Goal: Information Seeking & Learning: Check status

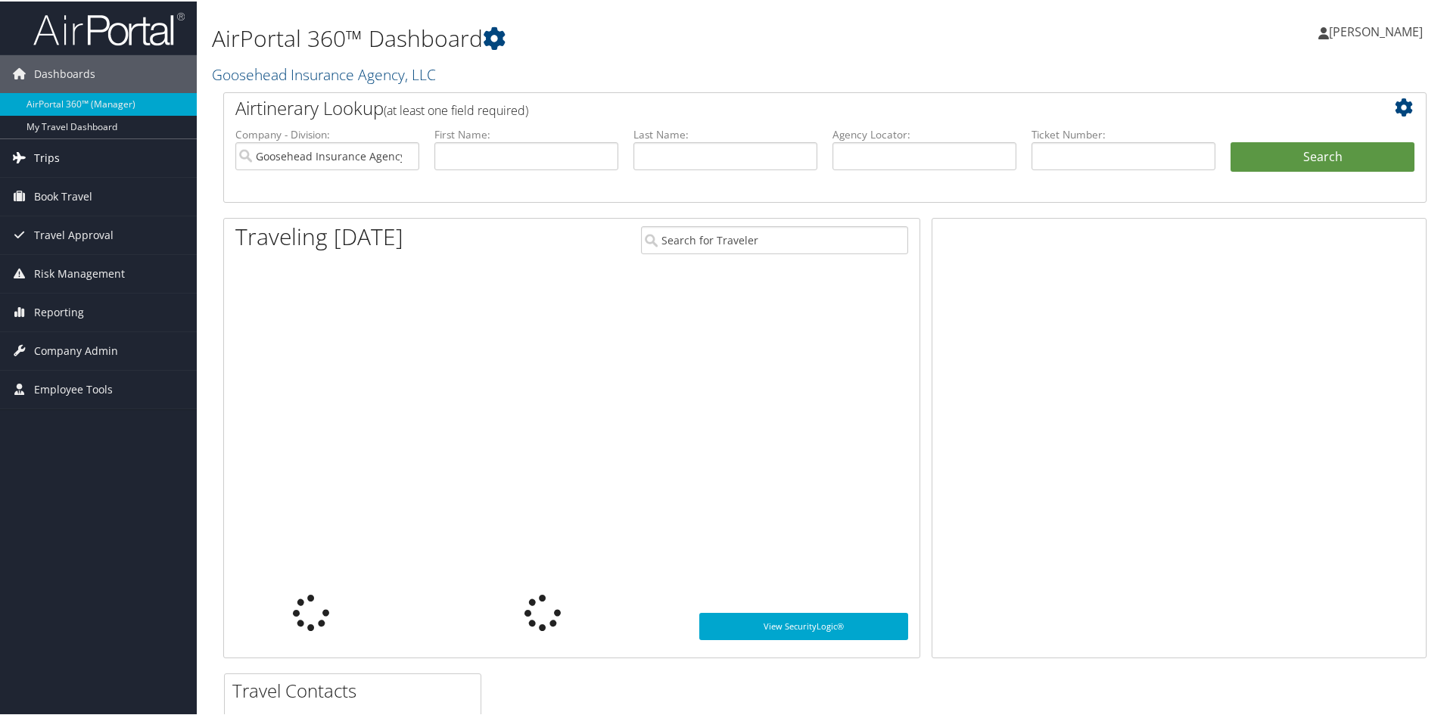
click at [59, 158] on link "Trips" at bounding box center [98, 157] width 197 height 38
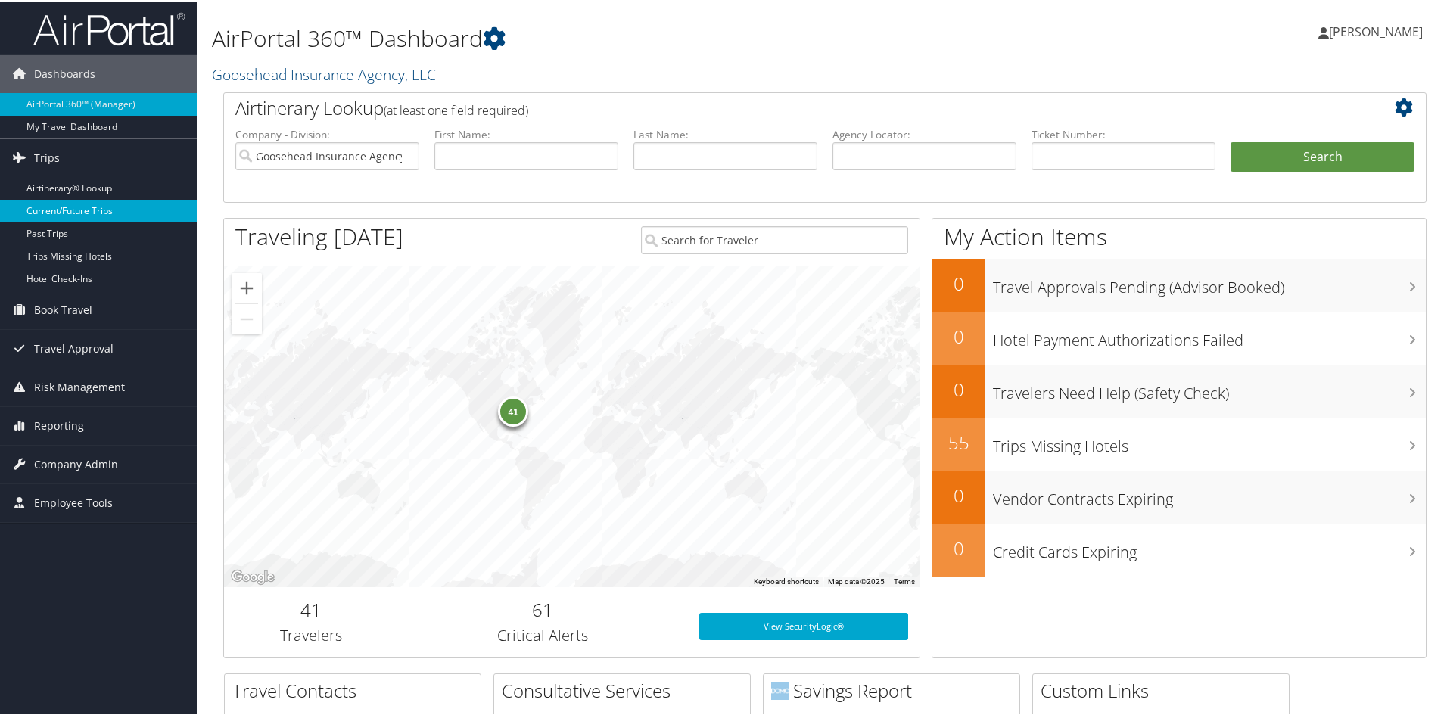
click at [56, 211] on link "Current/Future Trips" at bounding box center [98, 209] width 197 height 23
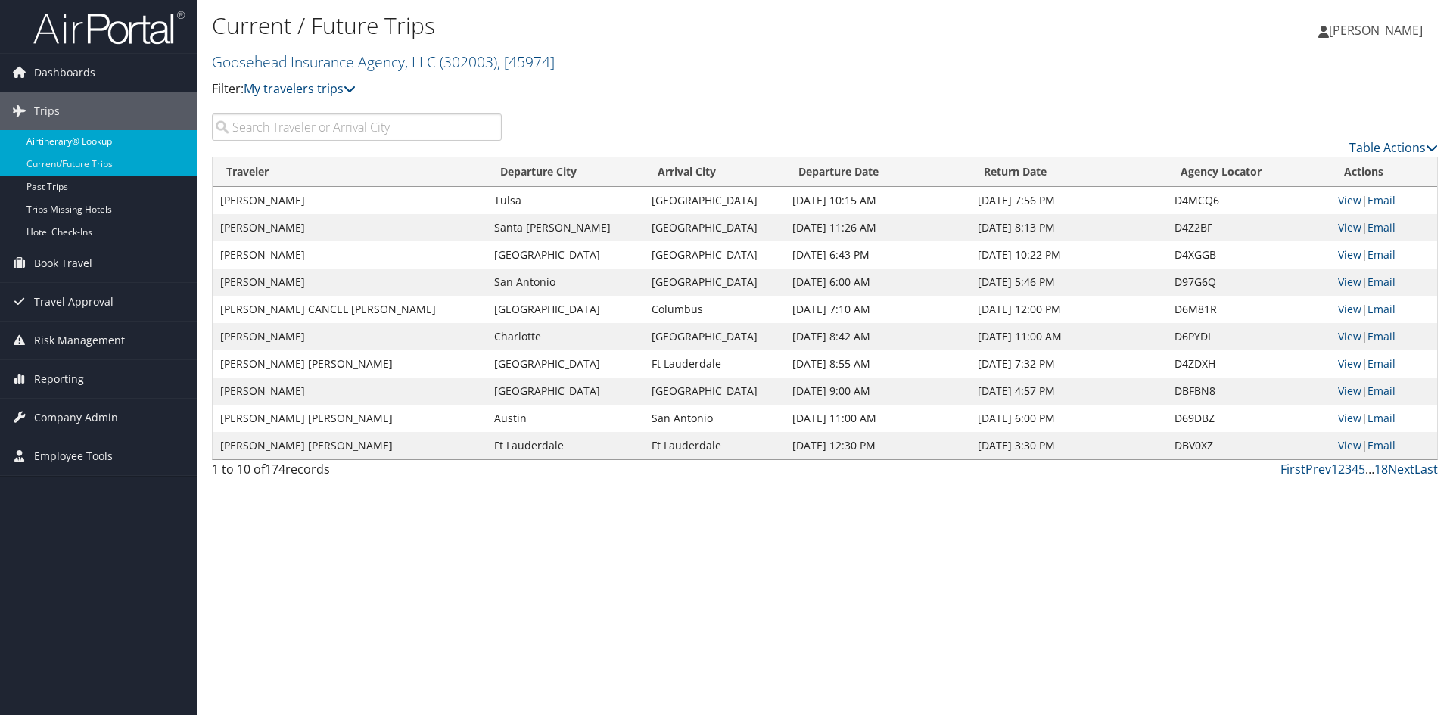
click at [43, 137] on link "Airtinerary® Lookup" at bounding box center [98, 141] width 197 height 23
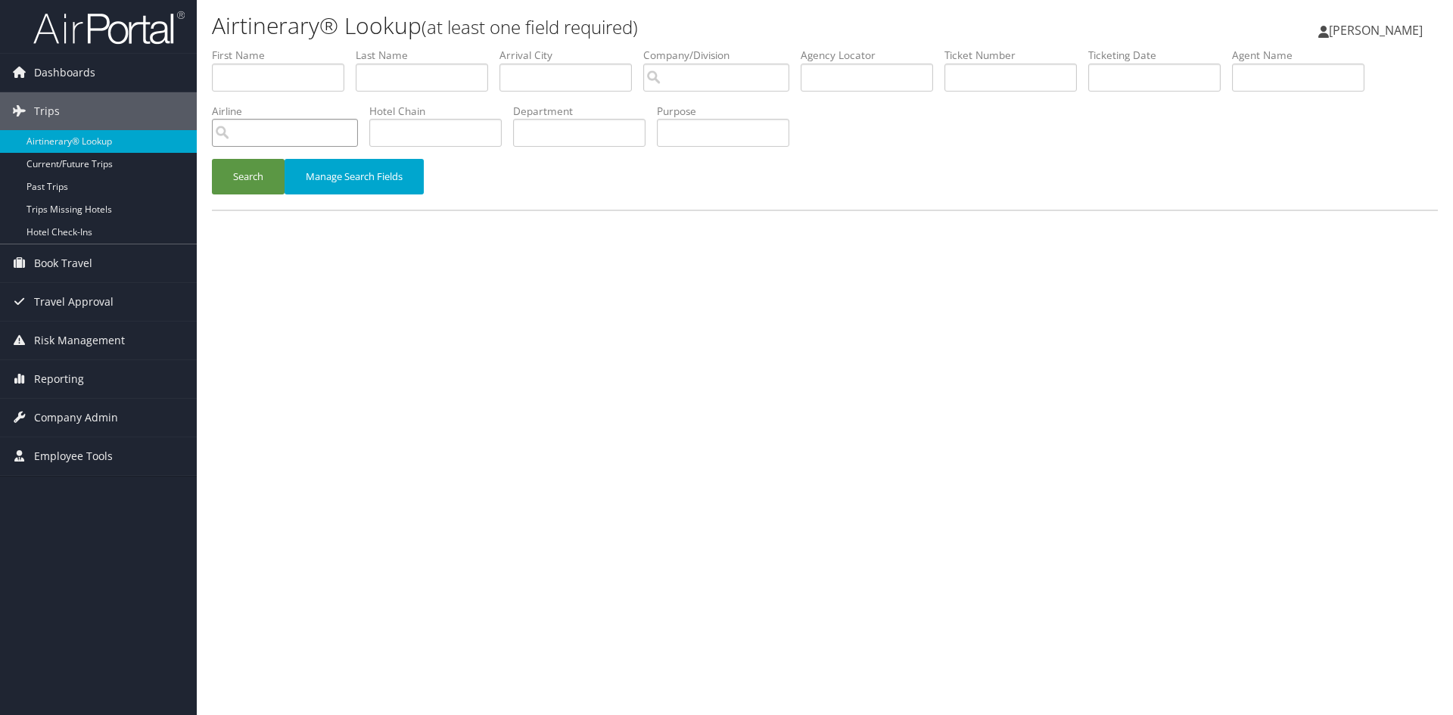
click at [315, 132] on input "search" at bounding box center [285, 133] width 146 height 28
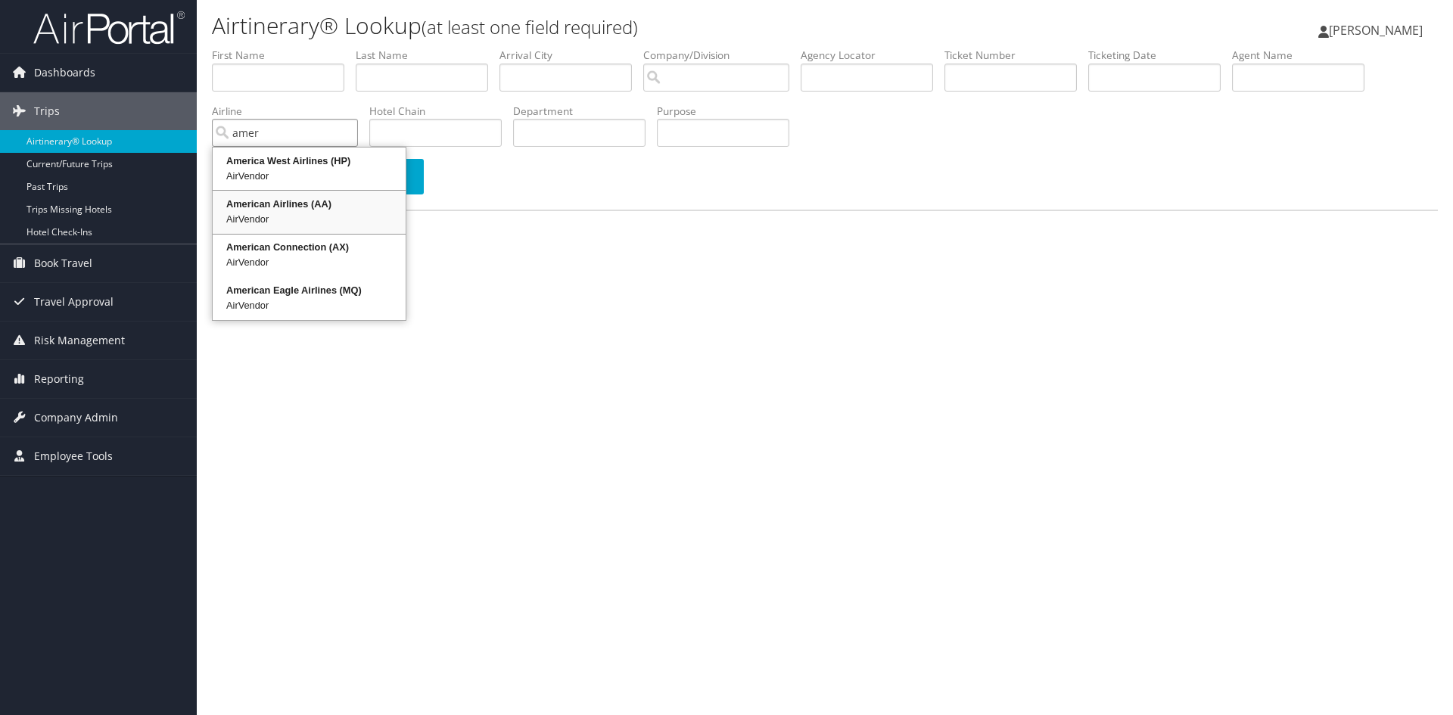
click at [318, 215] on div "AirVendor" at bounding box center [309, 219] width 188 height 15
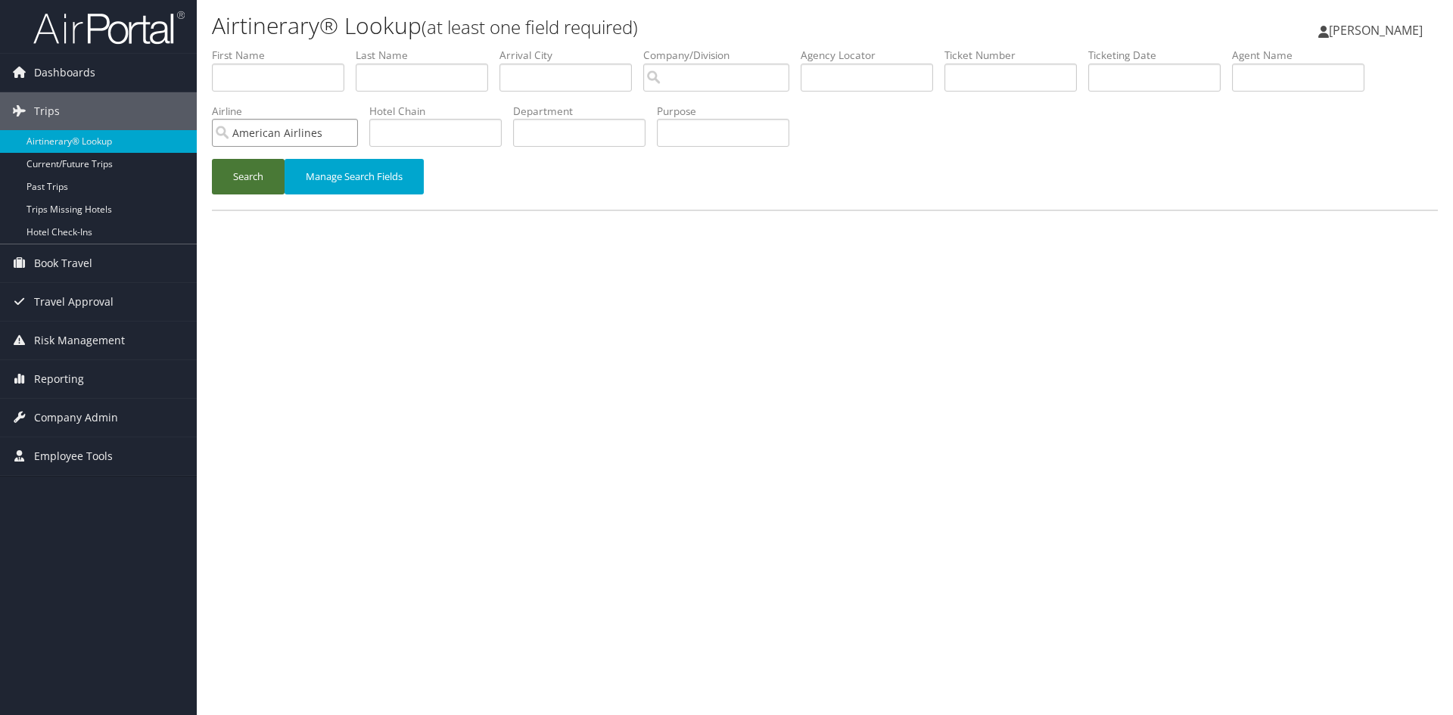
type input "American Airlines"
click at [255, 182] on button "Search" at bounding box center [248, 177] width 73 height 36
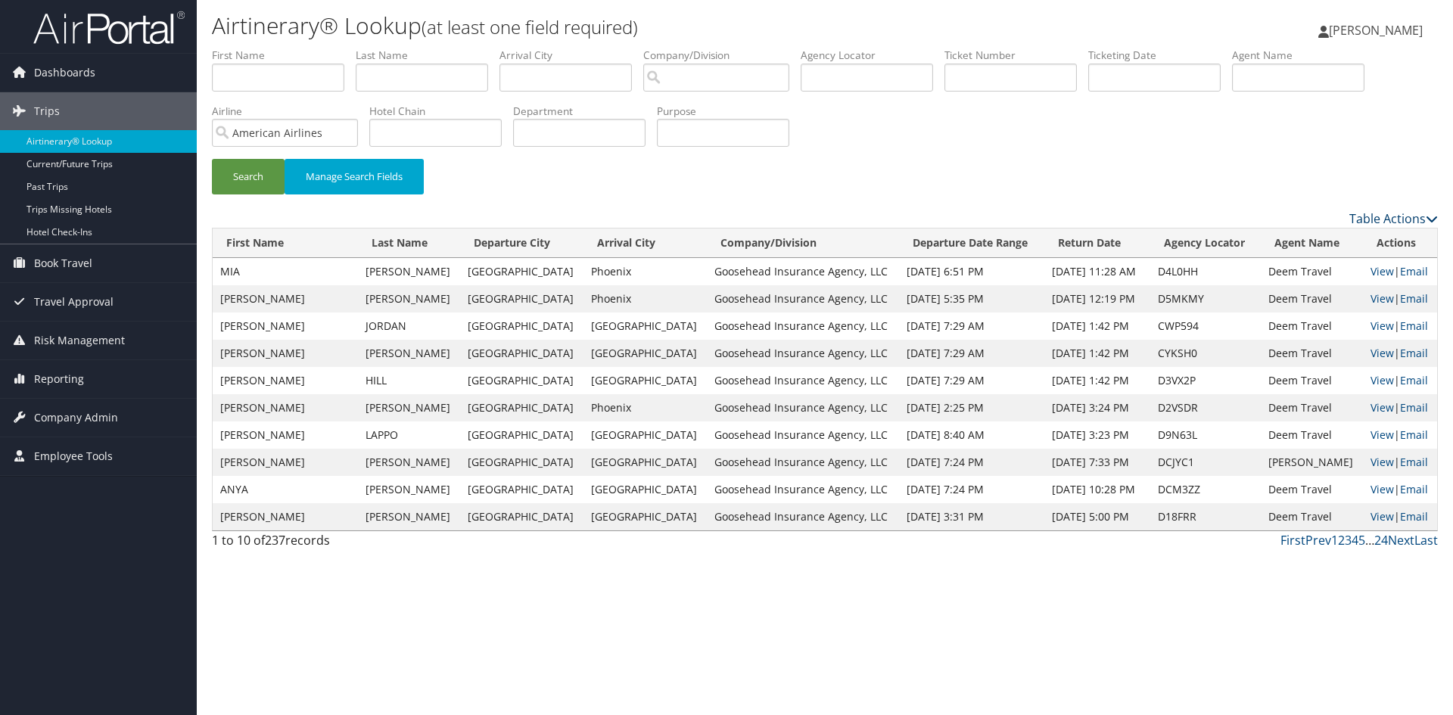
click at [1377, 220] on link "Table Actions" at bounding box center [1393, 218] width 89 height 17
click at [1294, 235] on link "Download Report" at bounding box center [1331, 242] width 199 height 26
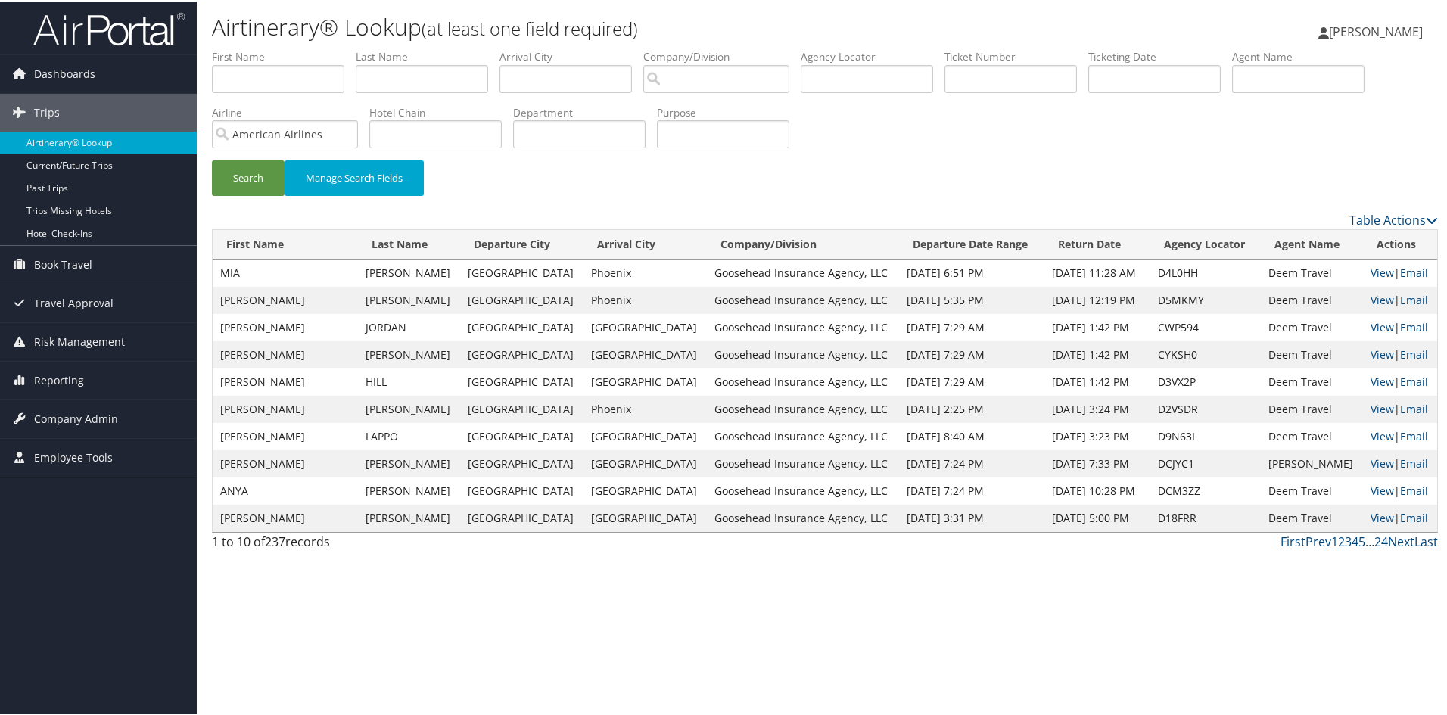
drag, startPoint x: 640, startPoint y: 188, endPoint x: 472, endPoint y: 98, distance: 190.6
click at [640, 188] on div "Search Manage Search Fields" at bounding box center [825, 184] width 1248 height 51
click at [63, 163] on link "Current/Future Trips" at bounding box center [98, 164] width 197 height 23
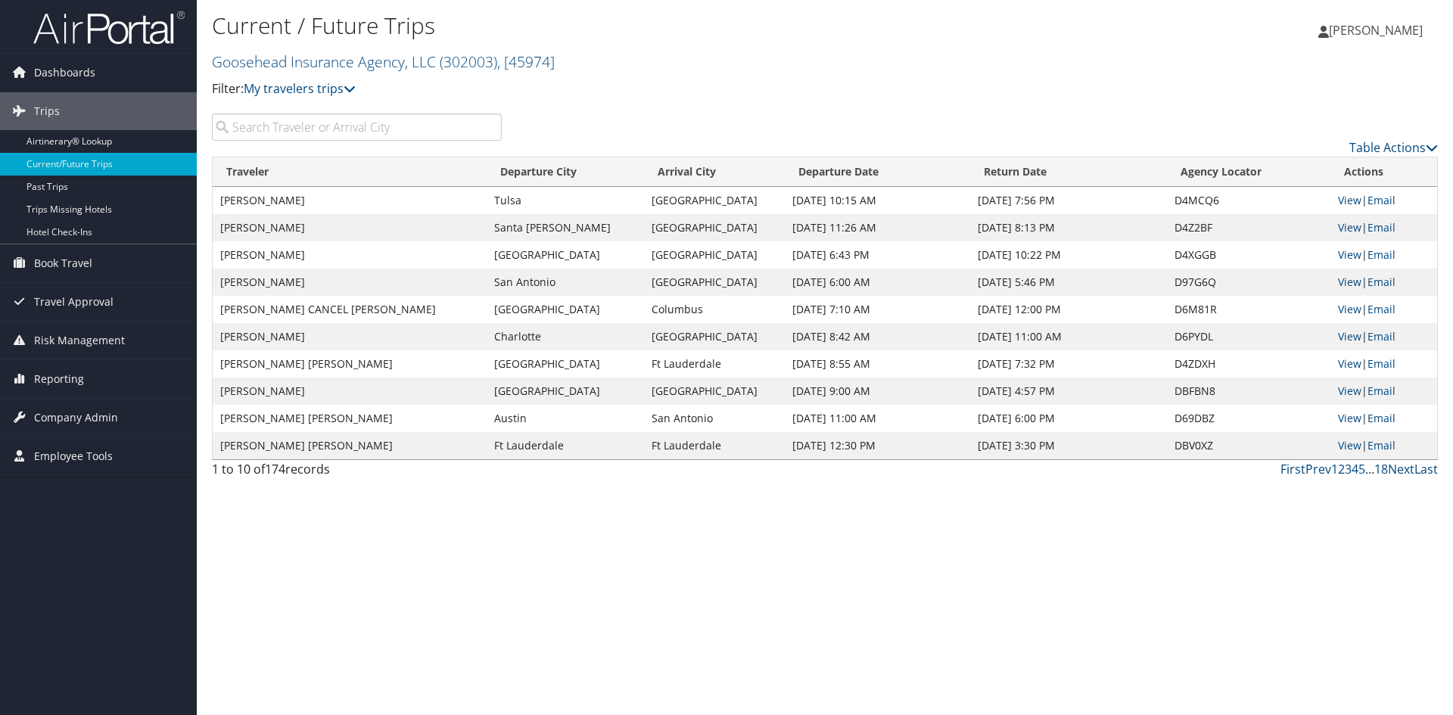
click at [266, 130] on input "search" at bounding box center [357, 126] width 290 height 27
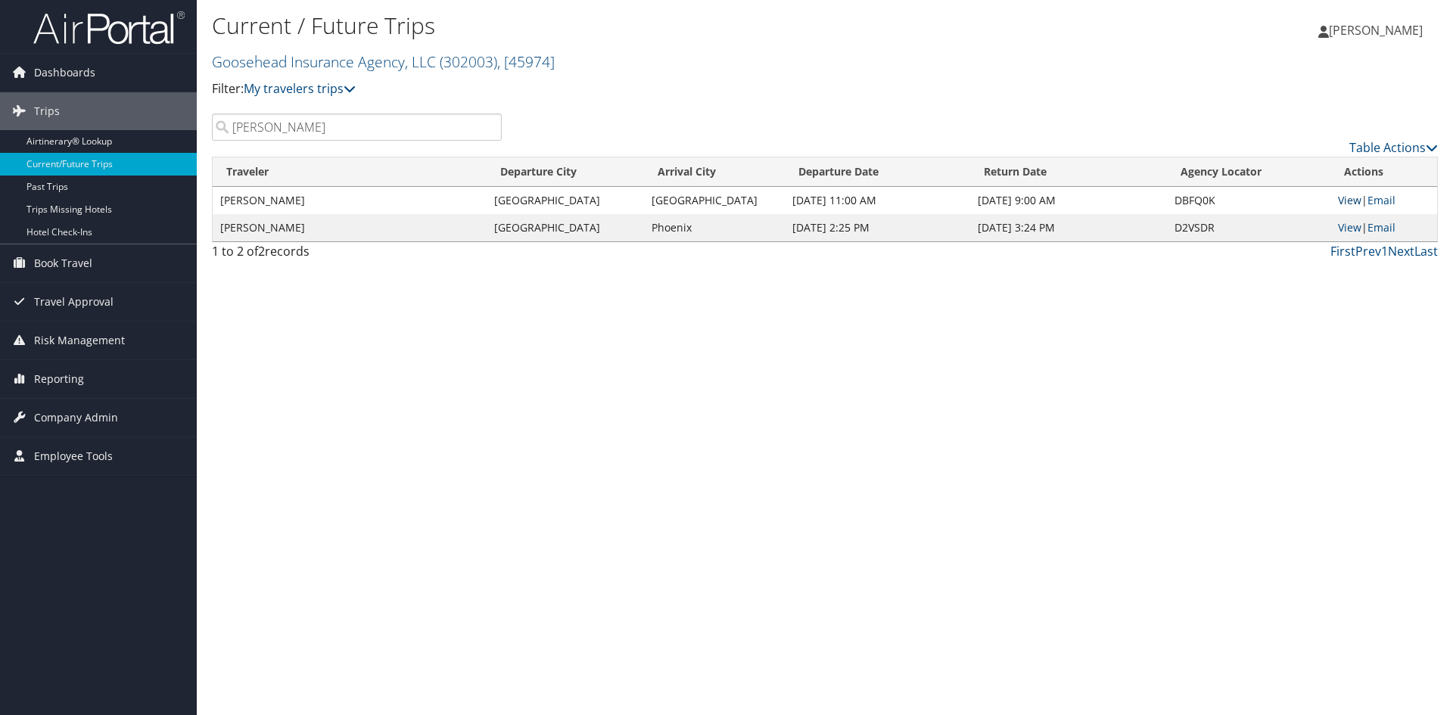
click at [1346, 201] on link "View" at bounding box center [1349, 200] width 23 height 14
click at [1351, 226] on link "View" at bounding box center [1349, 227] width 23 height 14
click at [419, 124] on input "rudd" at bounding box center [357, 126] width 290 height 27
click at [1350, 197] on link "View" at bounding box center [1349, 200] width 23 height 14
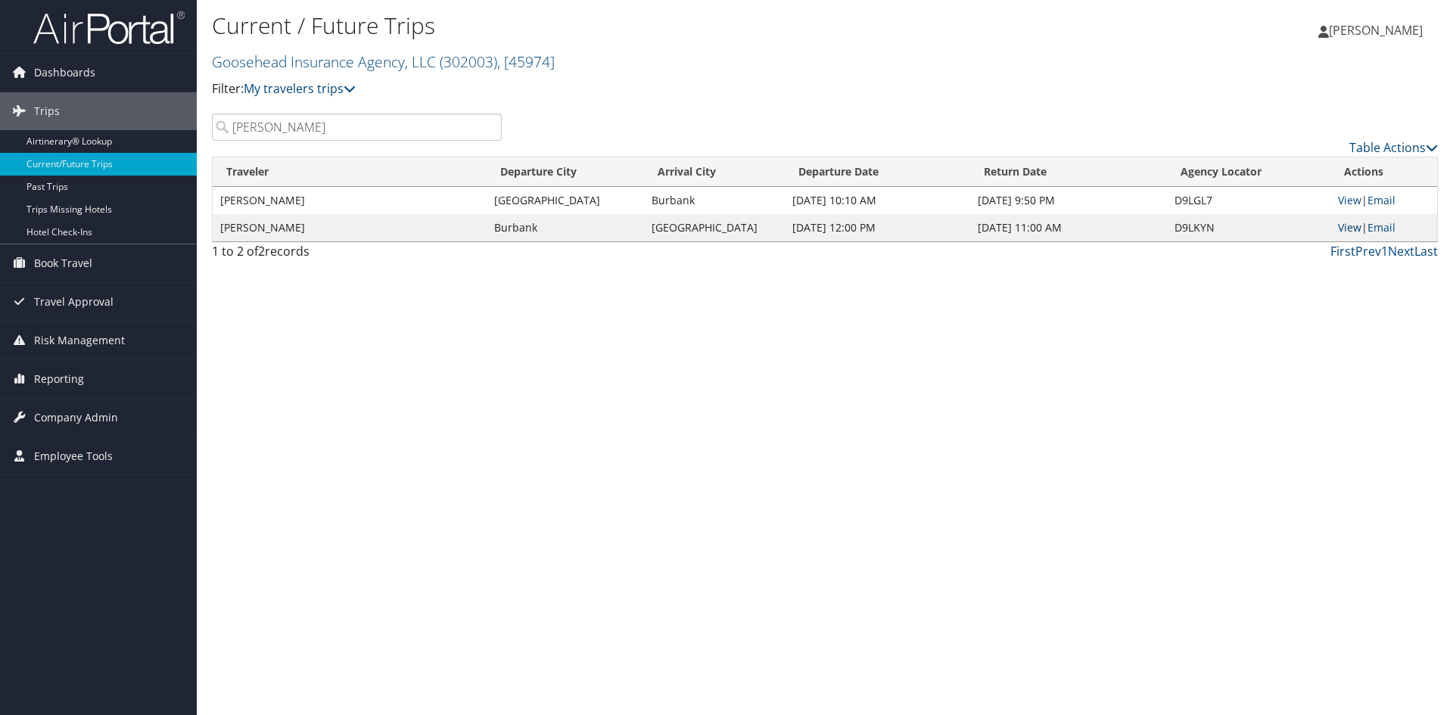
click at [1345, 224] on link "View" at bounding box center [1349, 227] width 23 height 14
click at [427, 125] on input "sandoval" at bounding box center [357, 126] width 290 height 27
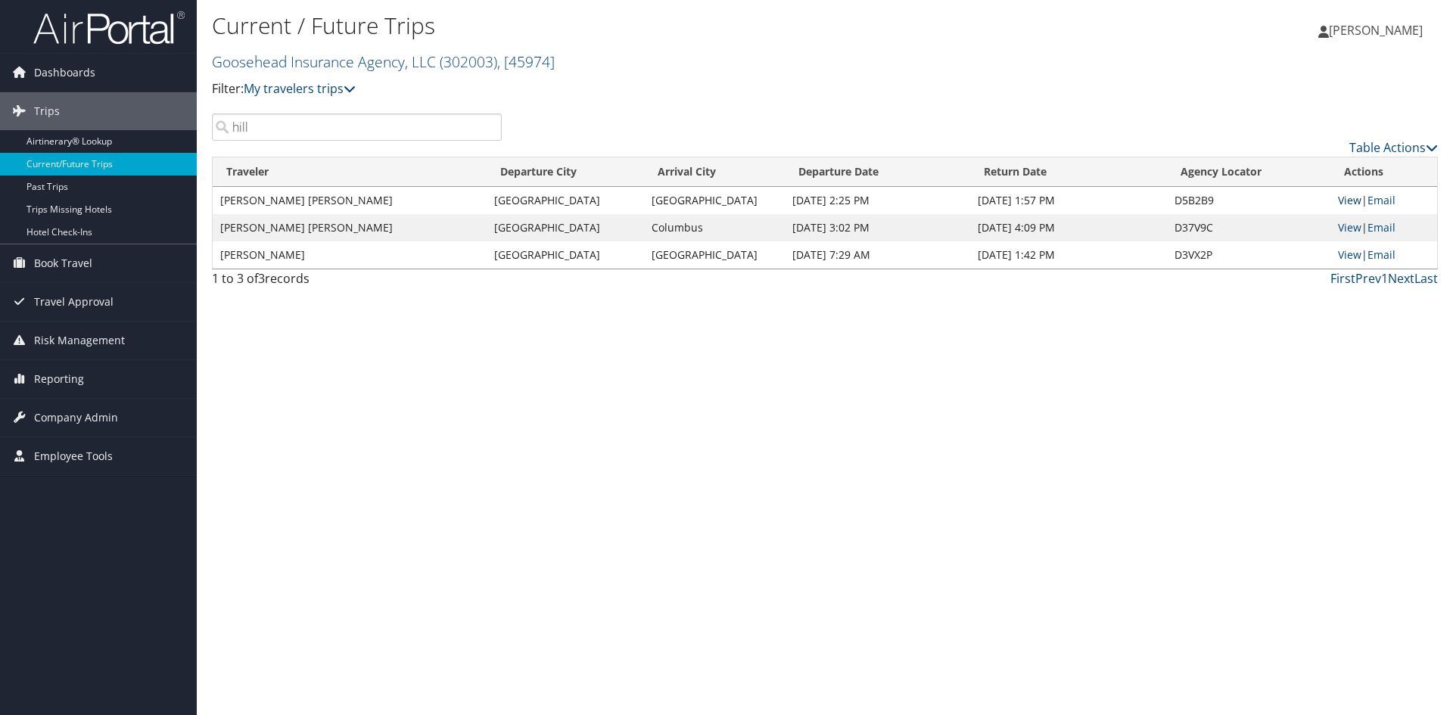
click at [1347, 203] on link "View" at bounding box center [1349, 200] width 23 height 14
click at [1348, 230] on link "View" at bounding box center [1349, 227] width 23 height 14
click at [455, 127] on input "hill" at bounding box center [357, 126] width 290 height 27
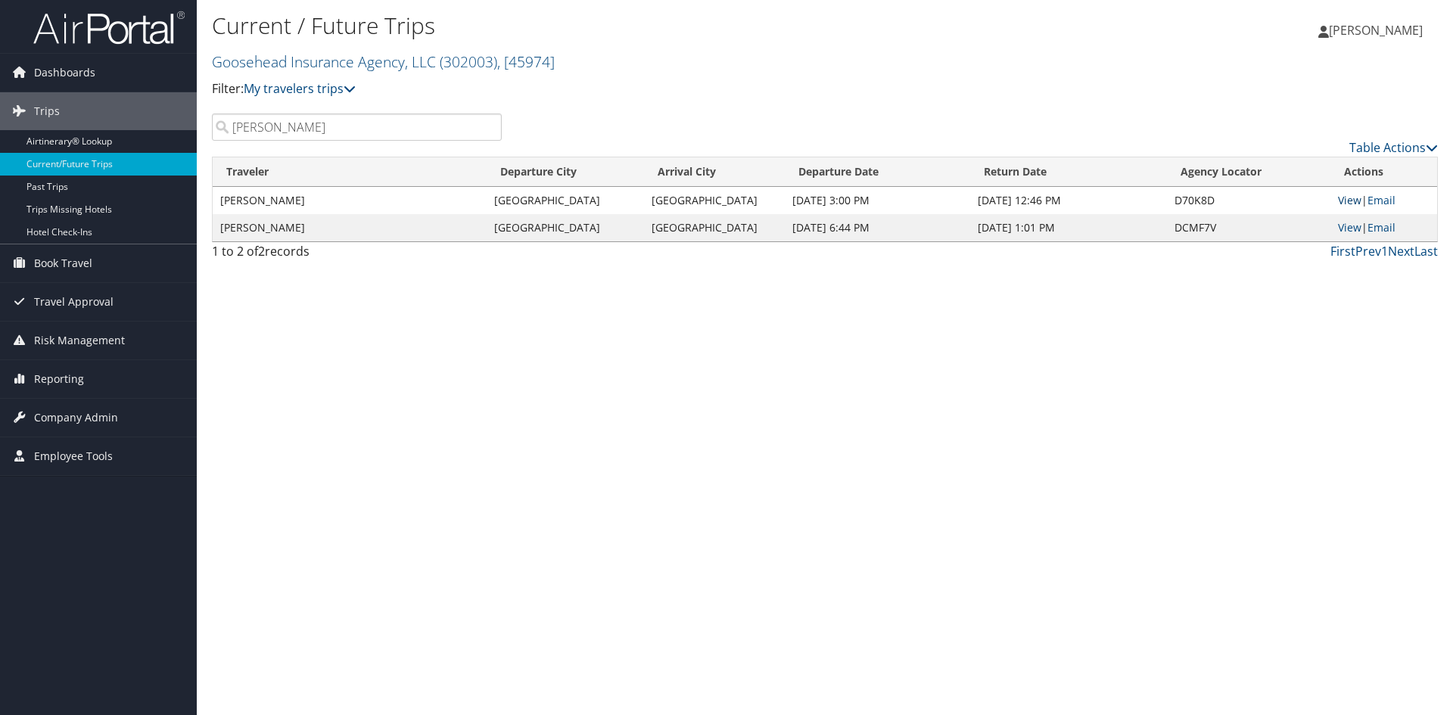
click at [1352, 201] on link "View" at bounding box center [1349, 200] width 23 height 14
click at [1350, 224] on link "View" at bounding box center [1349, 227] width 23 height 14
click at [393, 124] on input "luna" at bounding box center [357, 126] width 290 height 27
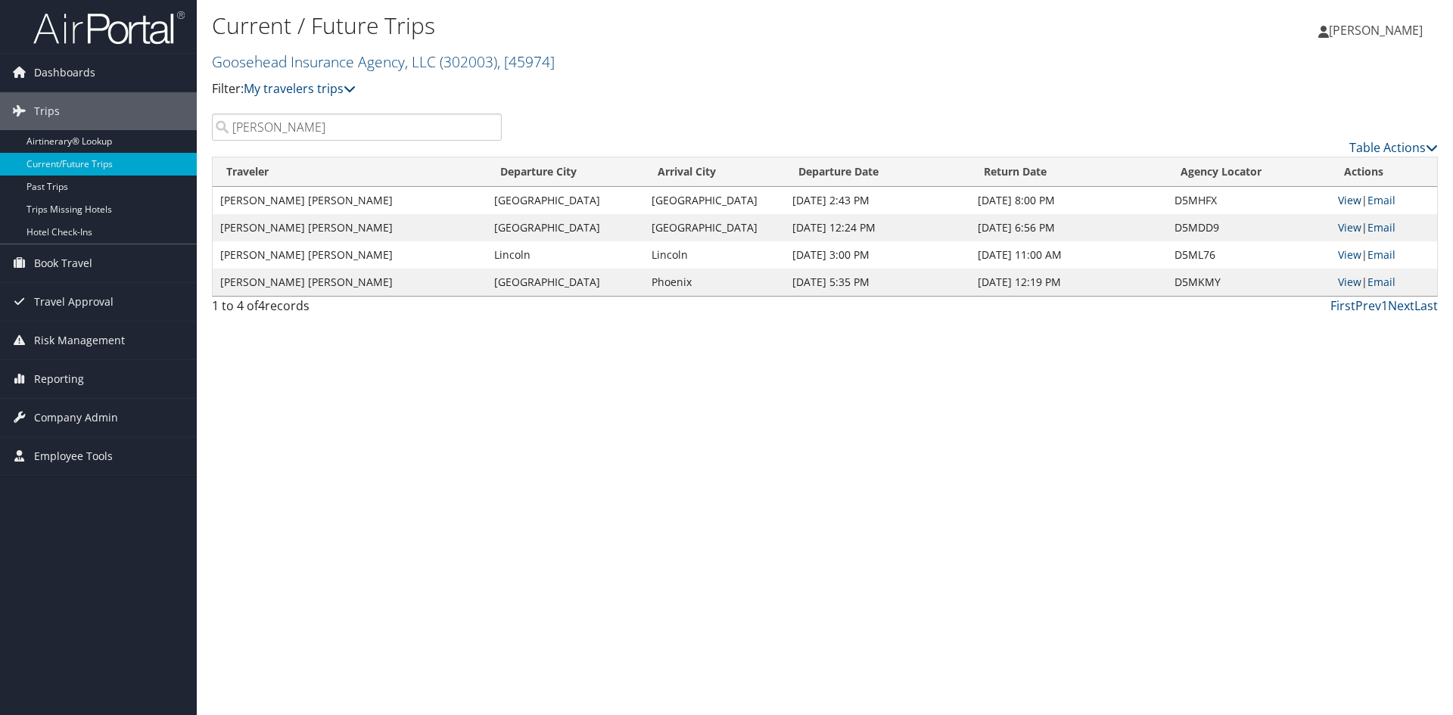
click at [1348, 202] on link "View" at bounding box center [1349, 200] width 23 height 14
click at [1345, 224] on link "View" at bounding box center [1349, 227] width 23 height 14
click at [1355, 255] on link "View" at bounding box center [1349, 254] width 23 height 14
click at [1348, 284] on link "View" at bounding box center [1349, 282] width 23 height 14
click at [319, 121] on input "sayers" at bounding box center [357, 126] width 290 height 27
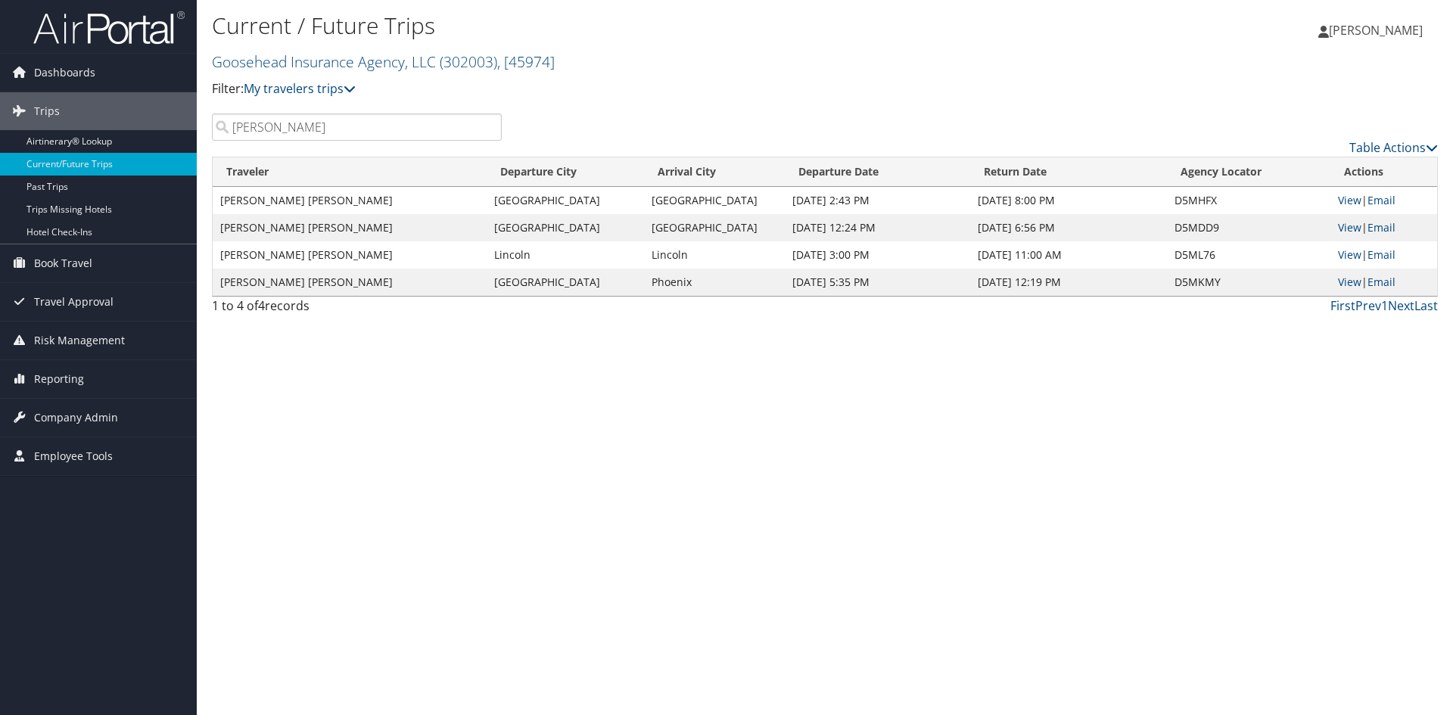
click at [319, 121] on input "sayers" at bounding box center [357, 126] width 290 height 27
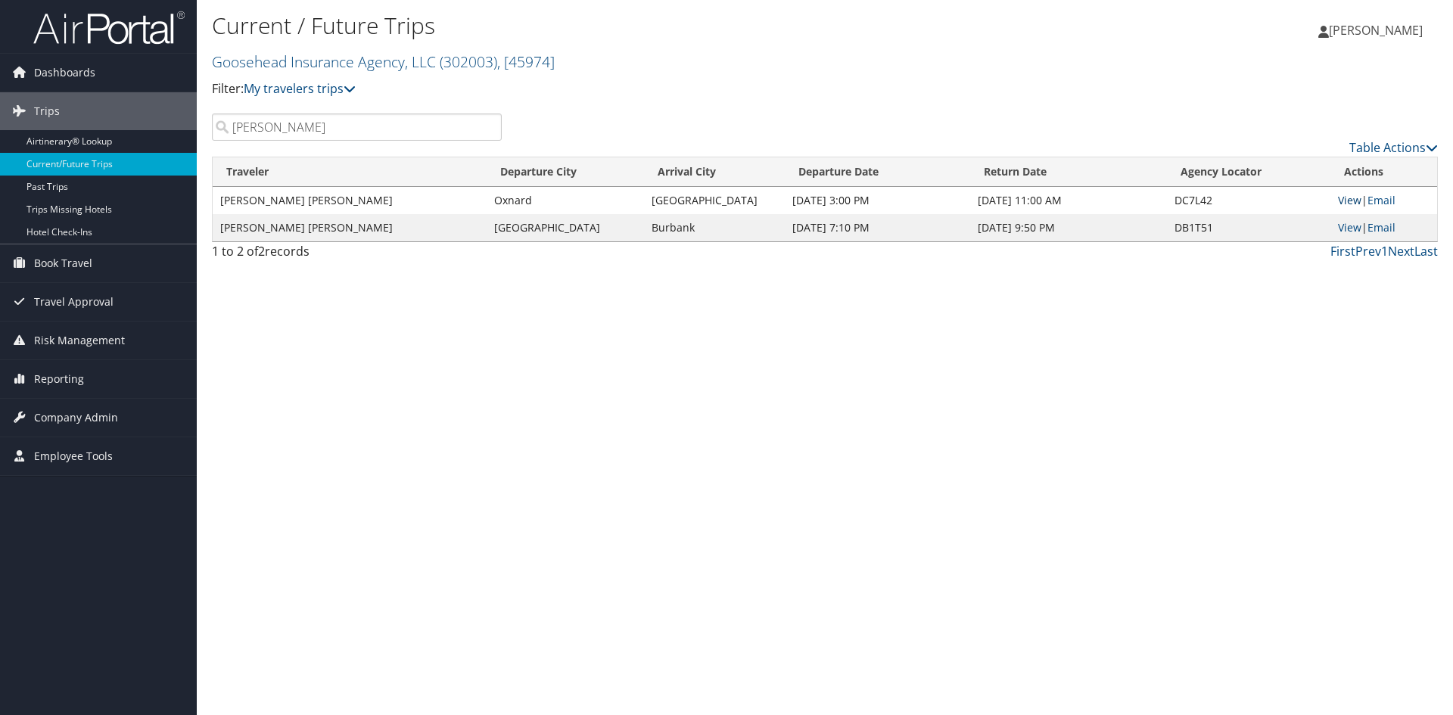
click at [1350, 202] on link "View" at bounding box center [1349, 200] width 23 height 14
click at [1351, 225] on link "View" at bounding box center [1349, 227] width 23 height 14
click at [384, 121] on input "bush" at bounding box center [357, 126] width 290 height 27
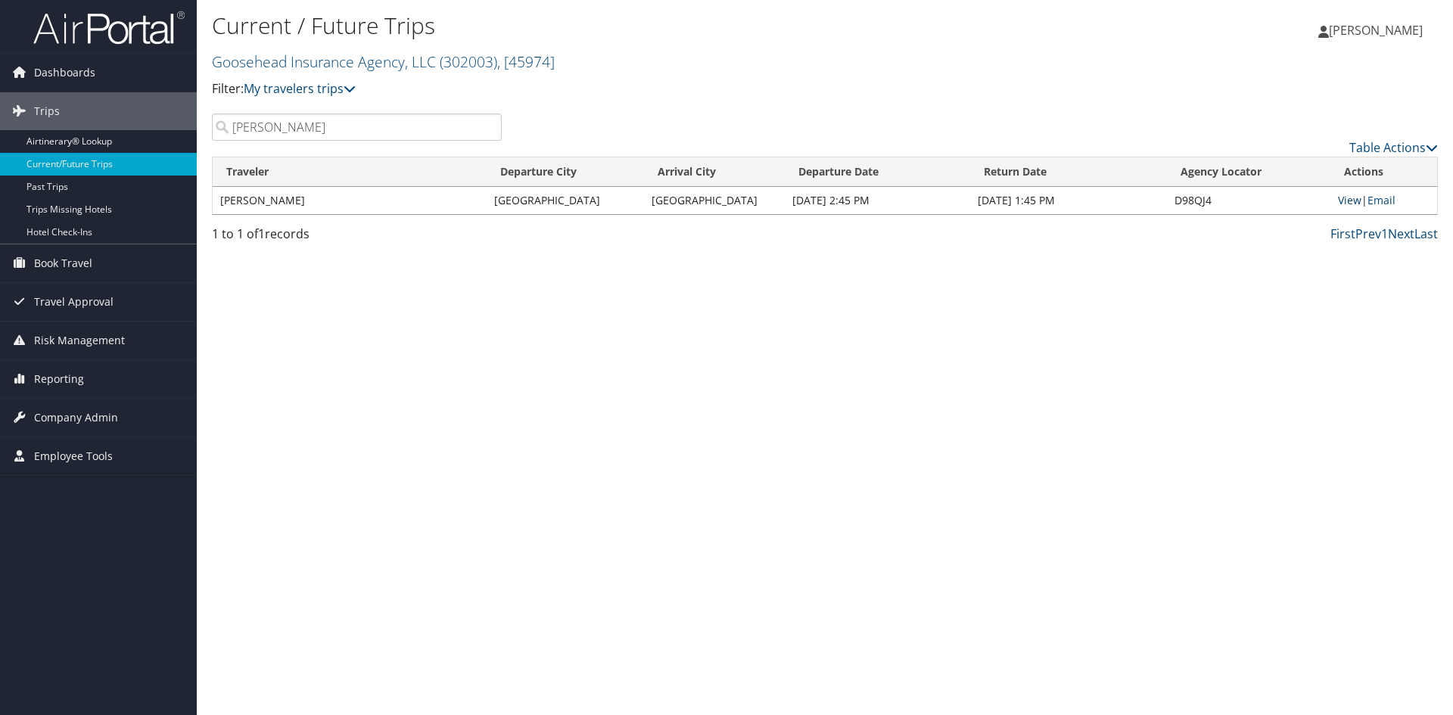
click at [1344, 194] on link "View" at bounding box center [1349, 200] width 23 height 14
click at [462, 130] on input "nantz" at bounding box center [357, 126] width 290 height 27
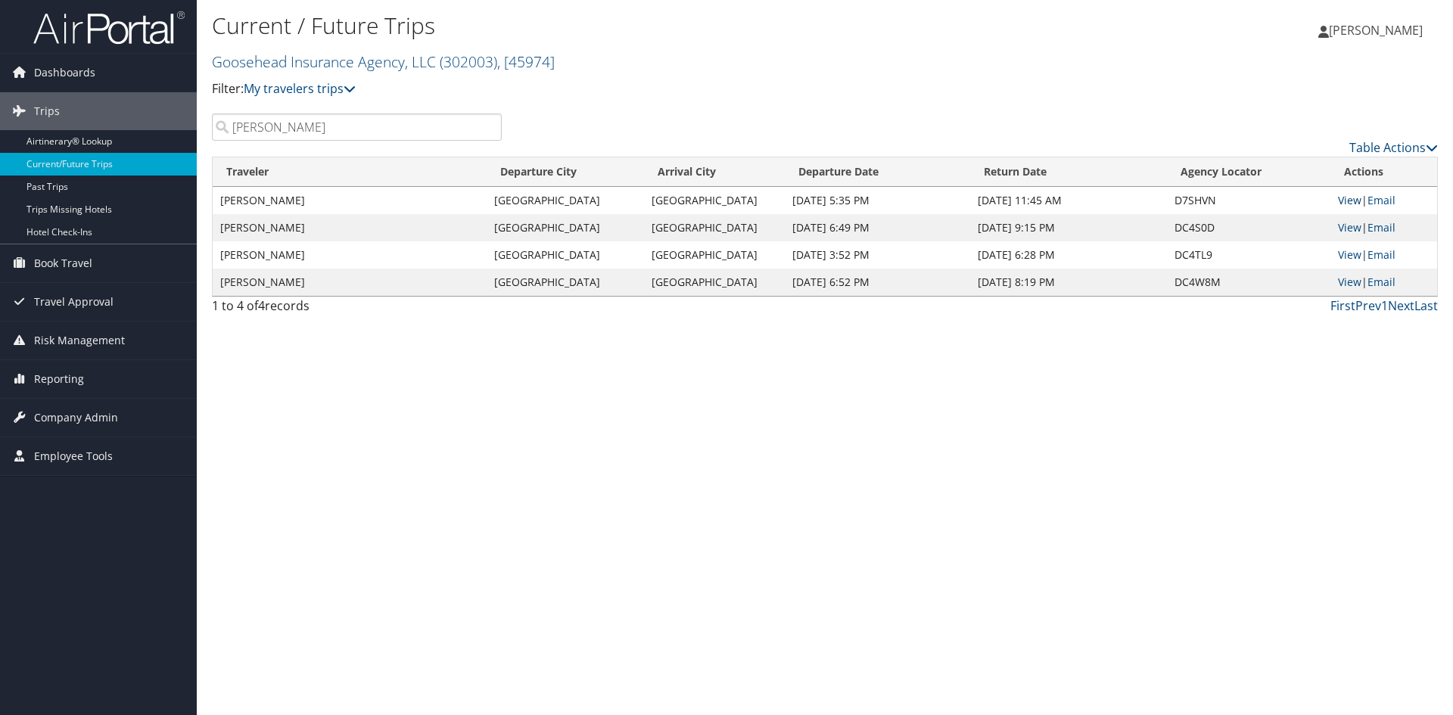
click at [1348, 202] on link "View" at bounding box center [1349, 200] width 23 height 14
click at [1345, 226] on link "View" at bounding box center [1349, 227] width 23 height 14
click at [1341, 253] on link "View" at bounding box center [1349, 254] width 23 height 14
click at [1351, 283] on link "View" at bounding box center [1349, 282] width 23 height 14
click at [322, 123] on input "kathleen" at bounding box center [357, 126] width 290 height 27
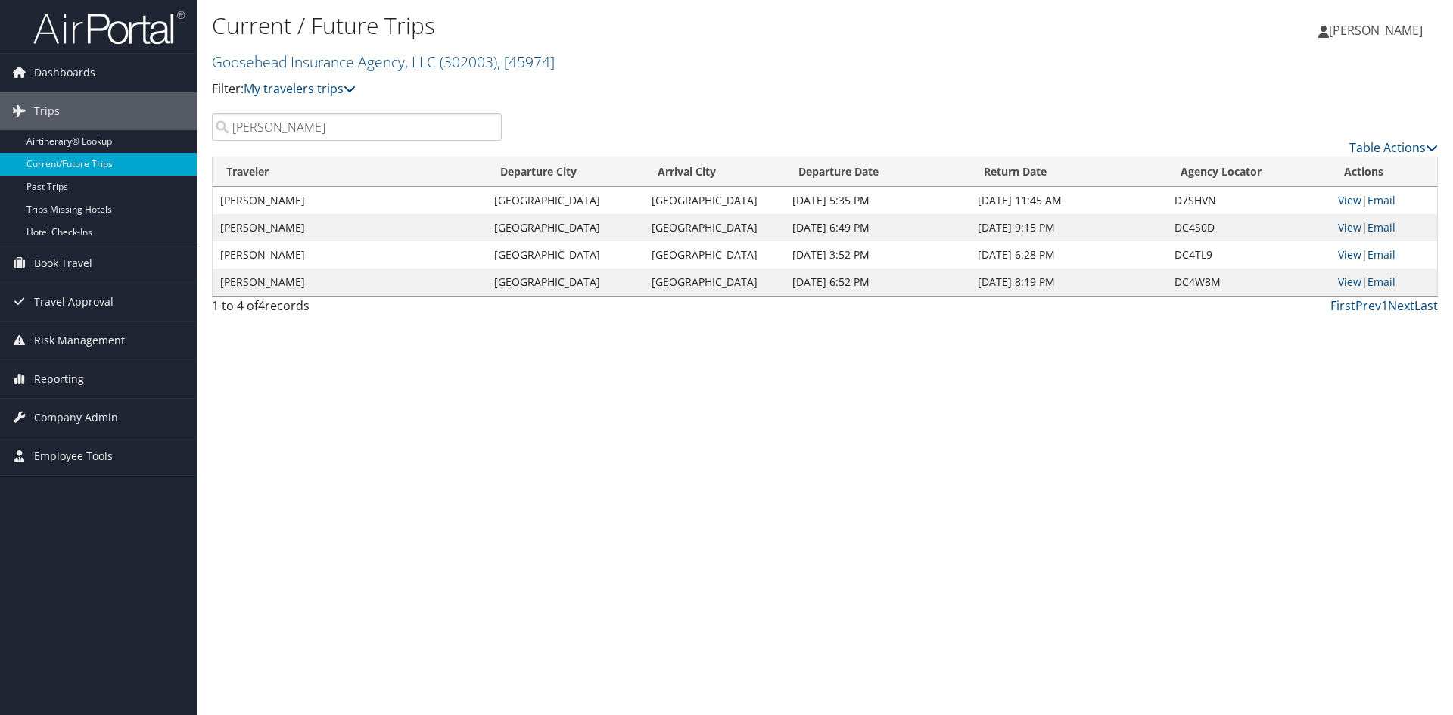
click at [322, 123] on input "kathleen" at bounding box center [357, 126] width 290 height 27
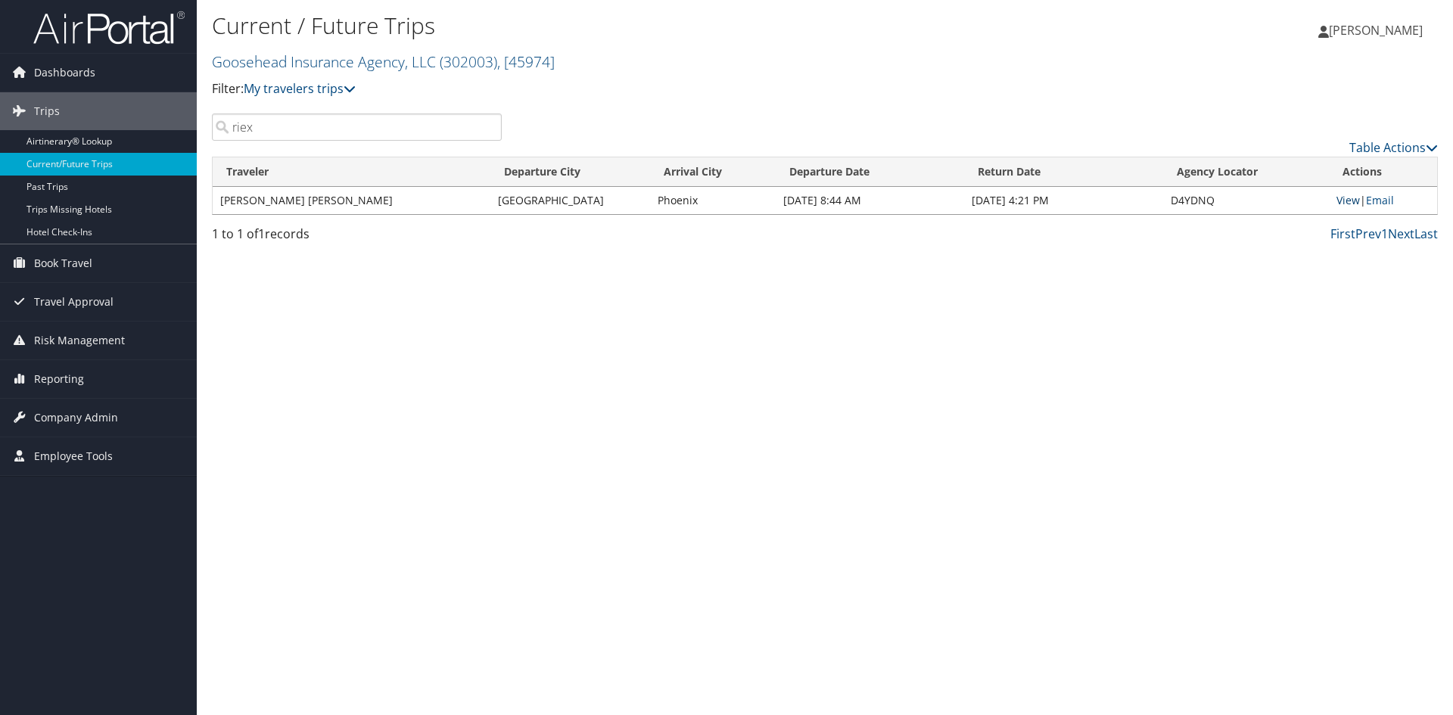
click at [1345, 201] on link "View" at bounding box center [1347, 200] width 23 height 14
click at [362, 136] on input "riex" at bounding box center [357, 126] width 290 height 27
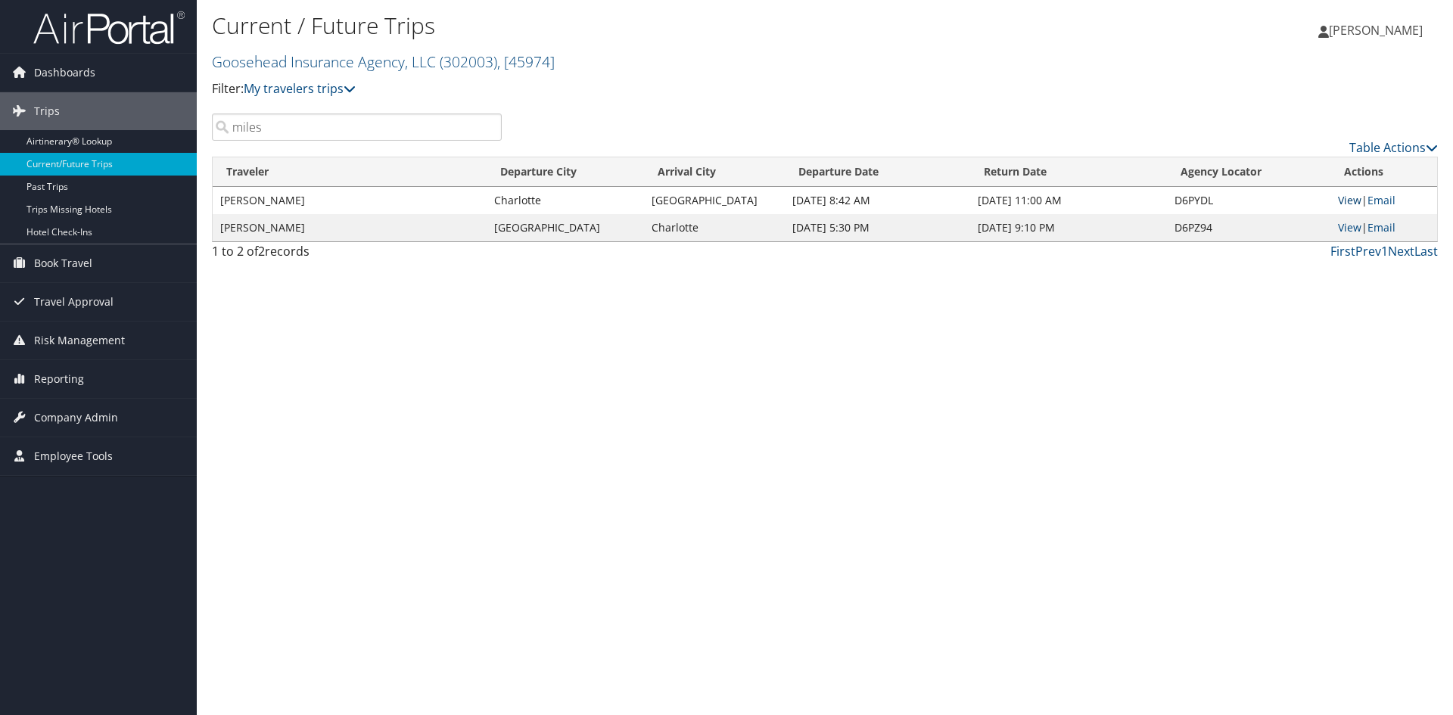
click at [1352, 204] on link "View" at bounding box center [1349, 200] width 23 height 14
click at [1348, 226] on link "View" at bounding box center [1349, 227] width 23 height 14
click at [299, 119] on input "miles" at bounding box center [357, 126] width 290 height 27
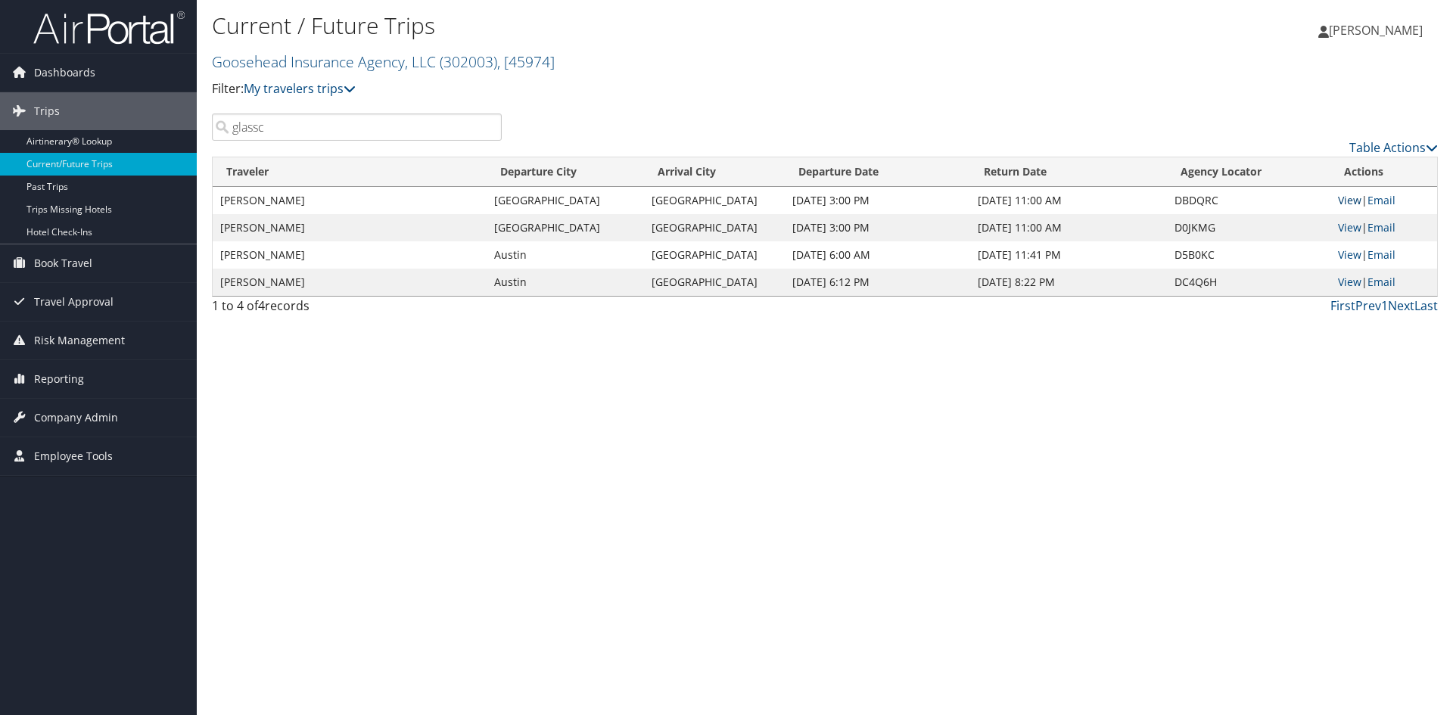
click at [1351, 196] on link "View" at bounding box center [1349, 200] width 23 height 14
click at [1356, 227] on link "View" at bounding box center [1349, 227] width 23 height 14
click at [1355, 252] on link "View" at bounding box center [1349, 254] width 23 height 14
click at [1347, 279] on link "View" at bounding box center [1349, 282] width 23 height 14
click at [453, 135] on input "glassc" at bounding box center [357, 126] width 290 height 27
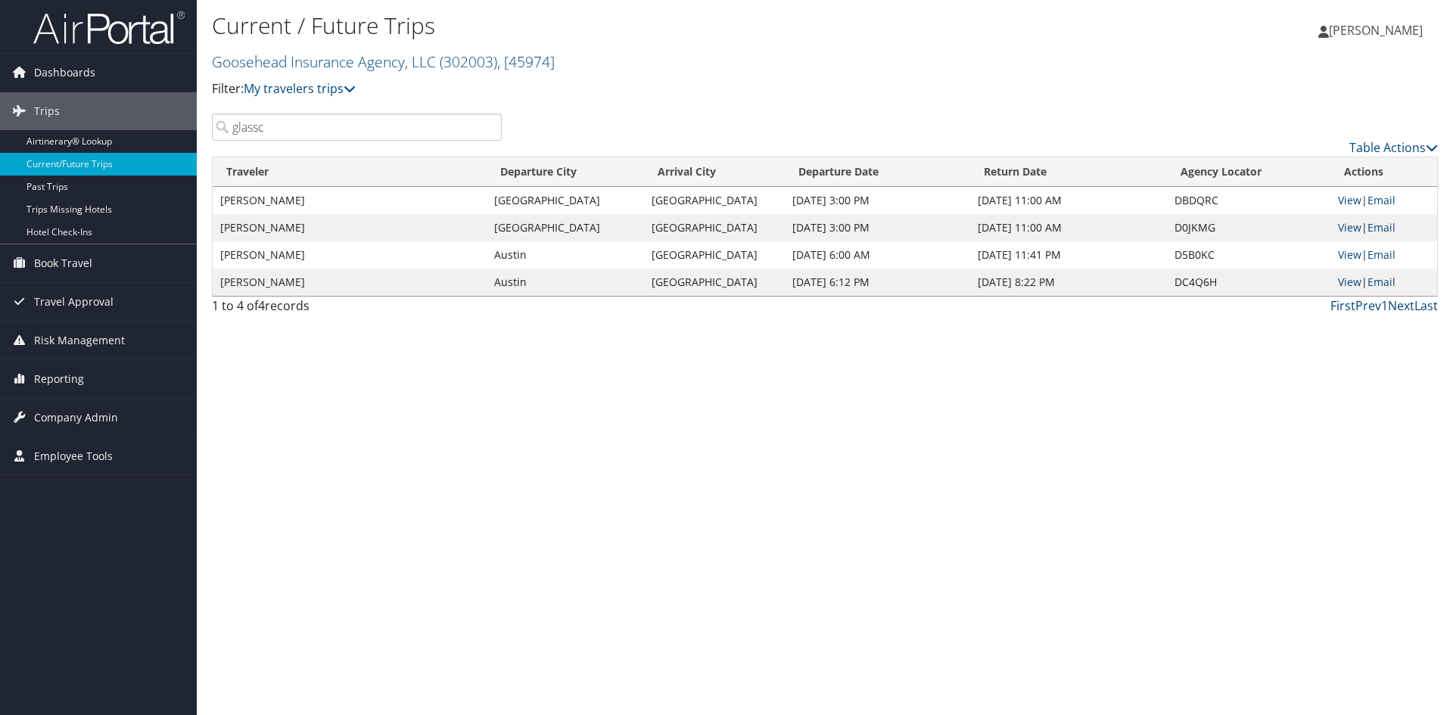
click at [453, 135] on input "glassc" at bounding box center [357, 126] width 290 height 27
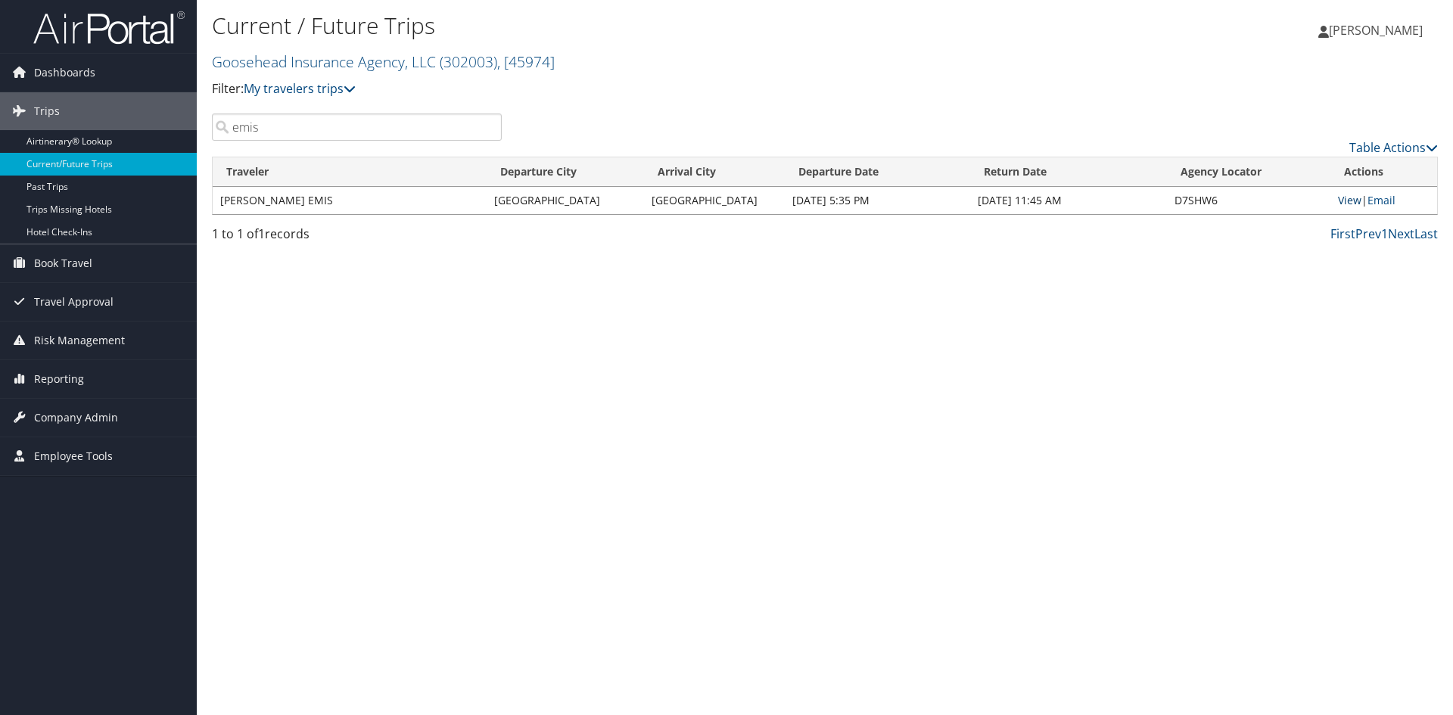
click at [1352, 197] on link "View" at bounding box center [1349, 200] width 23 height 14
click at [293, 128] on input "emis" at bounding box center [357, 126] width 290 height 27
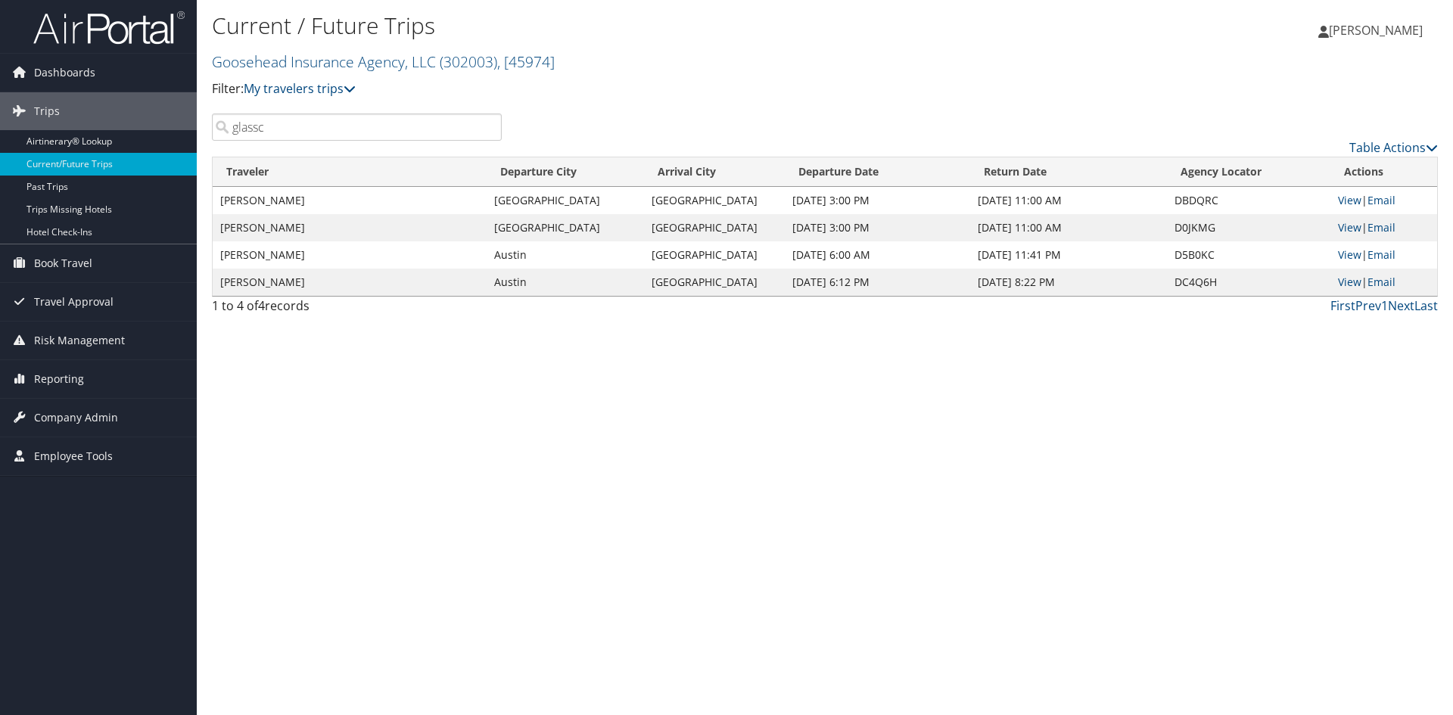
type input "glassc"
click at [1352, 282] on link "View" at bounding box center [1349, 282] width 23 height 14
click at [637, 491] on div "Current / Future Trips Goosehead Insurance Agency, LLC ( 302003 ) , [ 45974 ] G…" at bounding box center [825, 357] width 1256 height 715
click at [626, 403] on div "Current / Future Trips Goosehead Insurance Agency, LLC ( 302003 ) , [ 45974 ] G…" at bounding box center [825, 357] width 1256 height 715
click at [832, 95] on p "Filter: My travelers trips" at bounding box center [620, 89] width 817 height 20
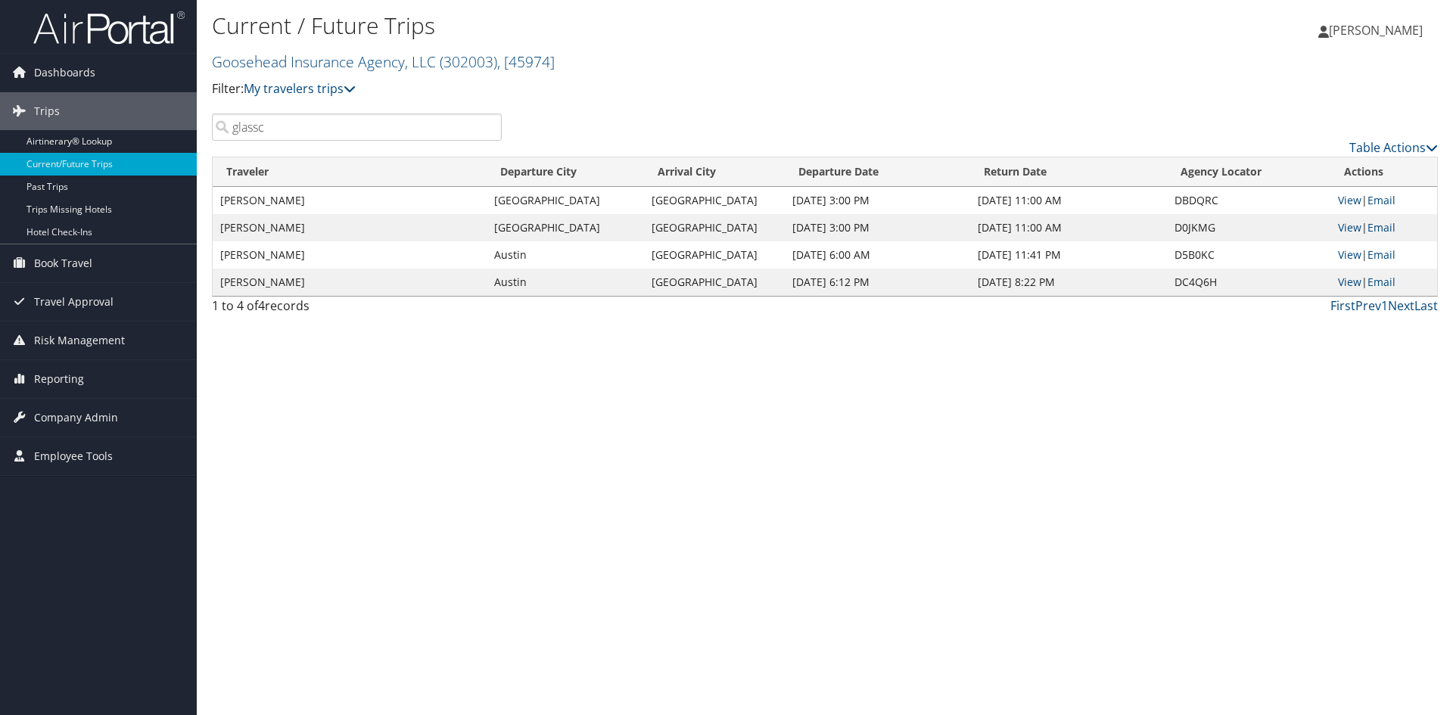
click at [838, 60] on h2 "Goosehead Insurance Agency, LLC ( 302003 ) , [ 45974 ]" at bounding box center [620, 61] width 817 height 26
click at [838, 564] on div "Current / Future Trips Goosehead Insurance Agency, LLC ( 302003 ) , [ 45974 ] G…" at bounding box center [825, 357] width 1256 height 715
click at [274, 134] on input "glassc" at bounding box center [357, 126] width 290 height 27
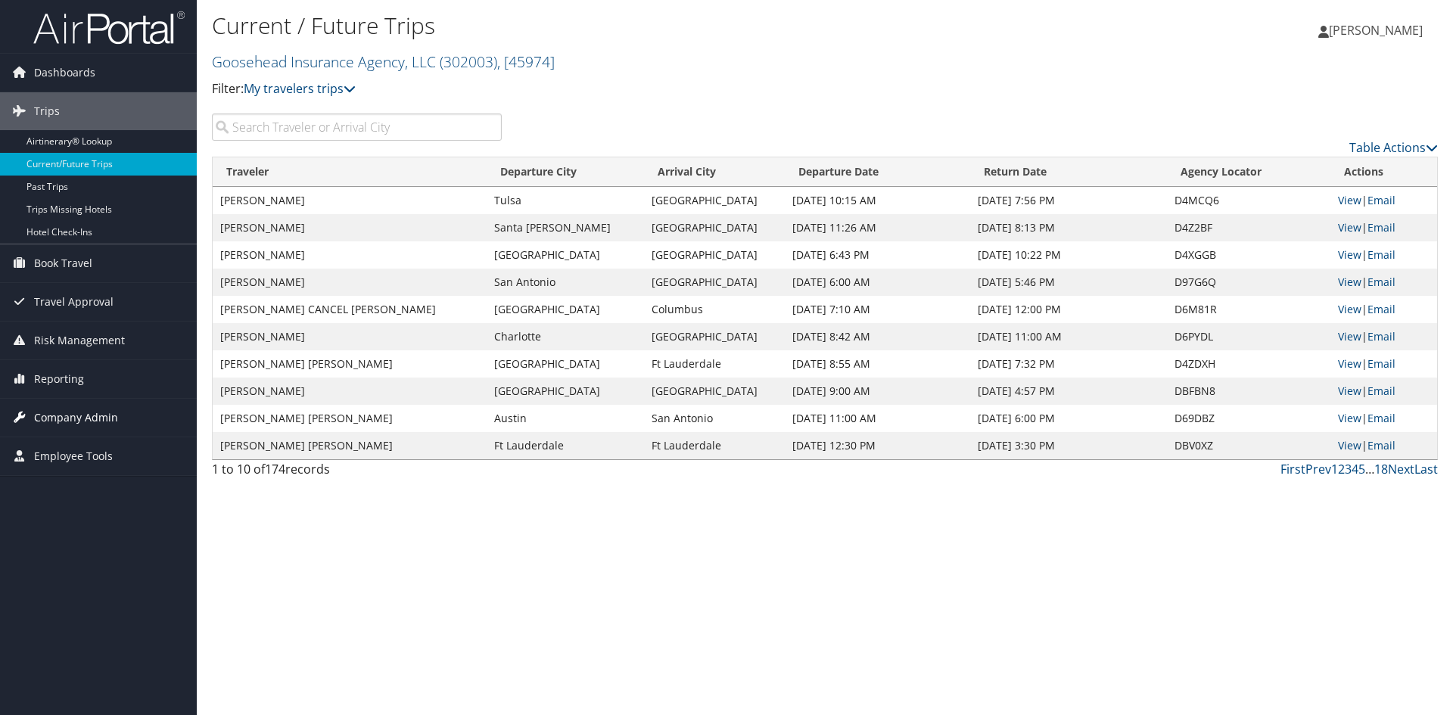
click at [80, 421] on span "Company Admin" at bounding box center [76, 418] width 84 height 38
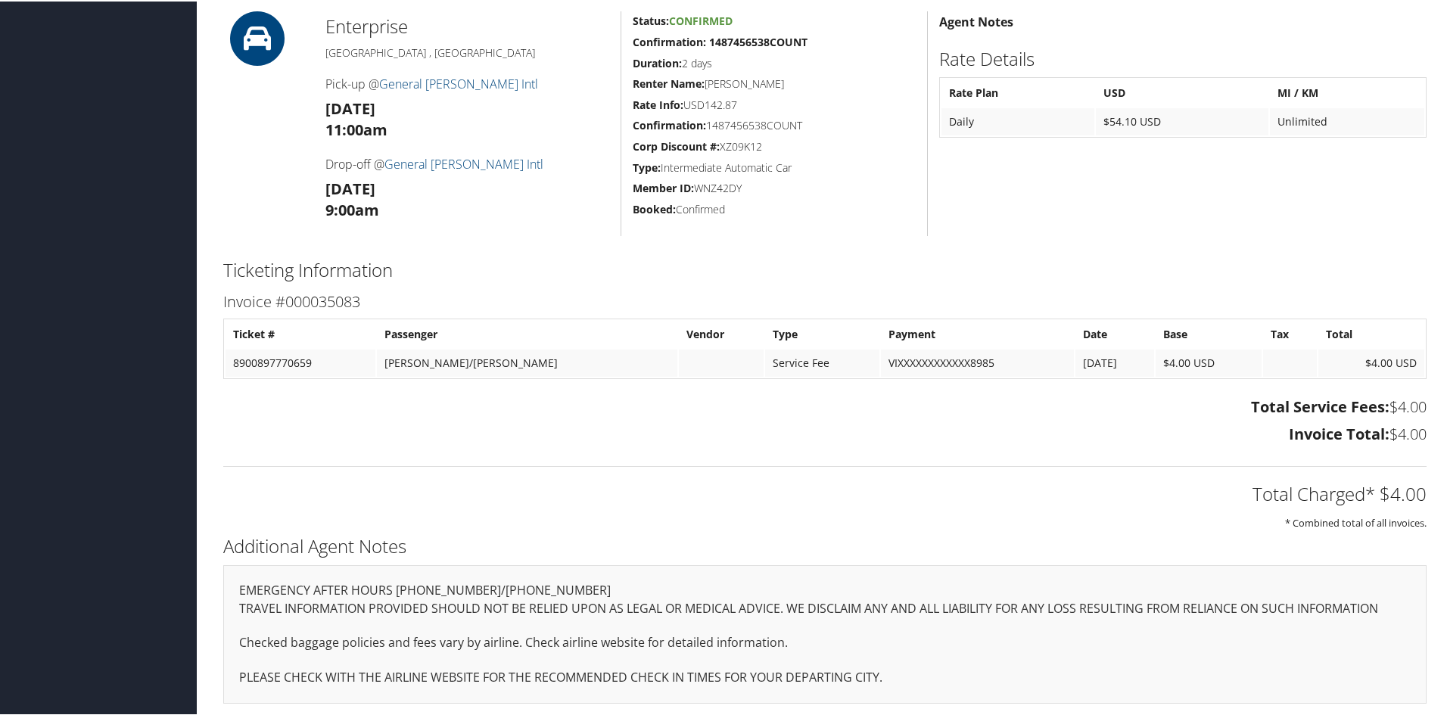
scroll to position [465, 0]
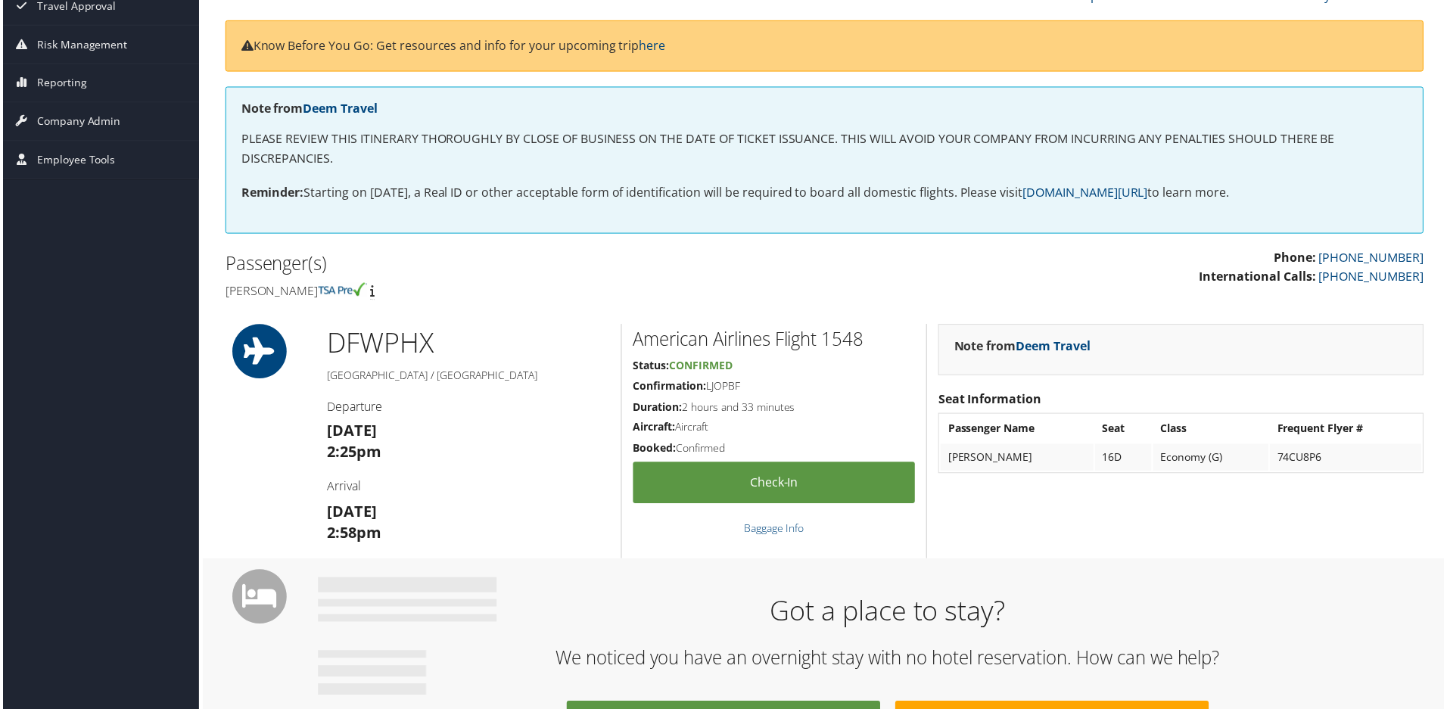
scroll to position [303, 0]
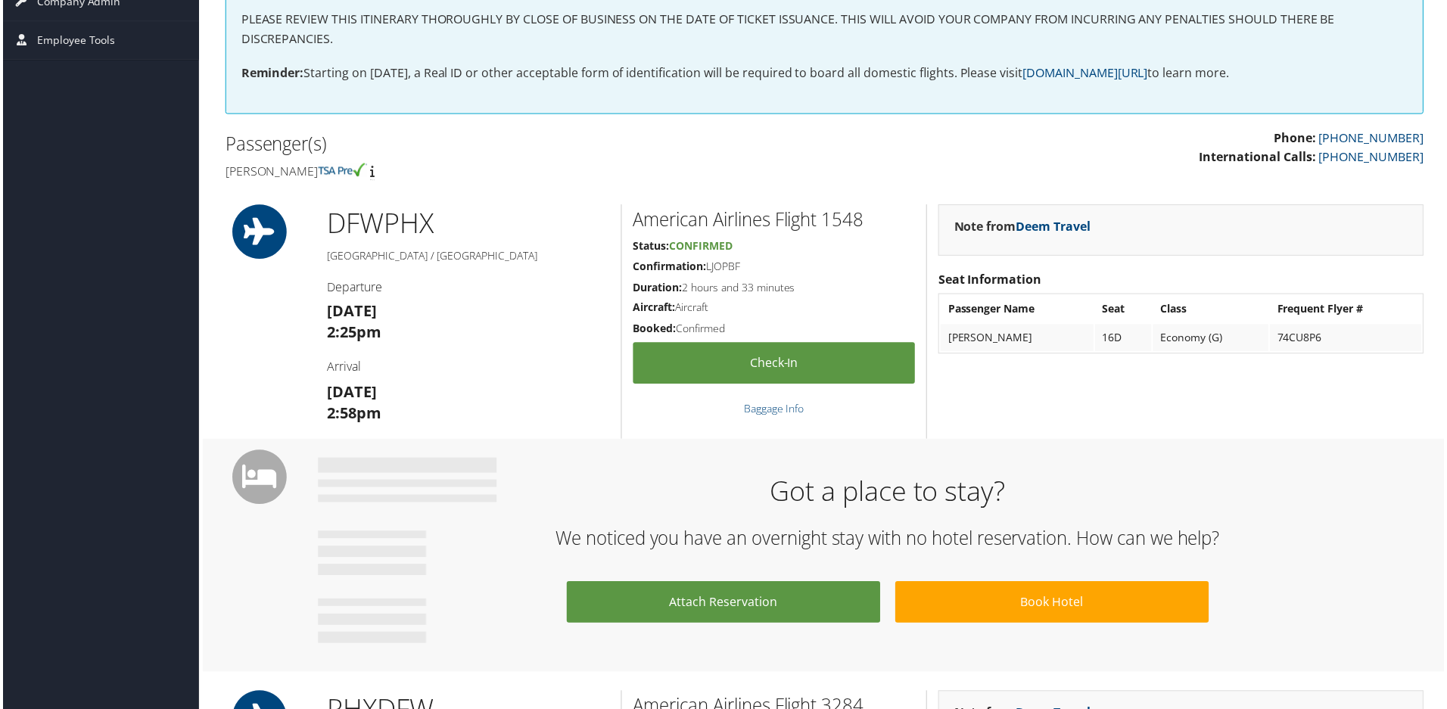
click at [723, 266] on h5 "Confirmation: LJOPBF" at bounding box center [774, 267] width 283 height 15
copy h5 "LJOPBF"
click at [1176, 392] on div "Note from Deem Travel Seat Information Passenger Name Seat Class Frequent Flyer…" at bounding box center [1182, 322] width 511 height 235
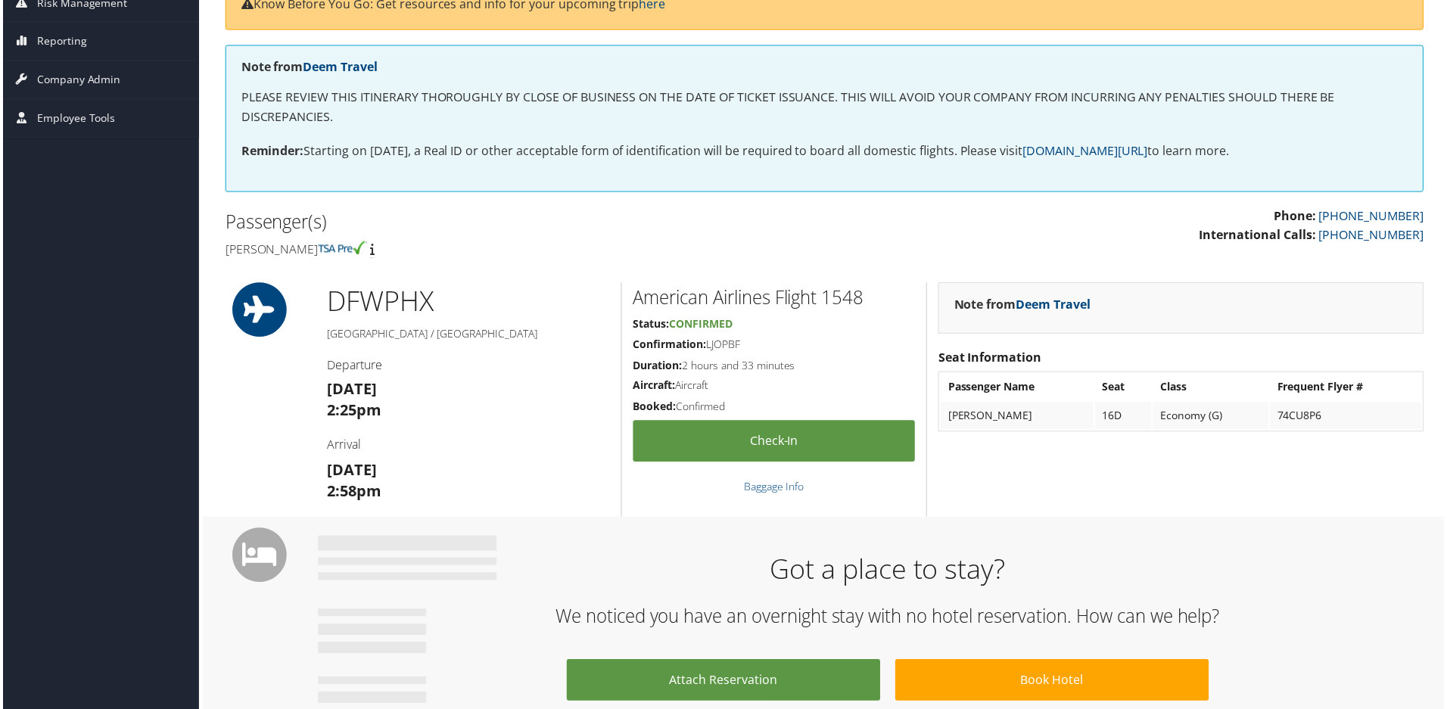
scroll to position [0, 0]
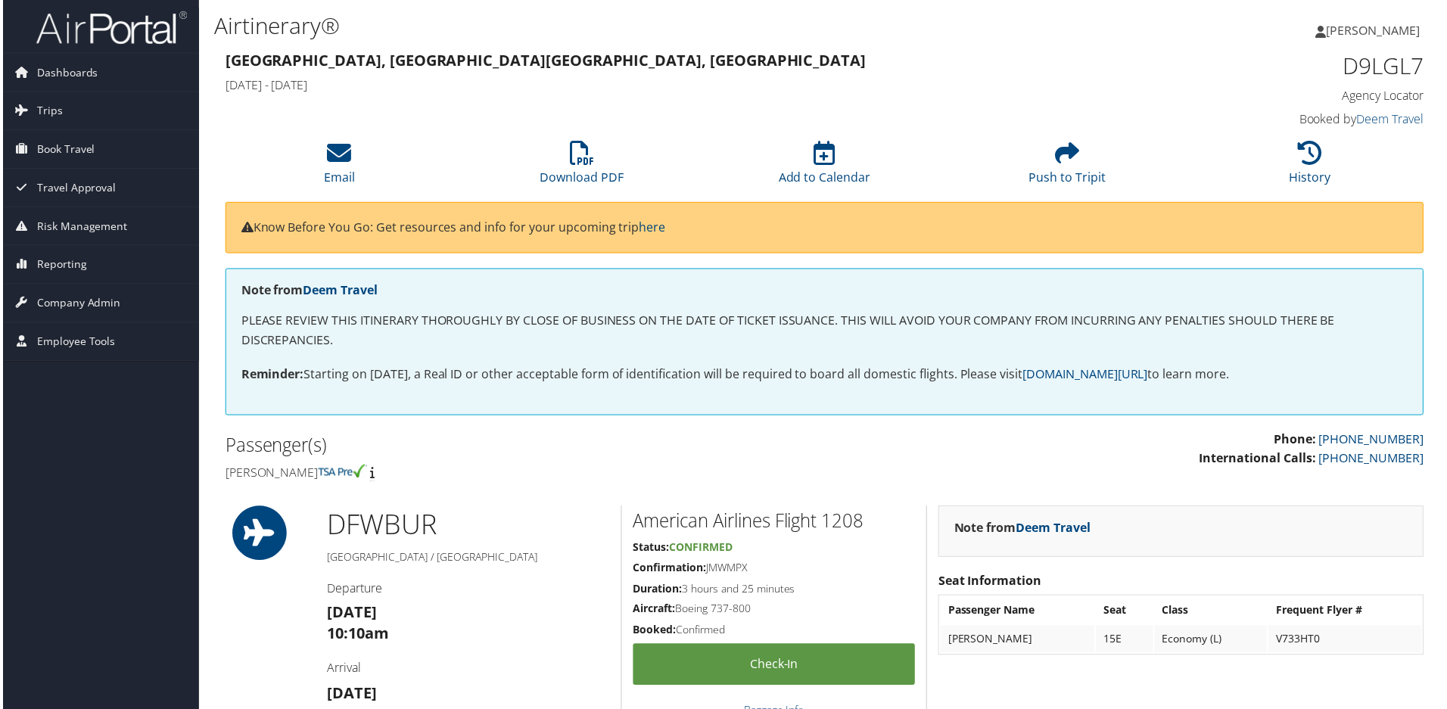
click at [729, 572] on h5 "Confirmation: JMWMPX" at bounding box center [774, 569] width 283 height 15
click at [714, 573] on h5 "Confirmation: JMWMPX" at bounding box center [774, 569] width 283 height 15
copy h5 "JMWMPX"
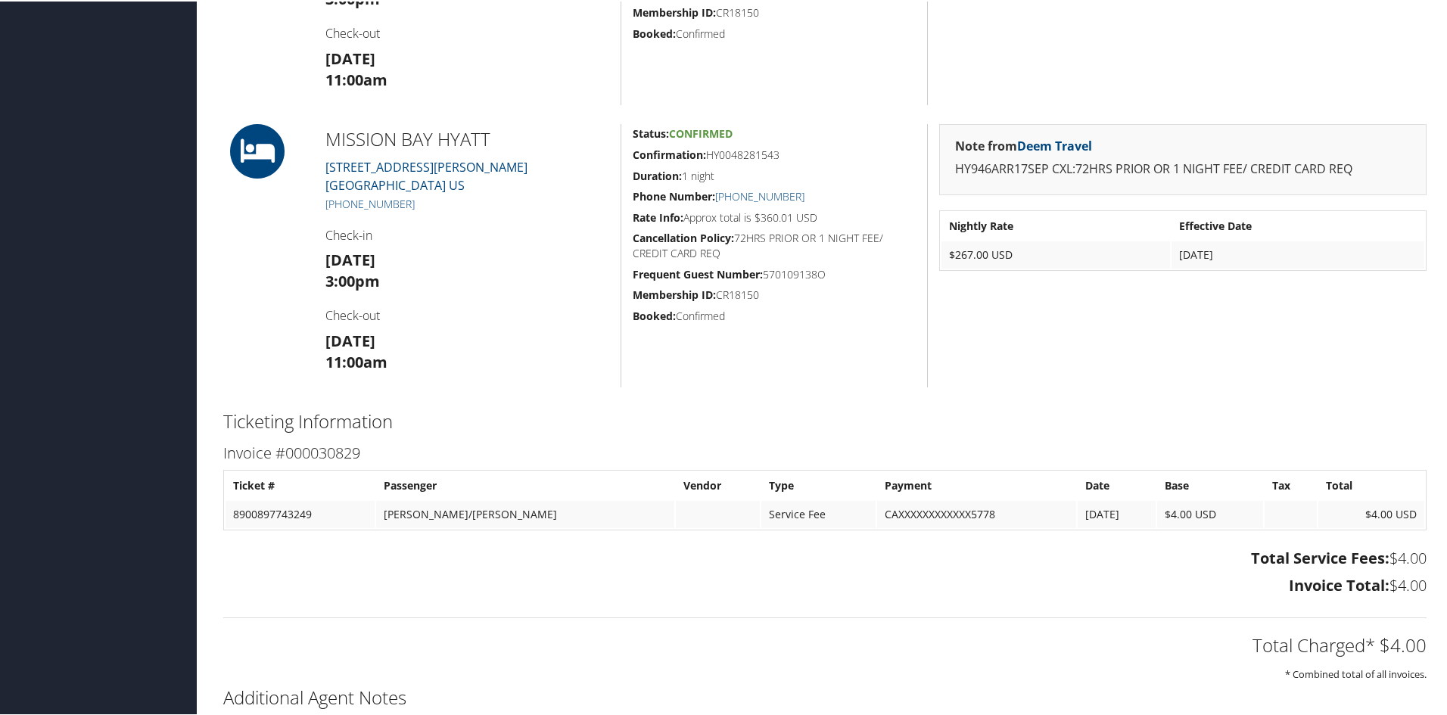
scroll to position [651, 0]
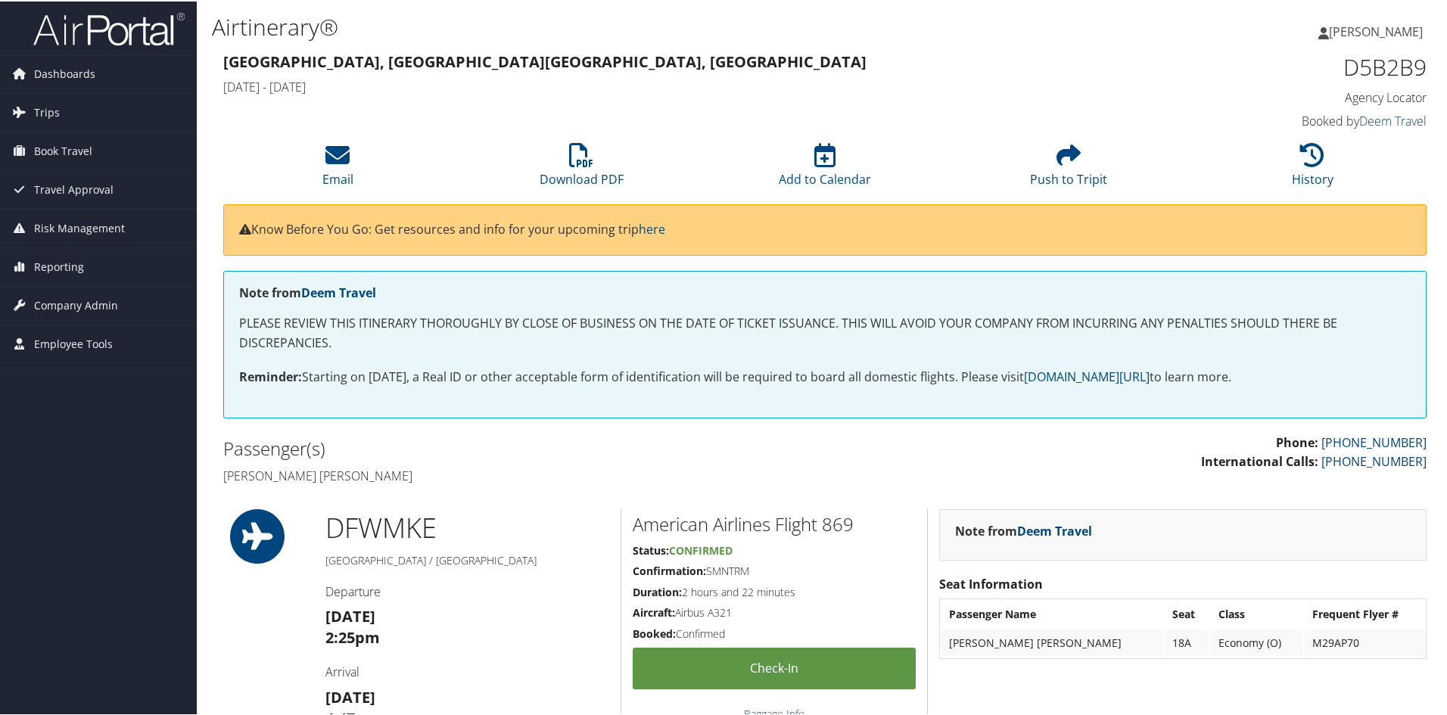
click at [730, 568] on h5 "Confirmation: SMNTRM" at bounding box center [774, 569] width 283 height 15
copy h5 "SMNTRM"
click at [717, 571] on h5 "Confirmation: LDZWPU" at bounding box center [774, 569] width 283 height 15
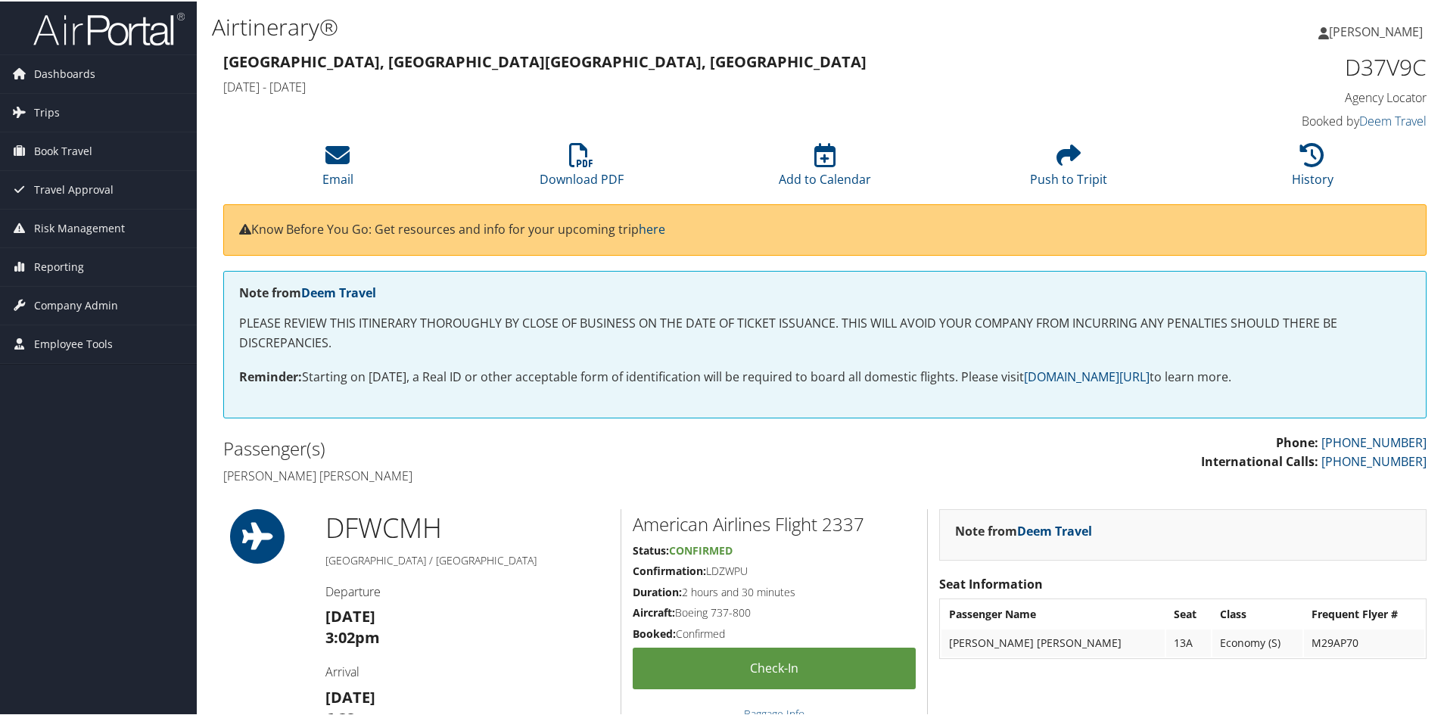
copy h5 "LDZWPU"
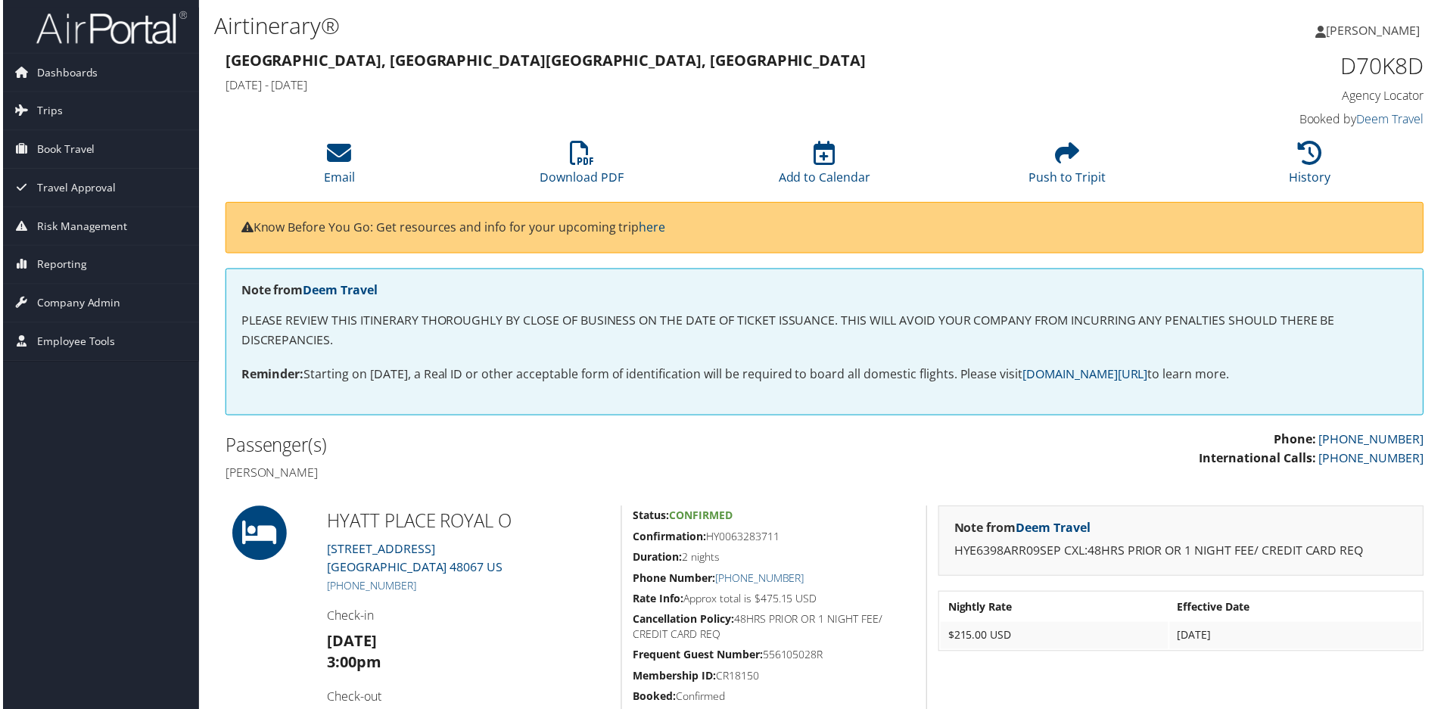
click at [486, 455] on h2 "Passenger(s)" at bounding box center [518, 447] width 590 height 26
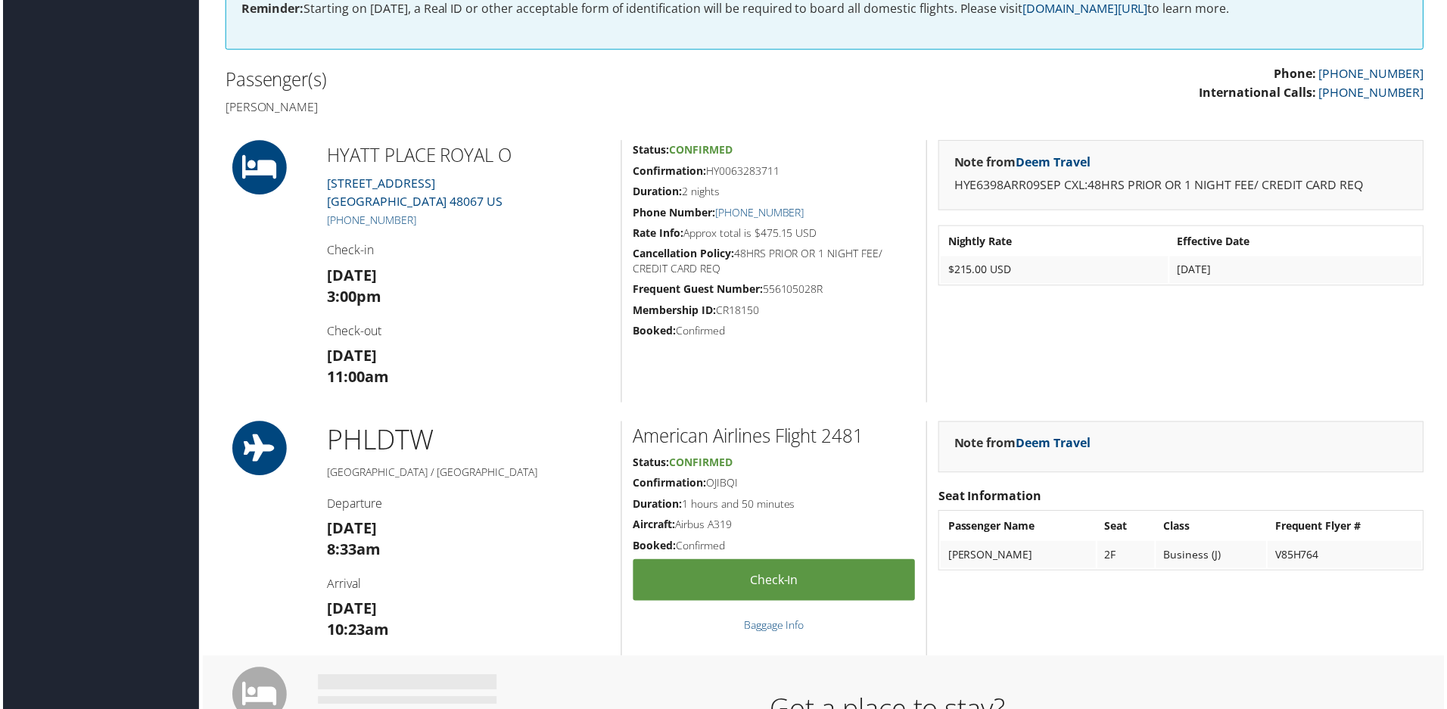
scroll to position [530, 0]
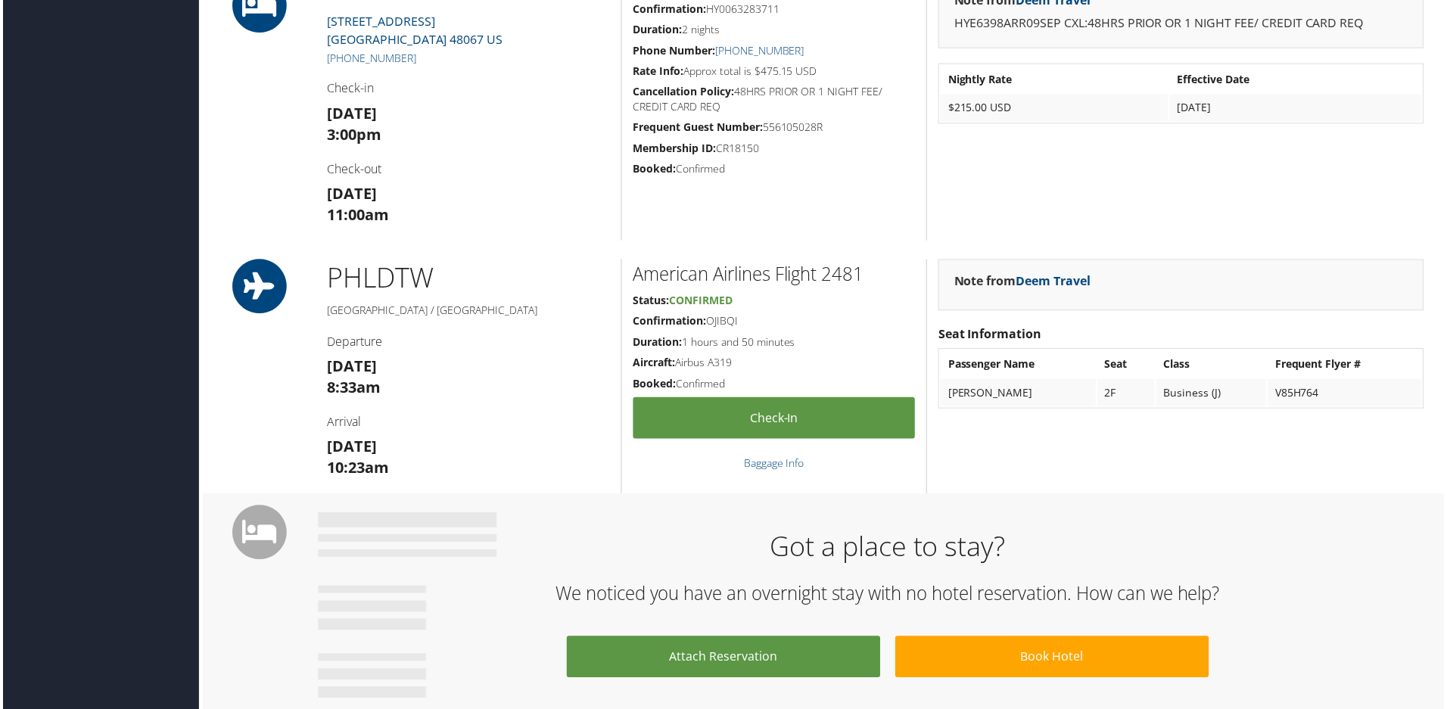
click at [728, 323] on h5 "Confirmation: OJIBQI" at bounding box center [774, 322] width 283 height 15
copy h5 "OJIBQI"
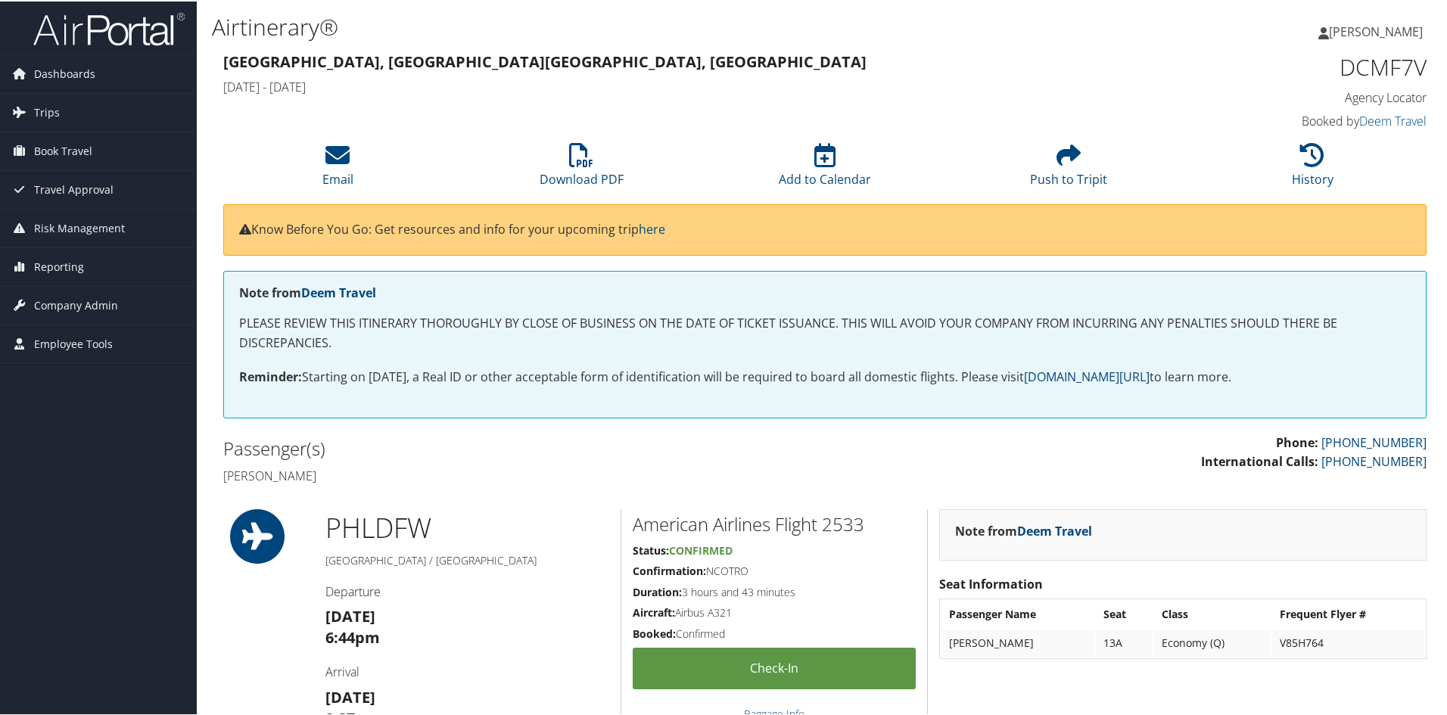
click at [729, 567] on h5 "Confirmation: NCOTRO" at bounding box center [774, 569] width 283 height 15
copy h5 "NCOTRO"
click at [720, 567] on h5 "Confirmation: EYYTJP" at bounding box center [774, 569] width 283 height 15
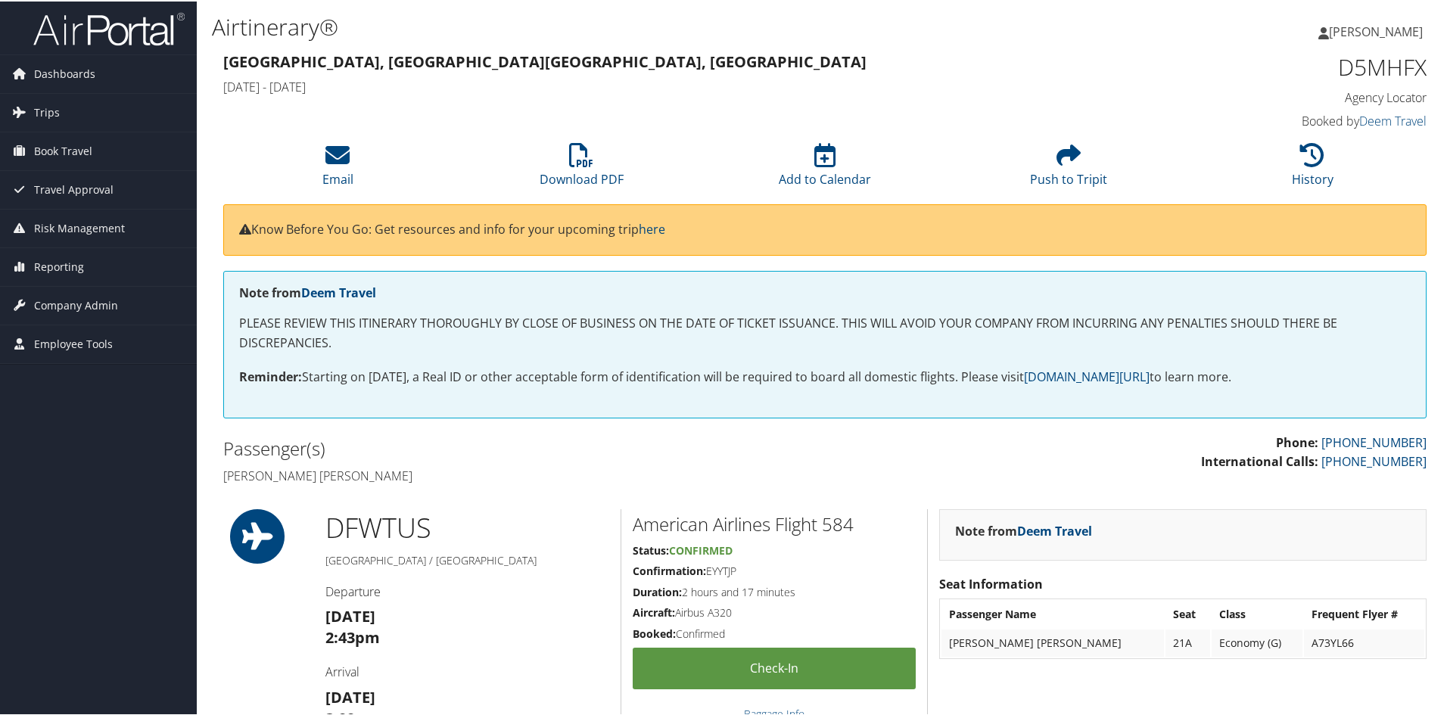
copy h5 "EYYTJP"
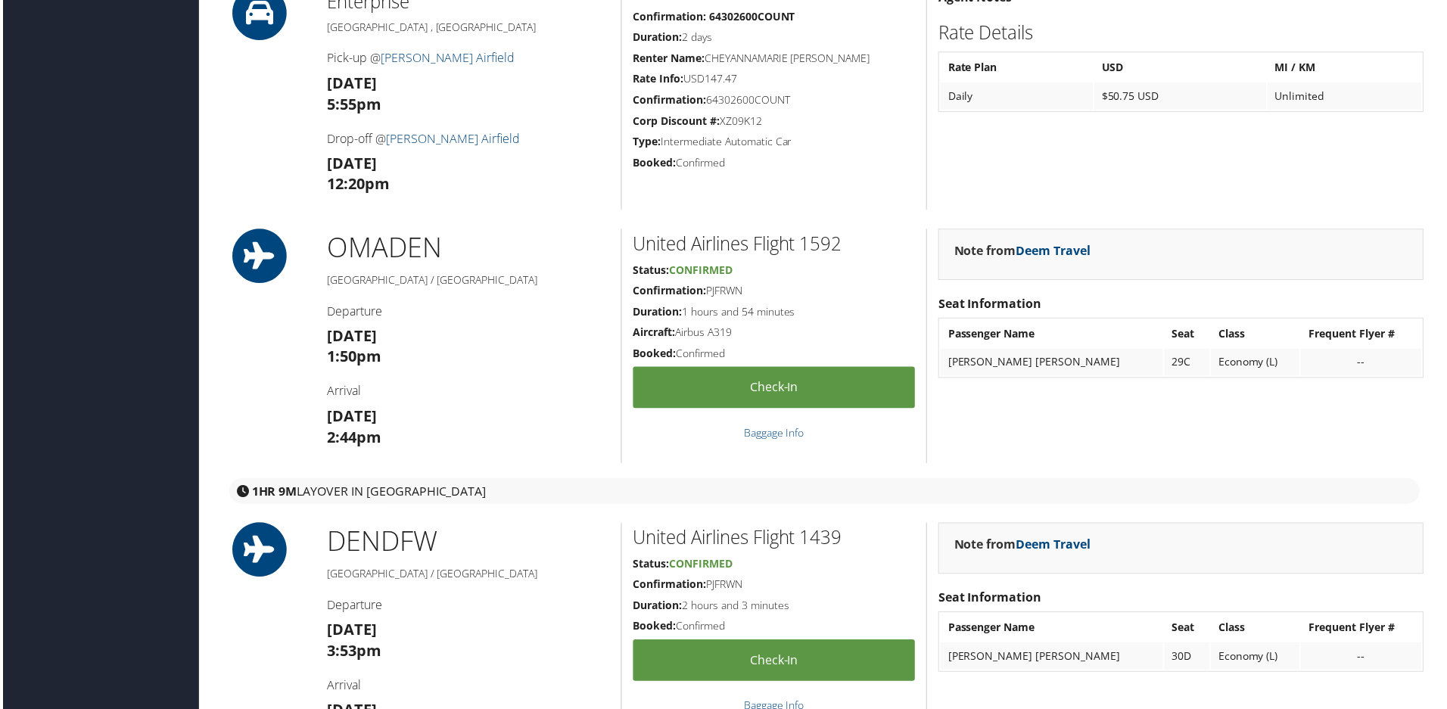
scroll to position [1513, 0]
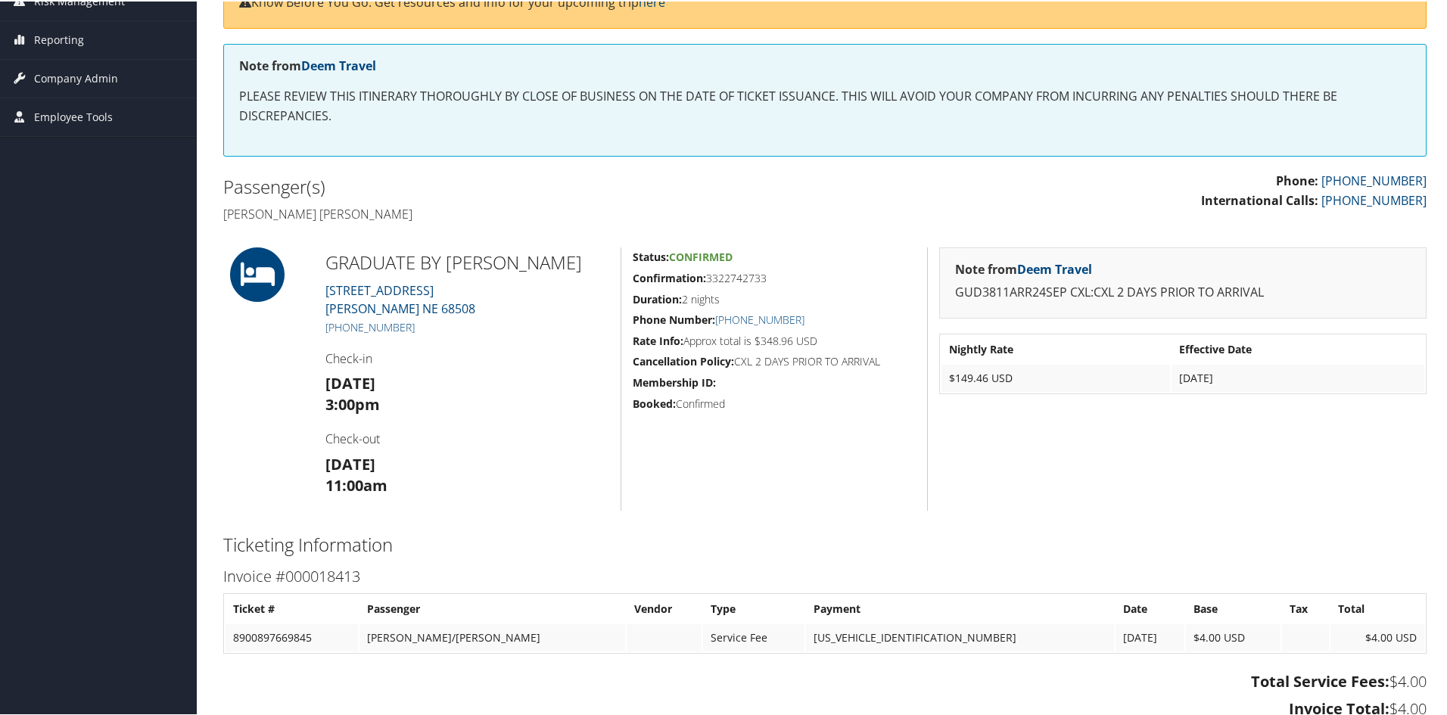
scroll to position [504, 0]
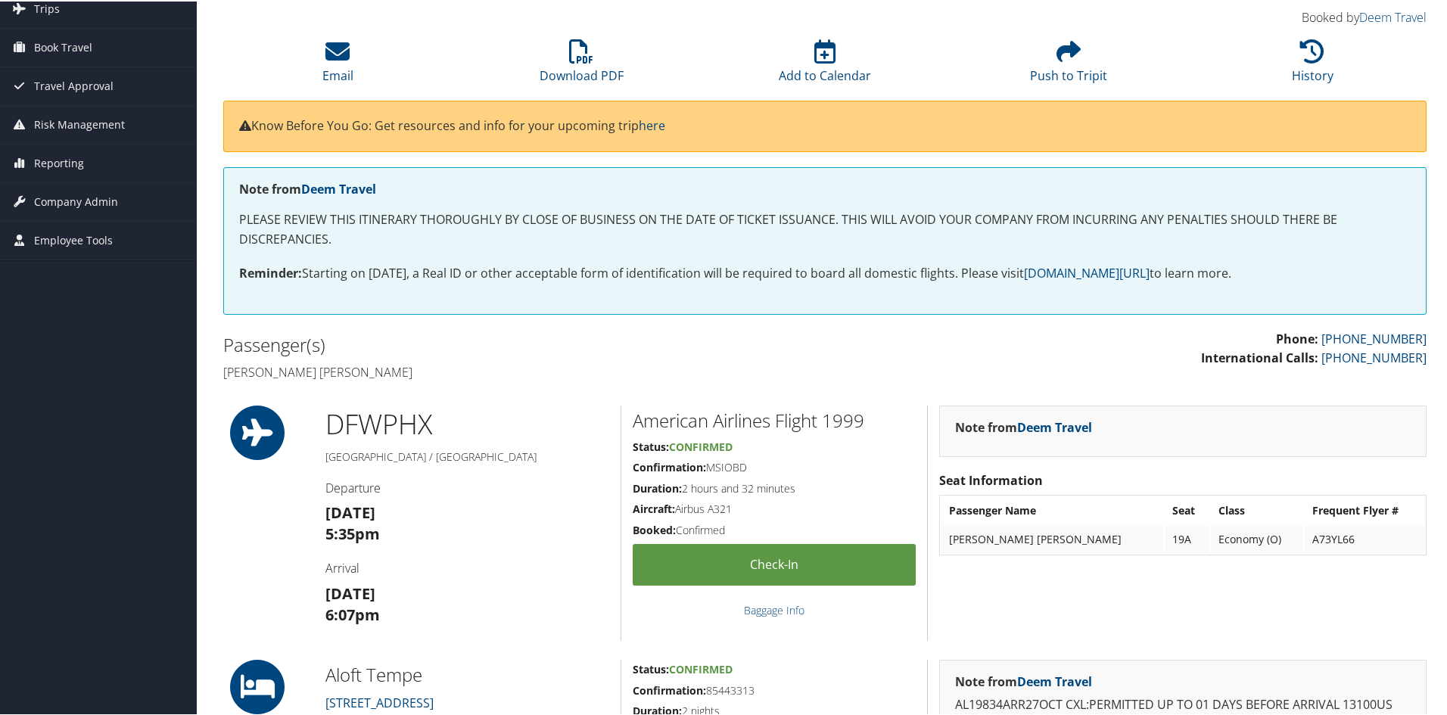
scroll to position [303, 0]
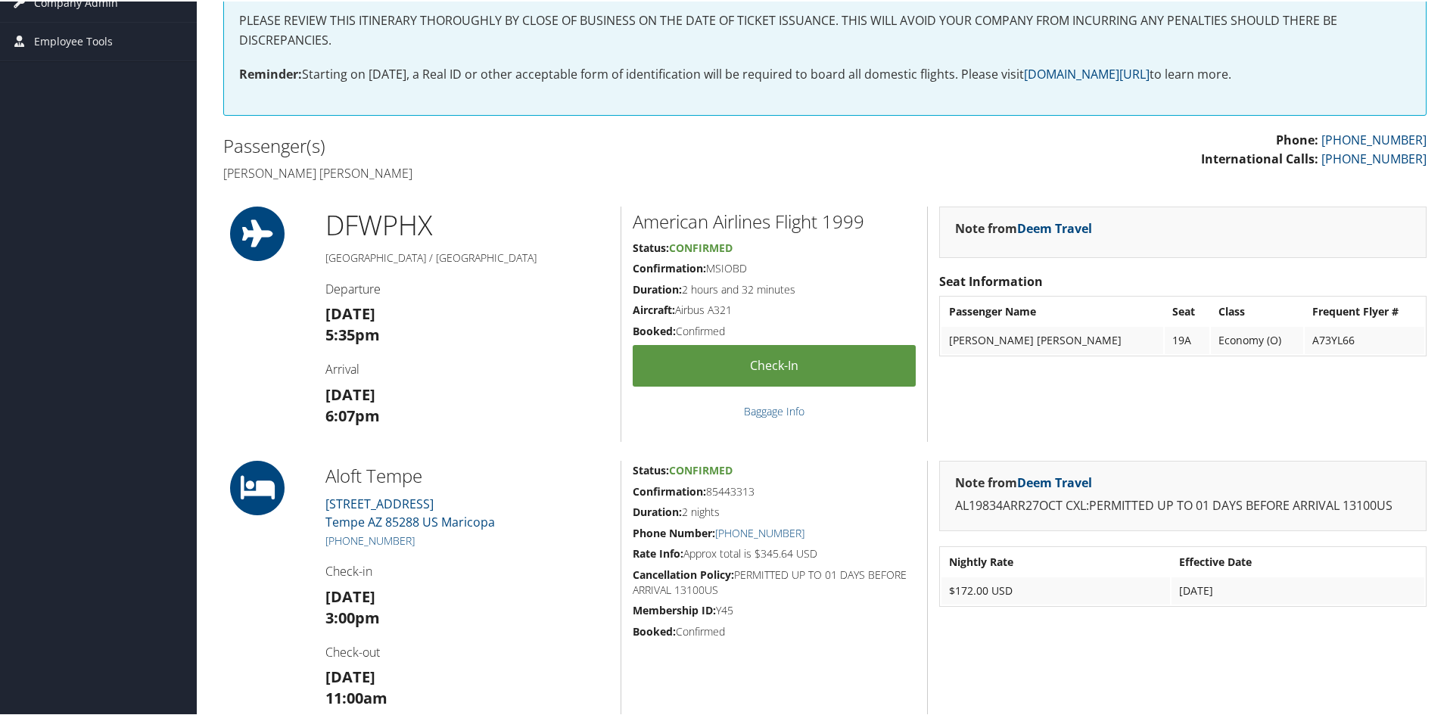
click at [723, 267] on h5 "Confirmation: MSIOBD" at bounding box center [774, 267] width 283 height 15
copy h5 "MSIOBD"
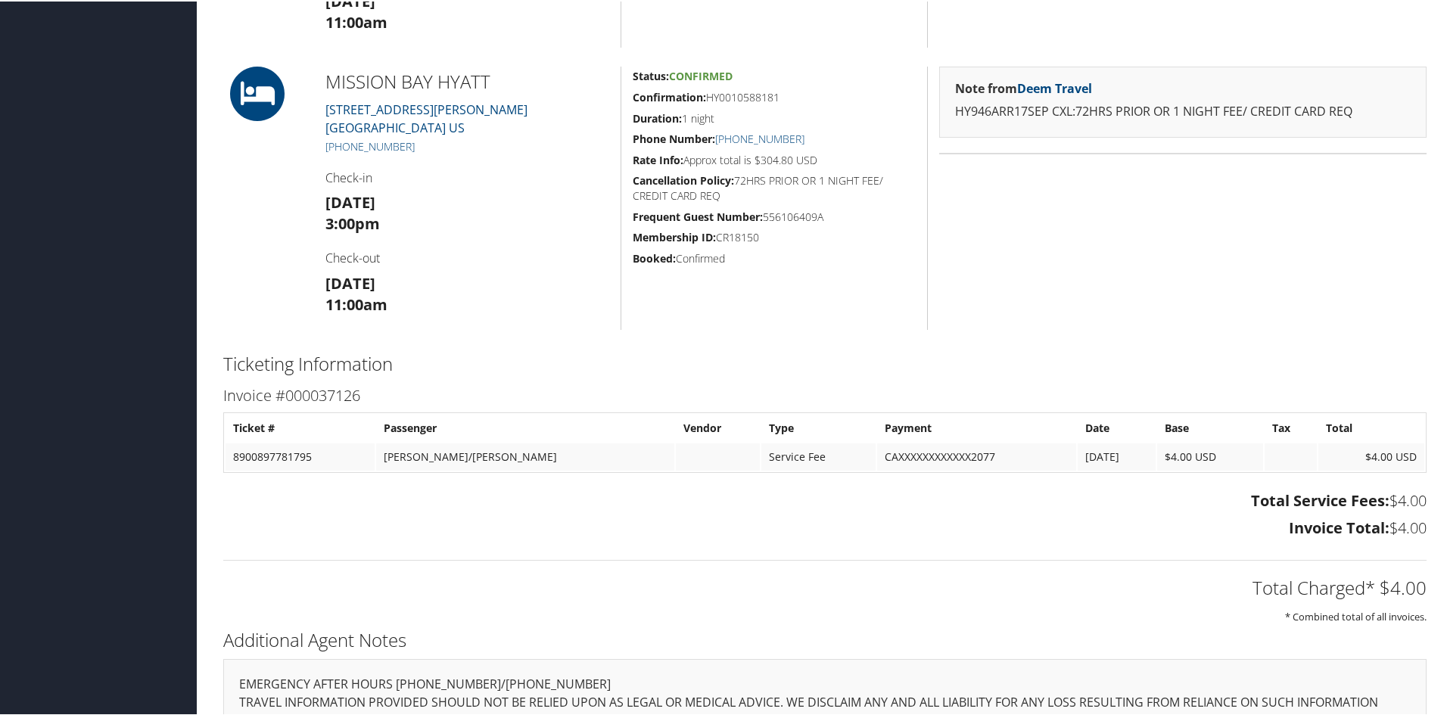
scroll to position [786, 0]
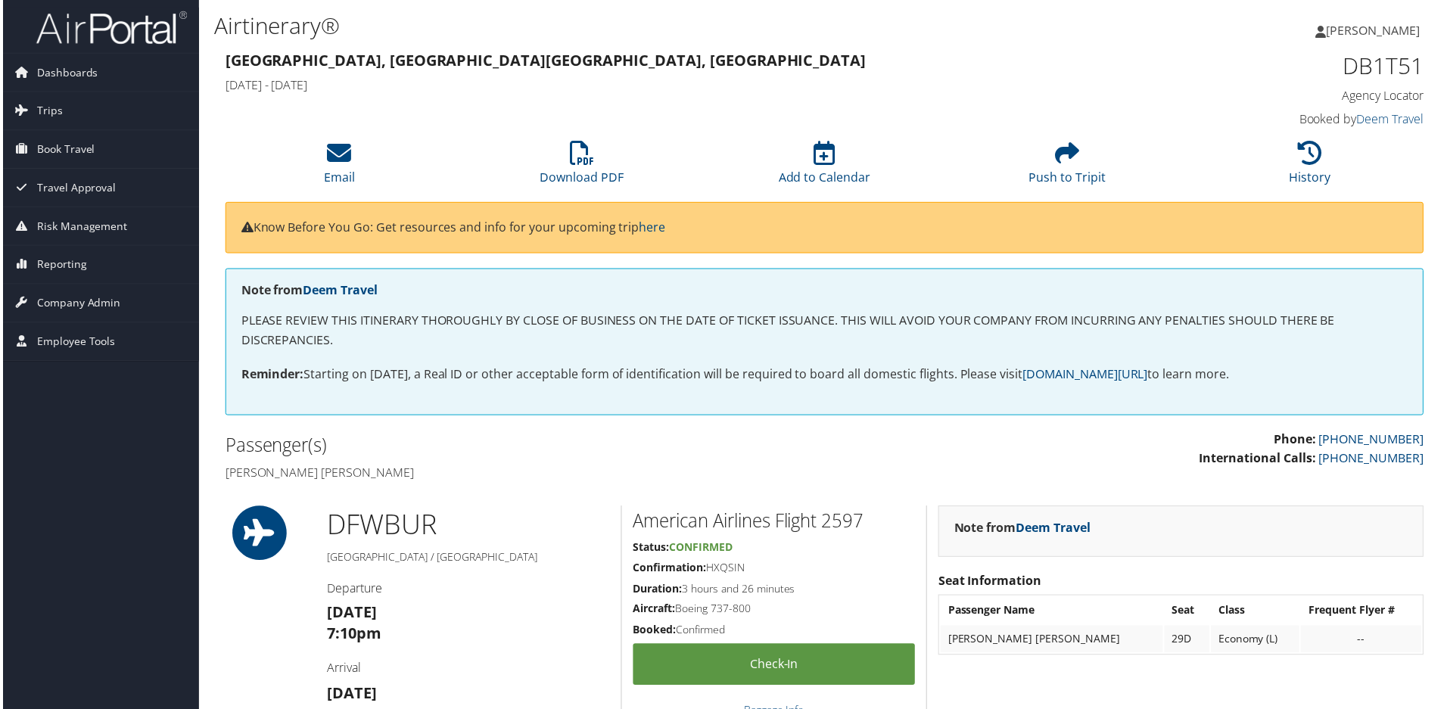
click at [728, 571] on h5 "Confirmation: HXQSIN" at bounding box center [774, 569] width 283 height 15
copy h5 "HXQSIN"
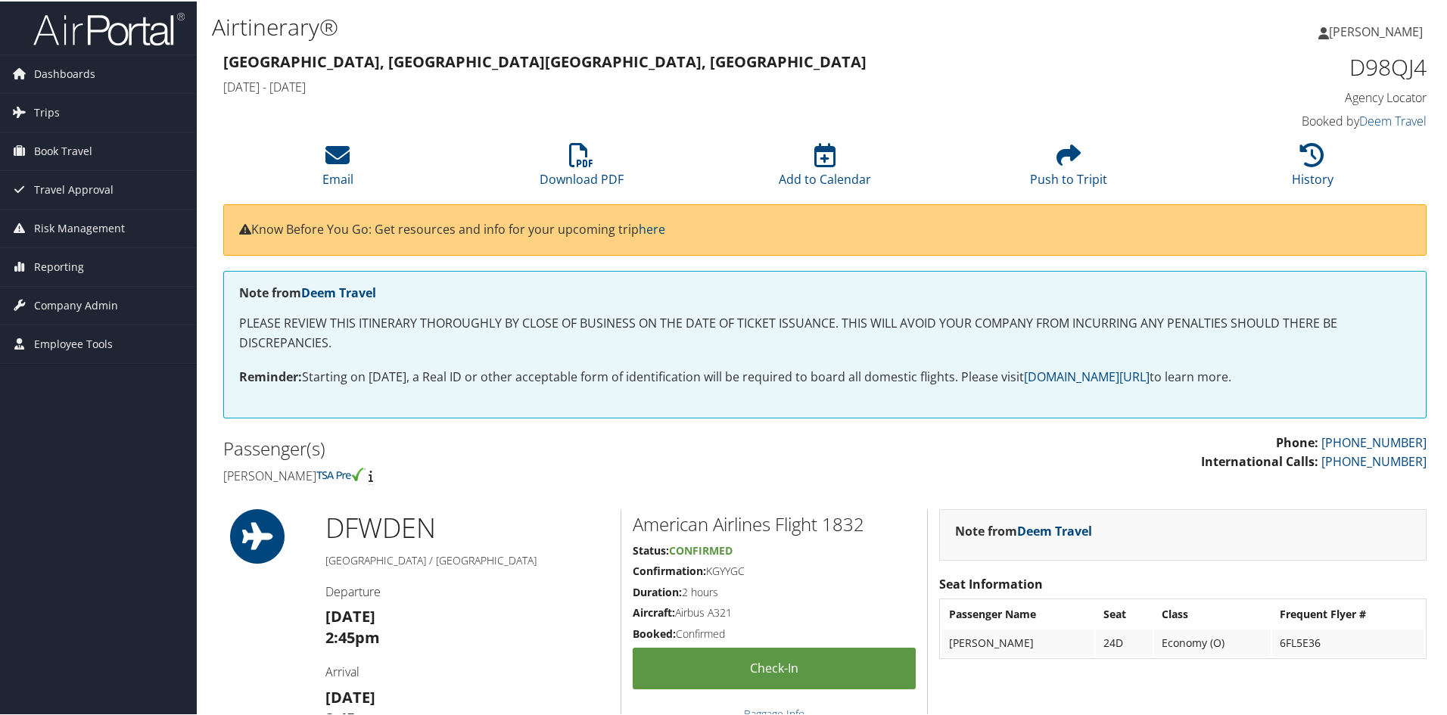
scroll to position [303, 0]
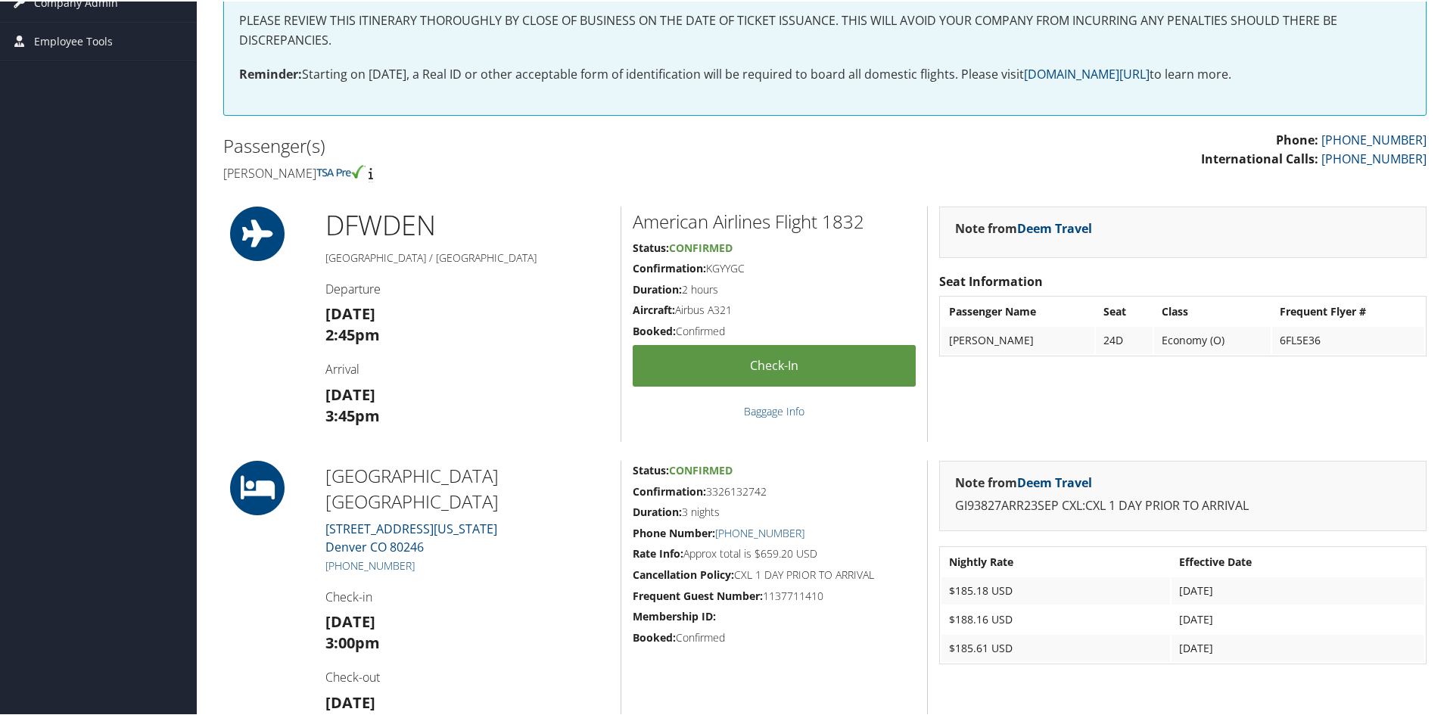
click at [721, 264] on h5 "Confirmation: KGYYGC" at bounding box center [774, 267] width 283 height 15
copy h5 "KGYYGC"
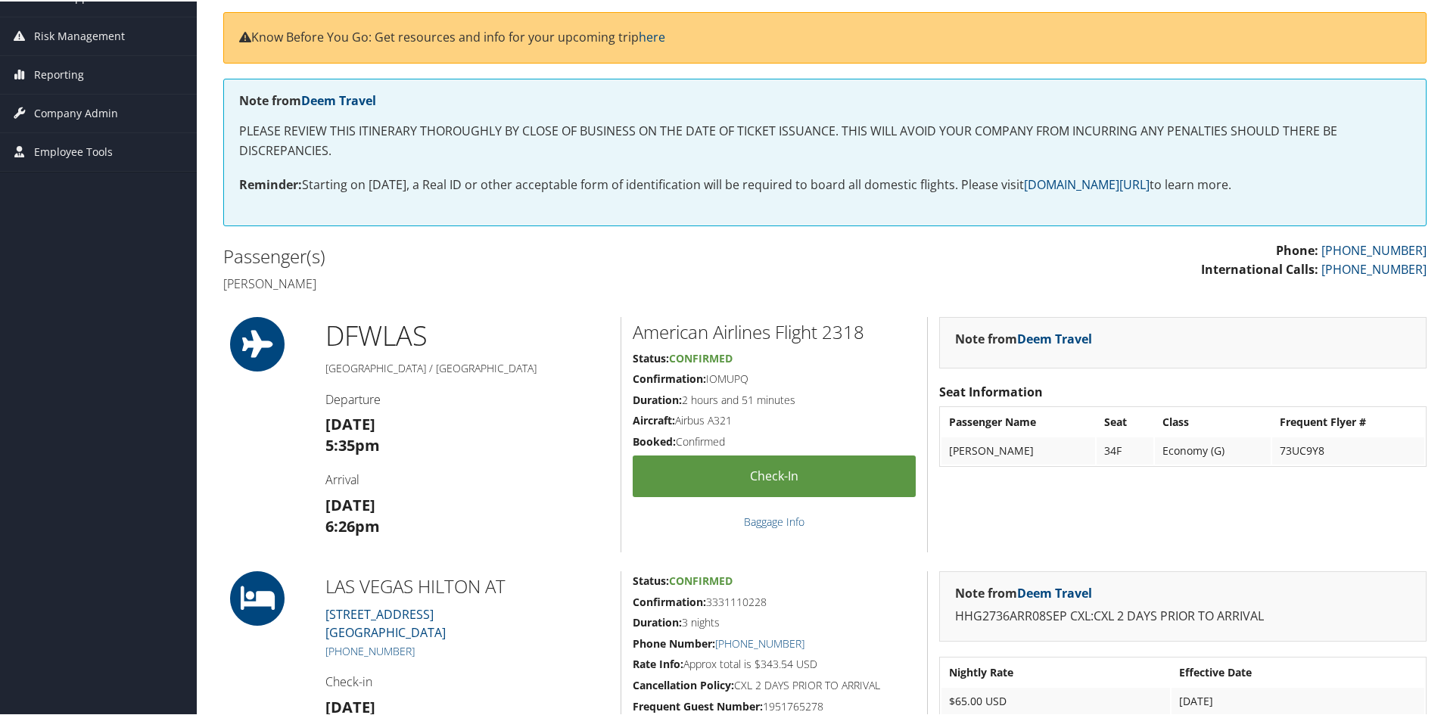
scroll to position [378, 0]
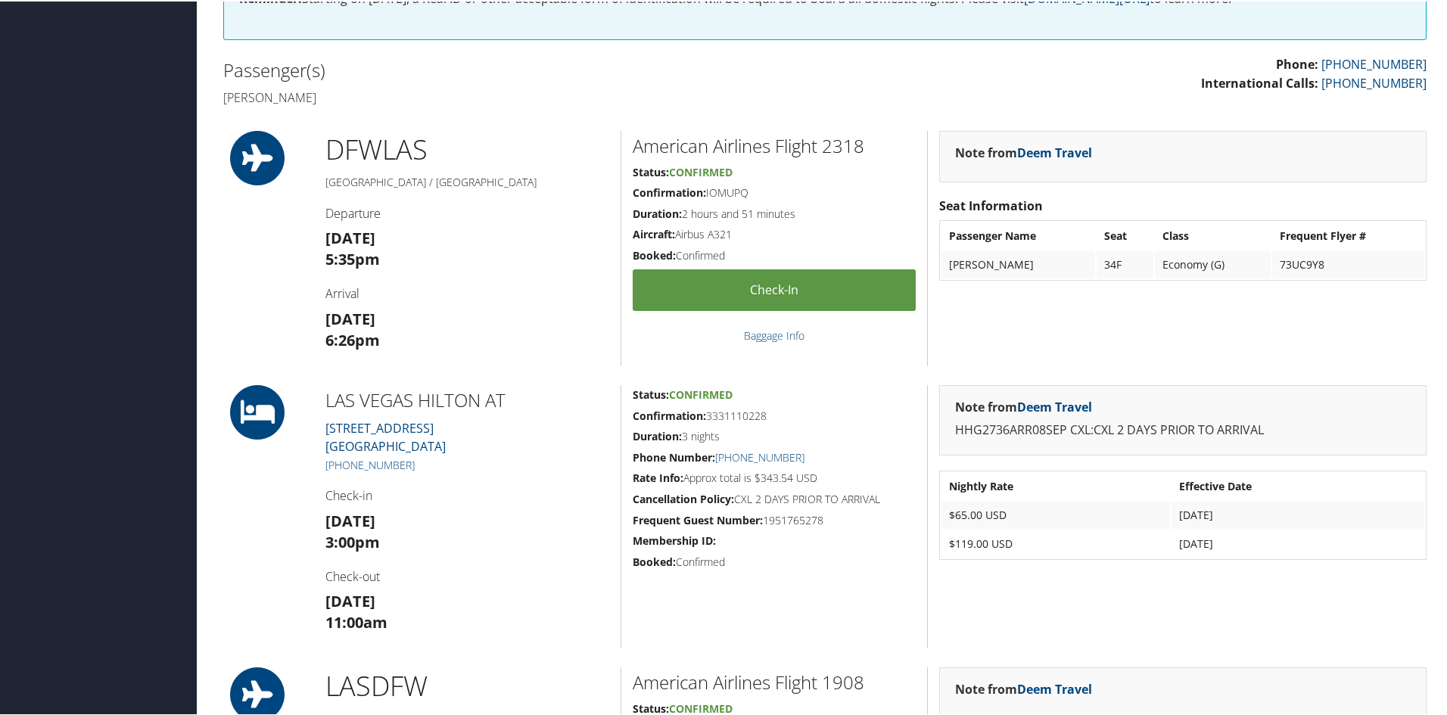
click at [720, 197] on h5 "Confirmation: IOMUPQ" at bounding box center [774, 191] width 283 height 15
copy h5 "IOMUPQ"
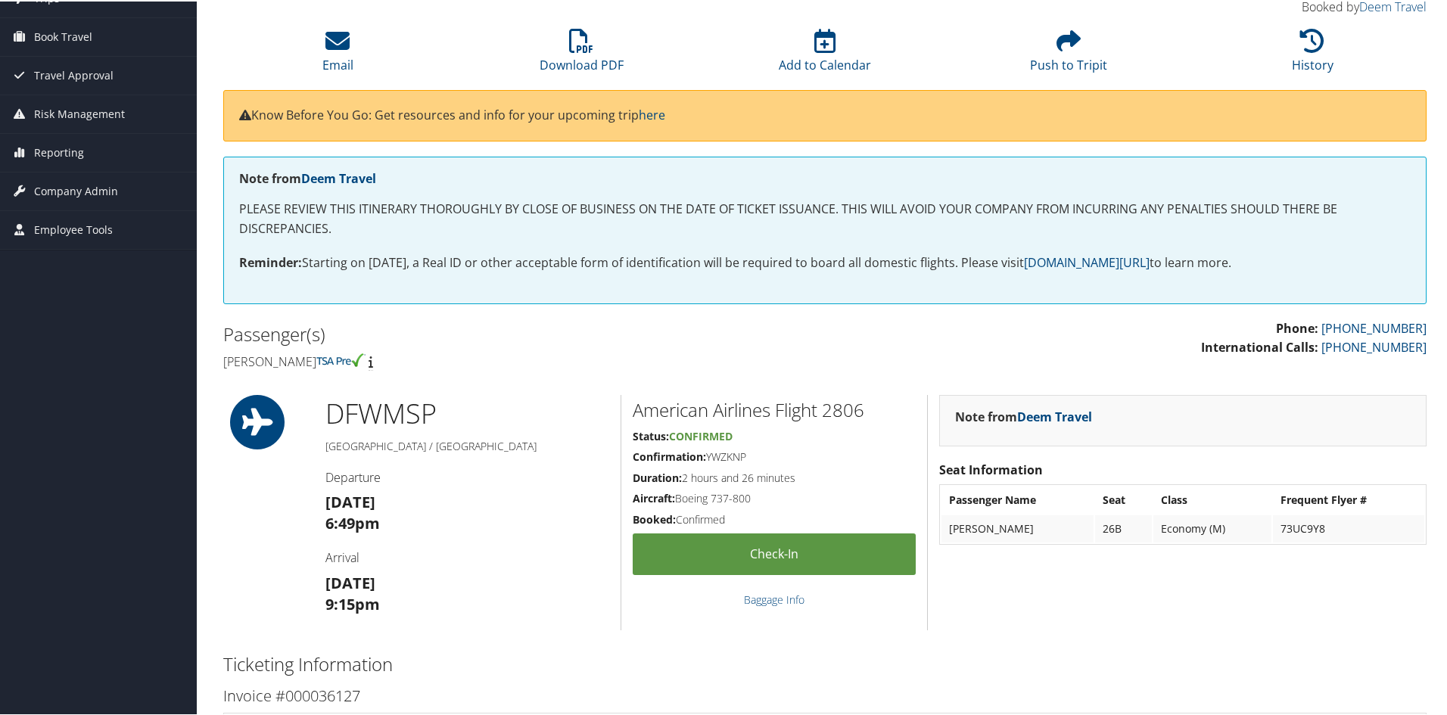
scroll to position [303, 0]
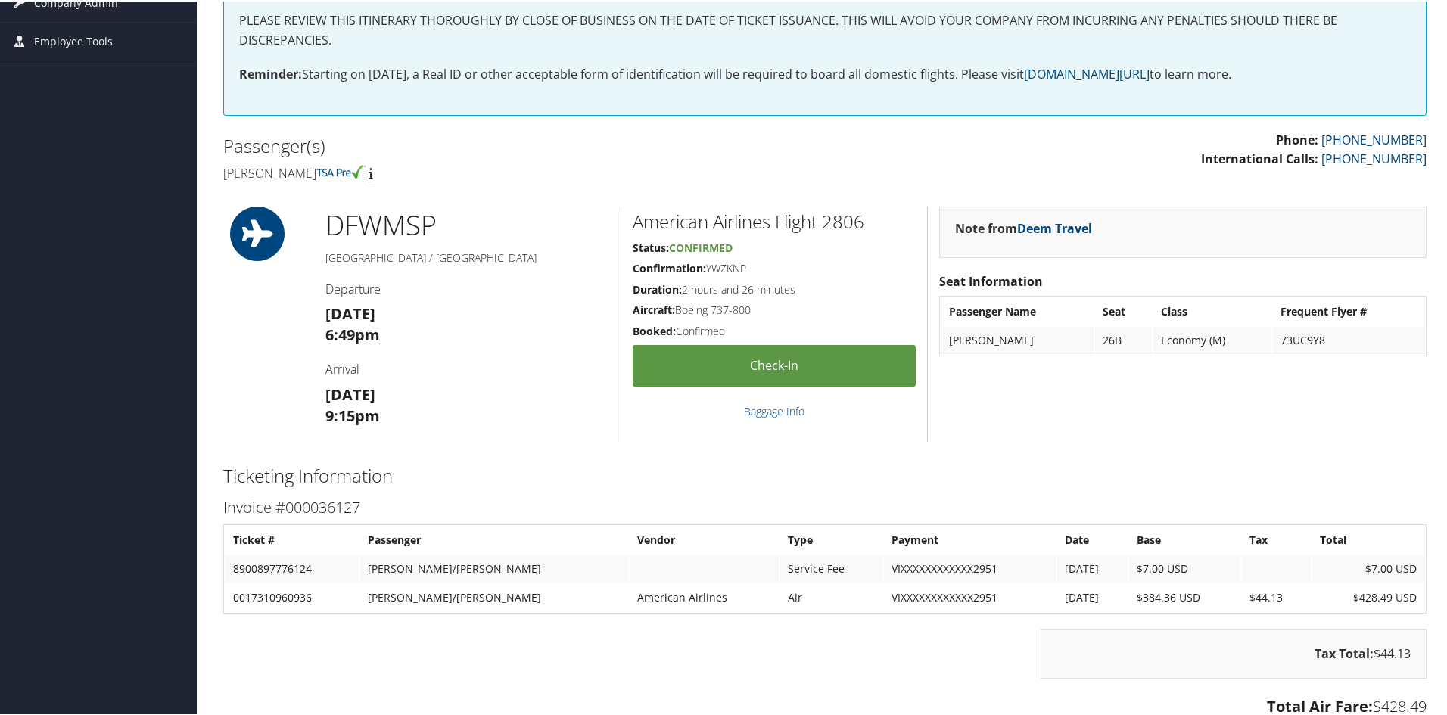
click at [725, 263] on h5 "Confirmation: YWZKNP" at bounding box center [774, 267] width 283 height 15
copy h5 "YWZKNP"
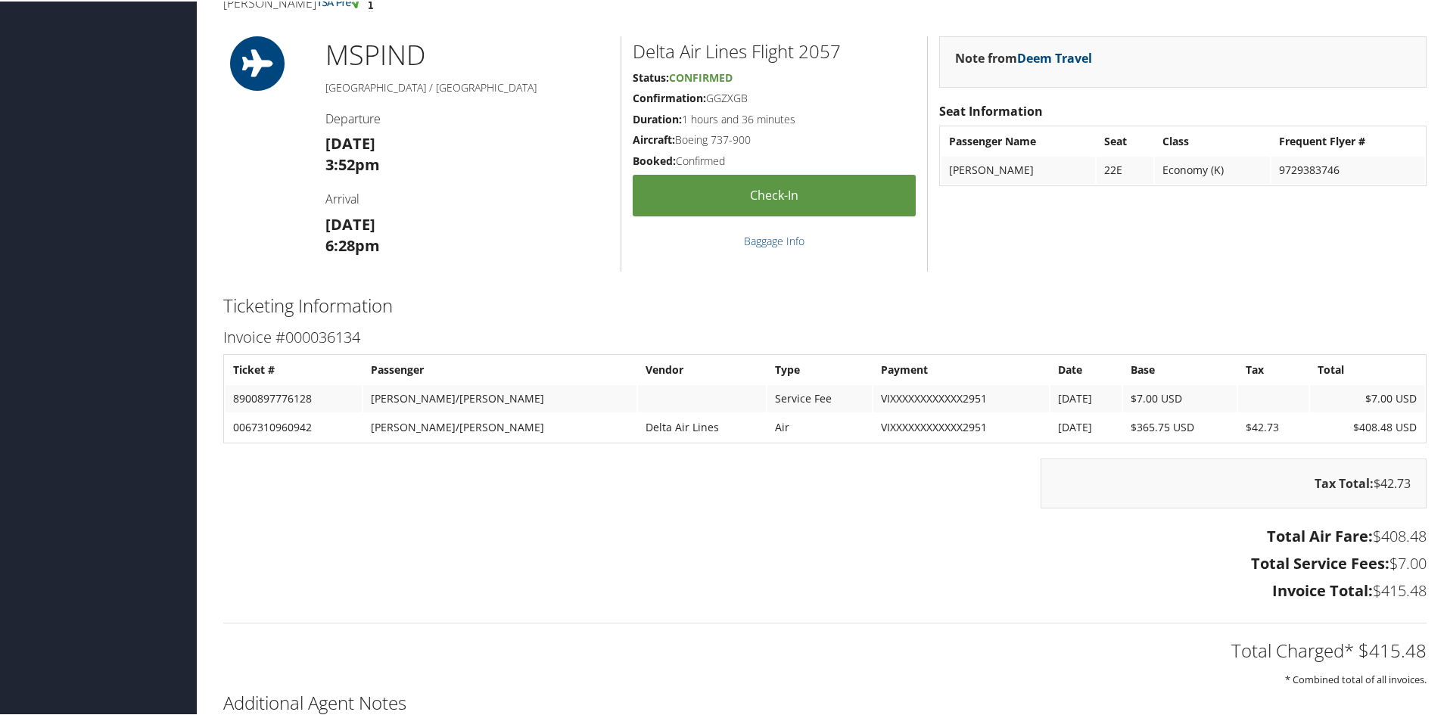
scroll to position [649, 0]
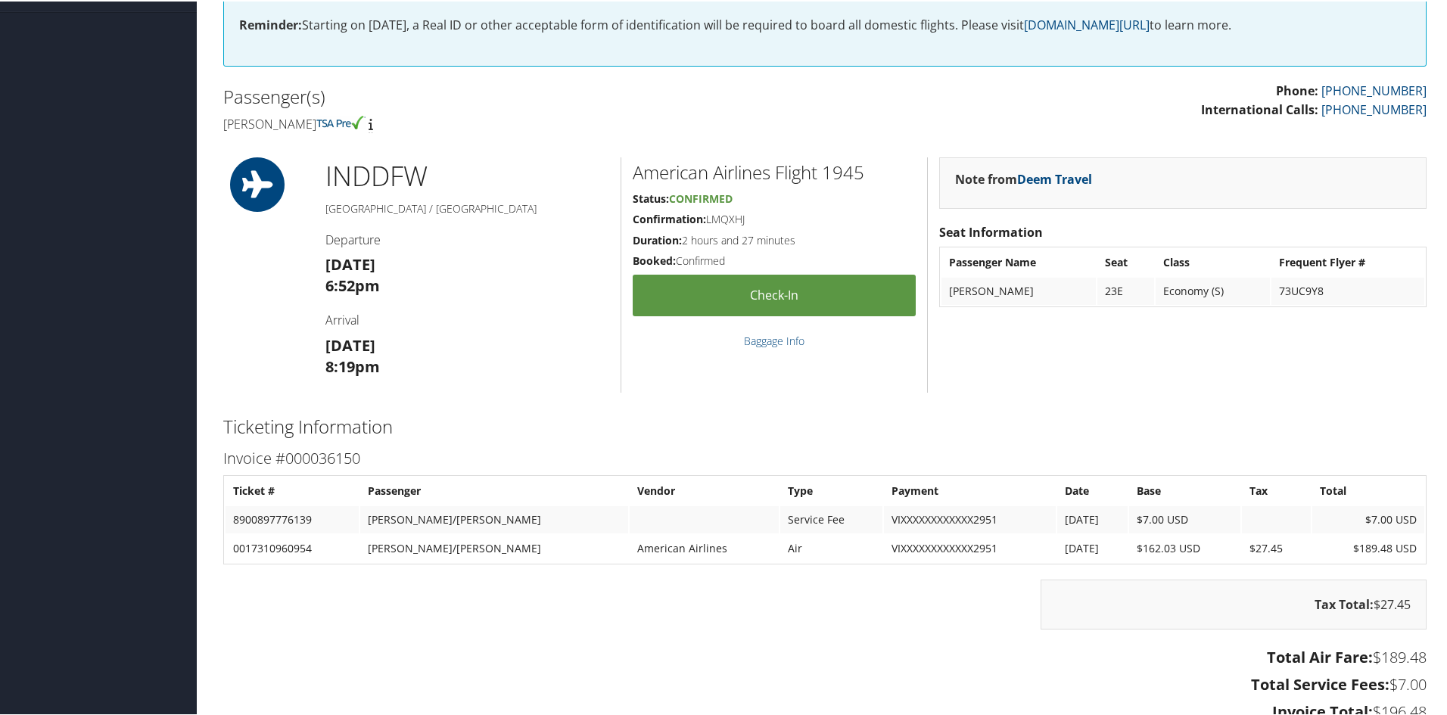
scroll to position [378, 0]
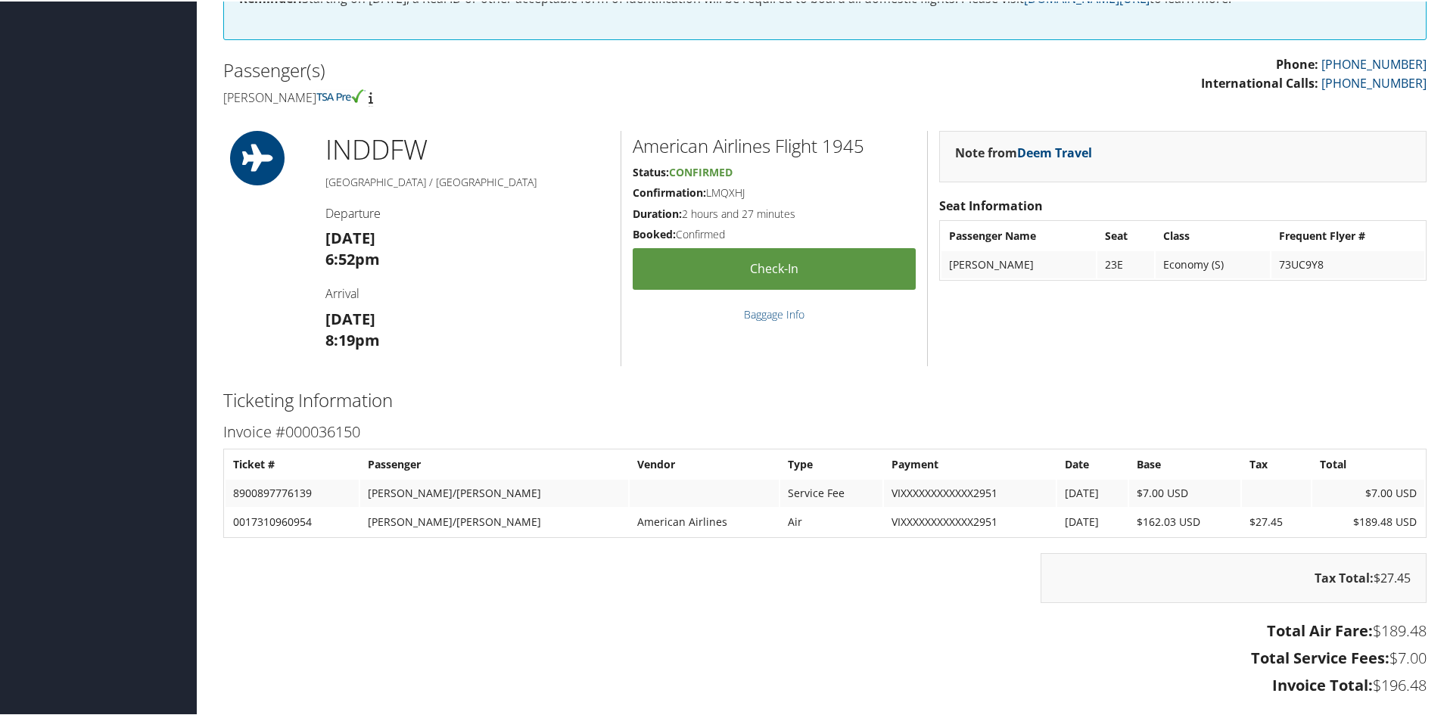
click at [726, 191] on h5 "Confirmation: LMQXHJ" at bounding box center [774, 191] width 283 height 15
copy h5 "LMQXHJ"
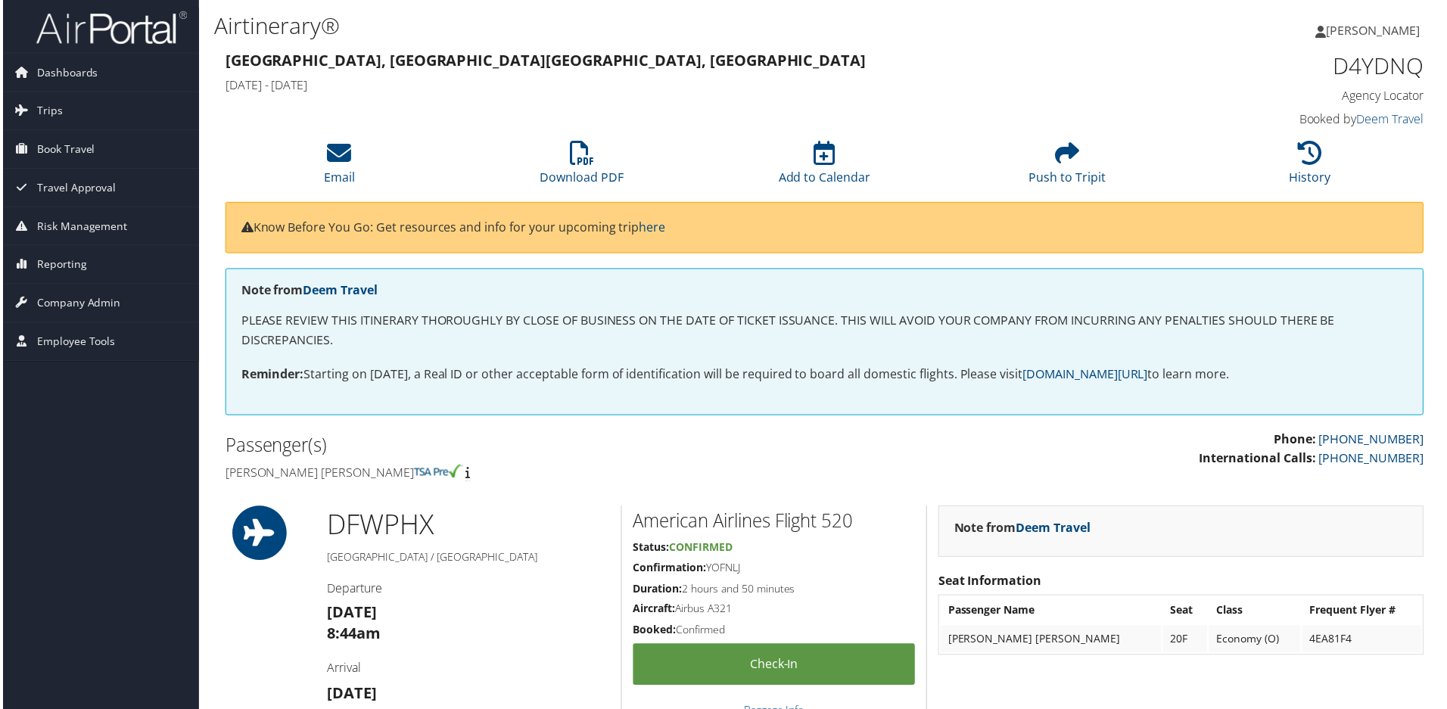
click at [715, 571] on h5 "Confirmation: YOFNLJ" at bounding box center [774, 569] width 283 height 15
click at [715, 570] on h5 "Confirmation: YOFNLJ" at bounding box center [774, 569] width 283 height 15
copy h5 "YOFNLJ"
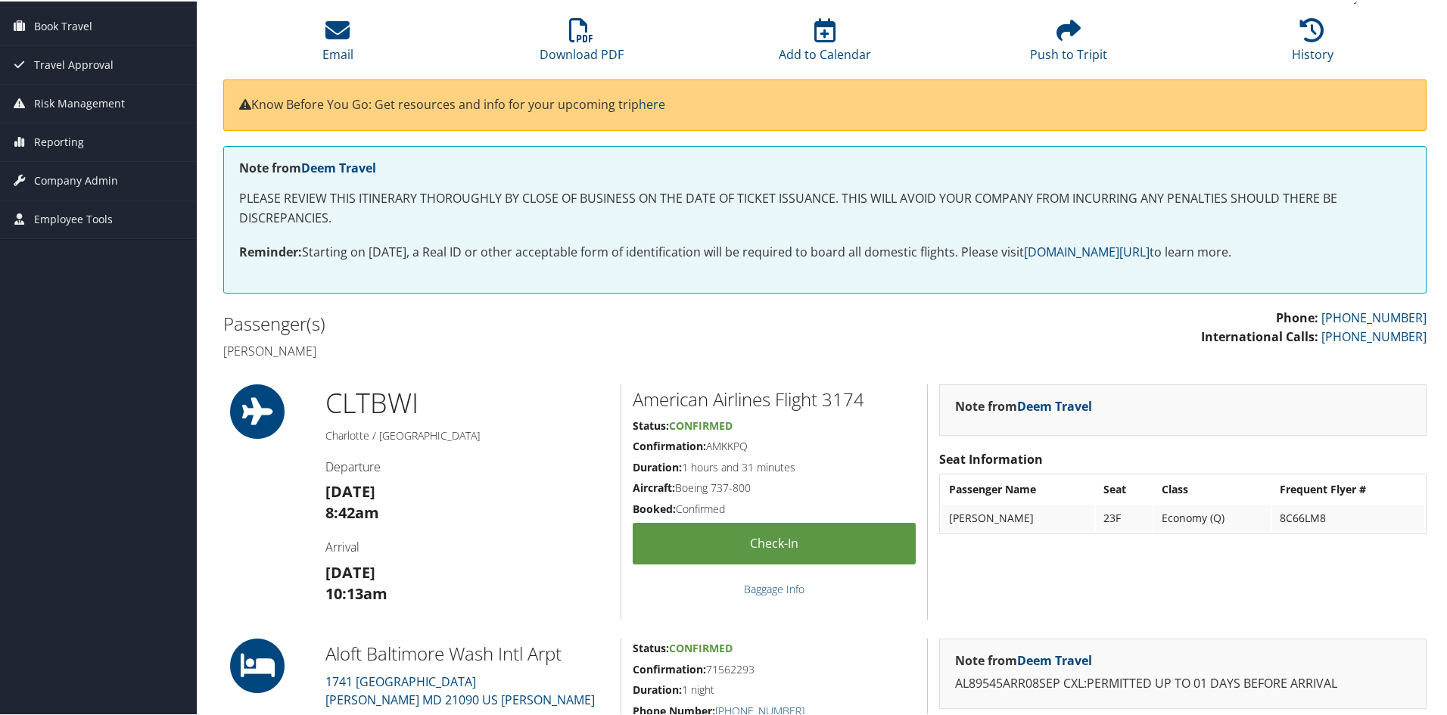
scroll to position [151, 0]
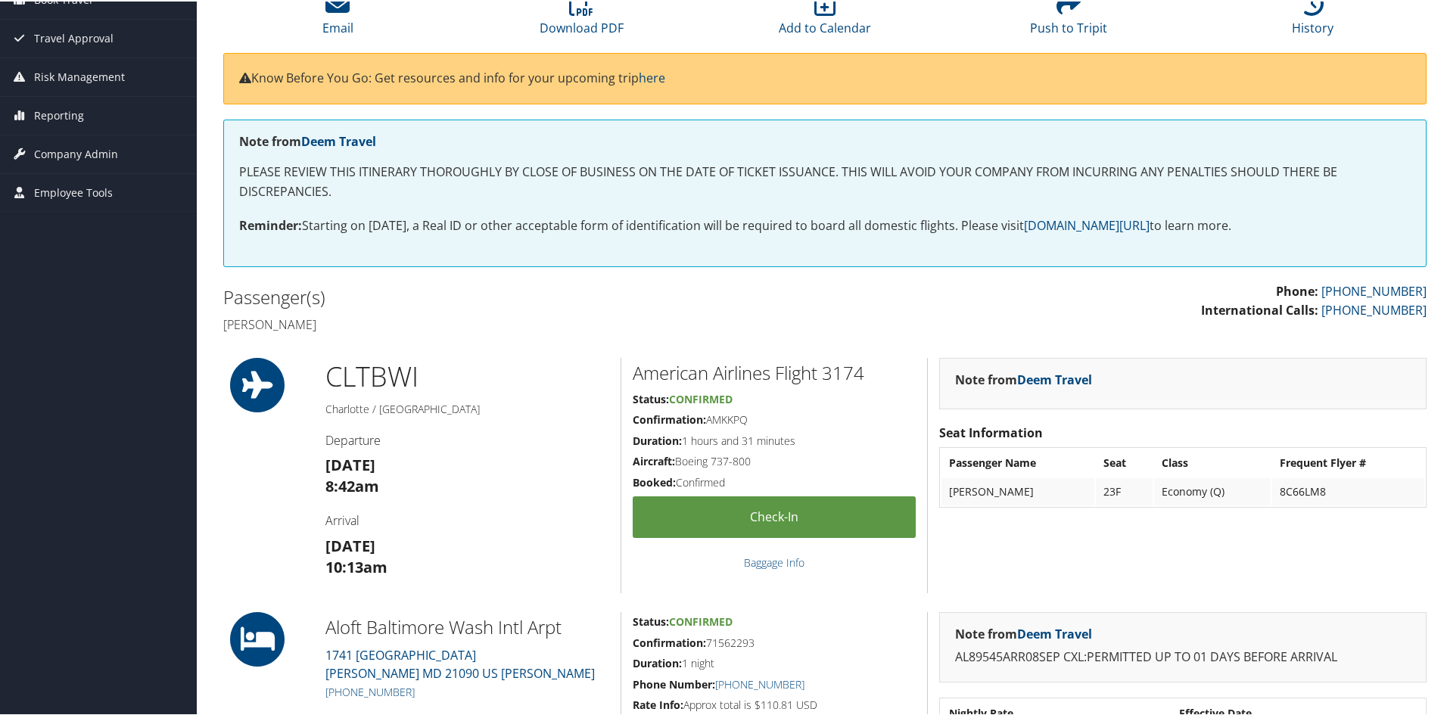
click at [735, 418] on h5 "Confirmation: AMKKPQ" at bounding box center [774, 418] width 283 height 15
copy h5 "AMKKPQ"
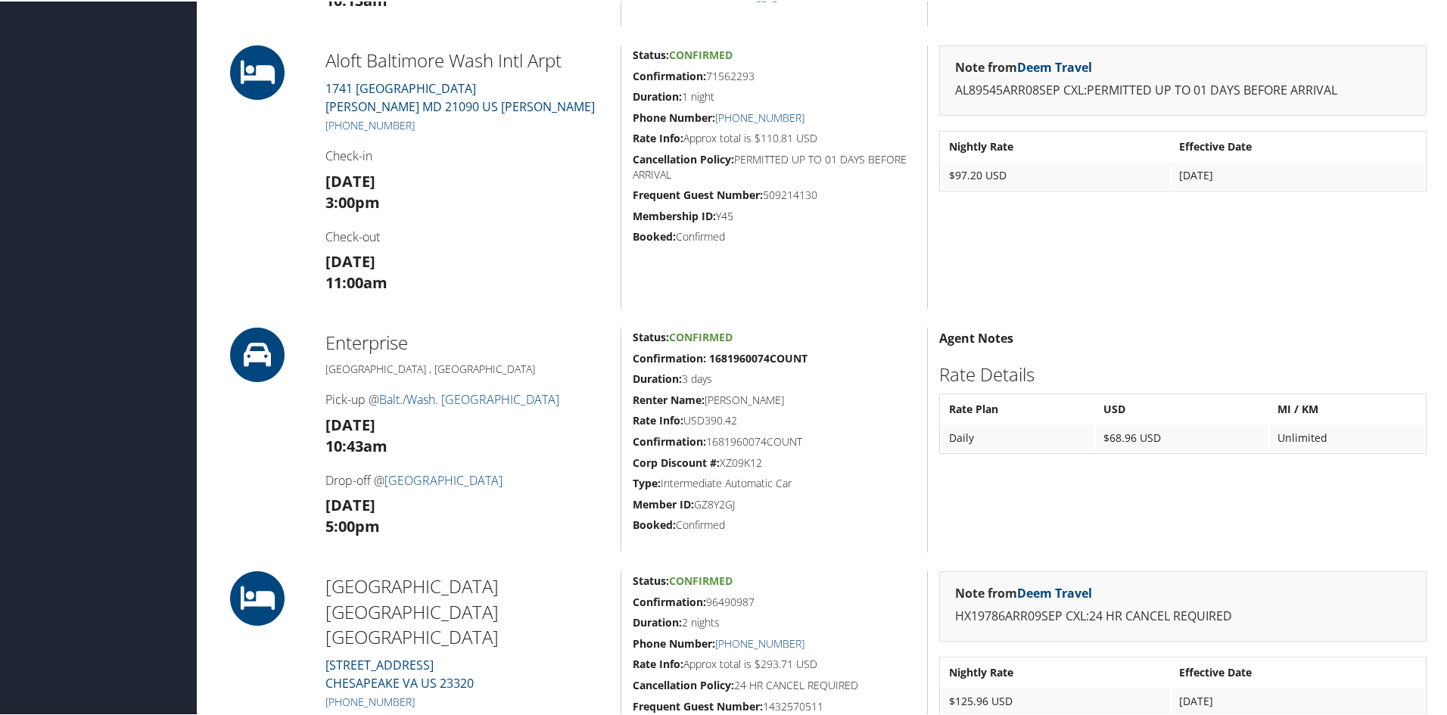
scroll to position [832, 0]
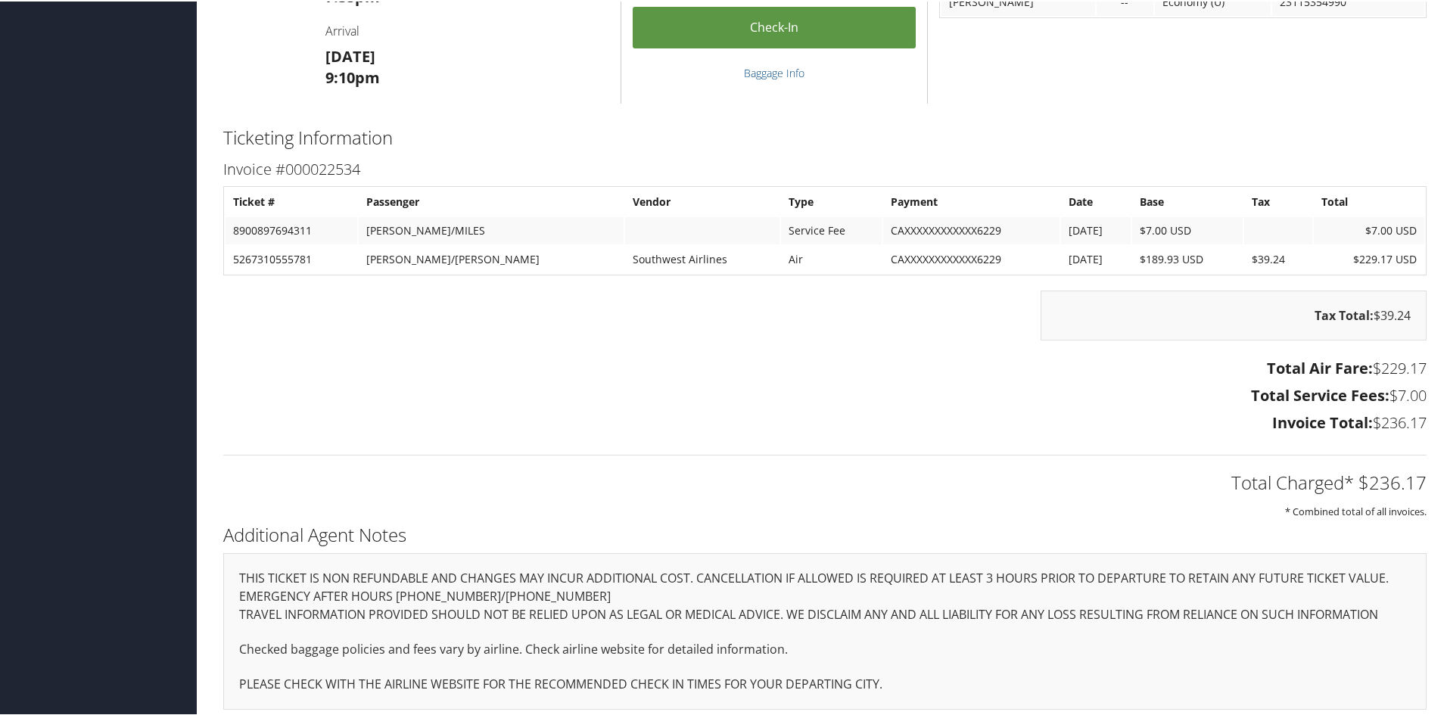
scroll to position [944, 0]
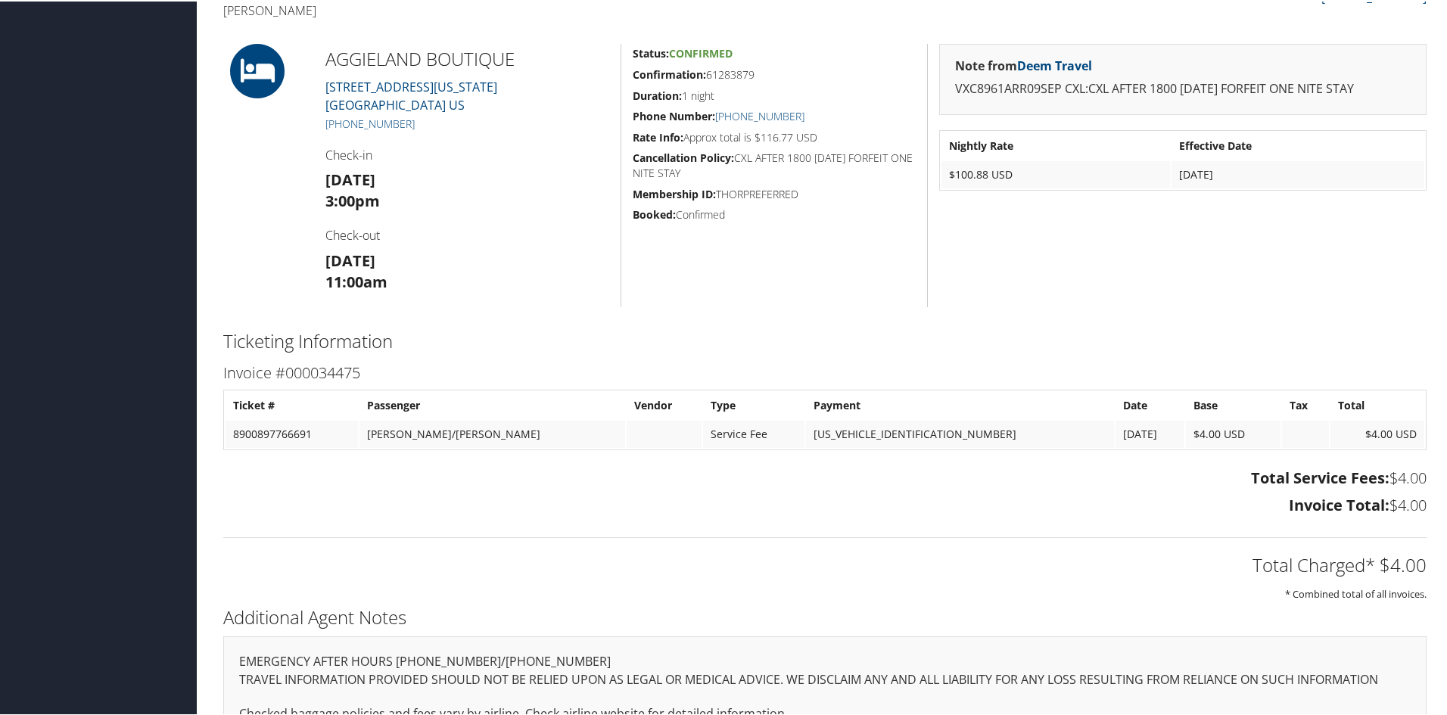
scroll to position [504, 0]
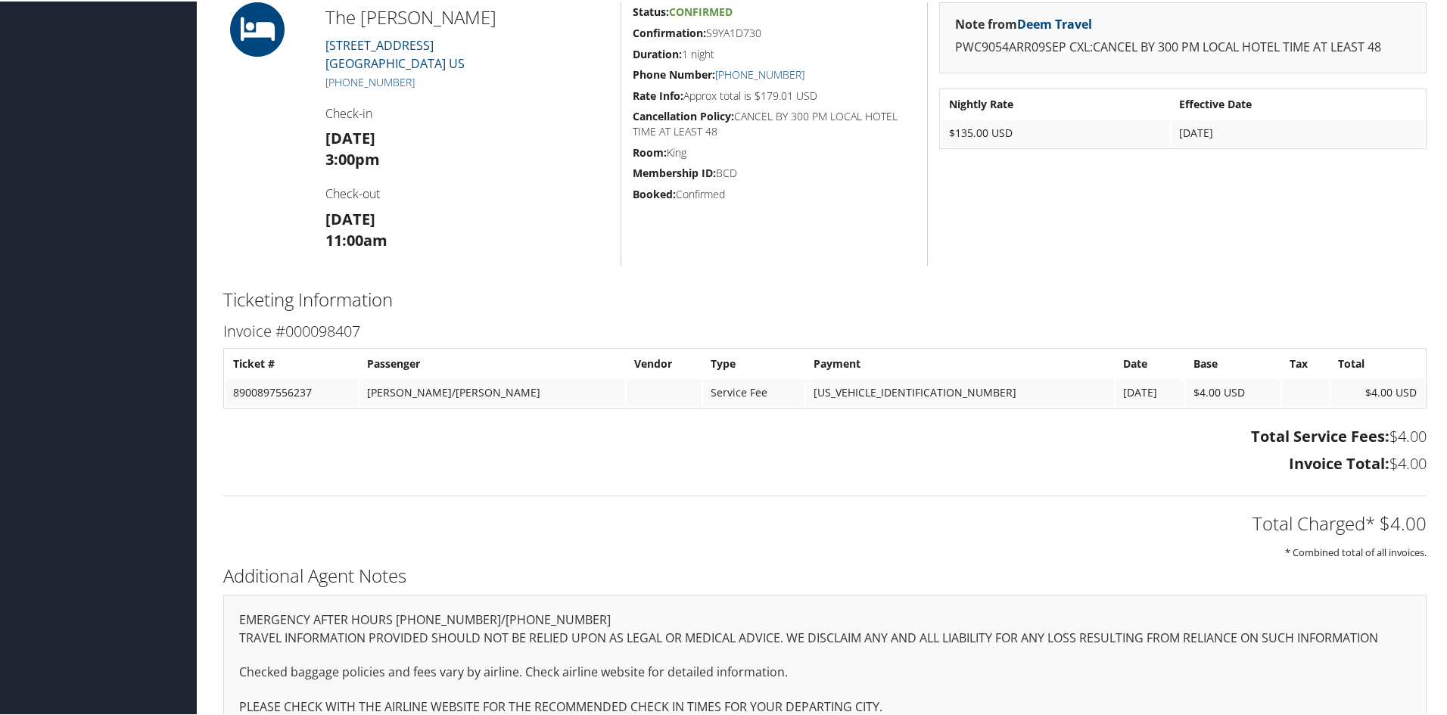
scroll to position [504, 0]
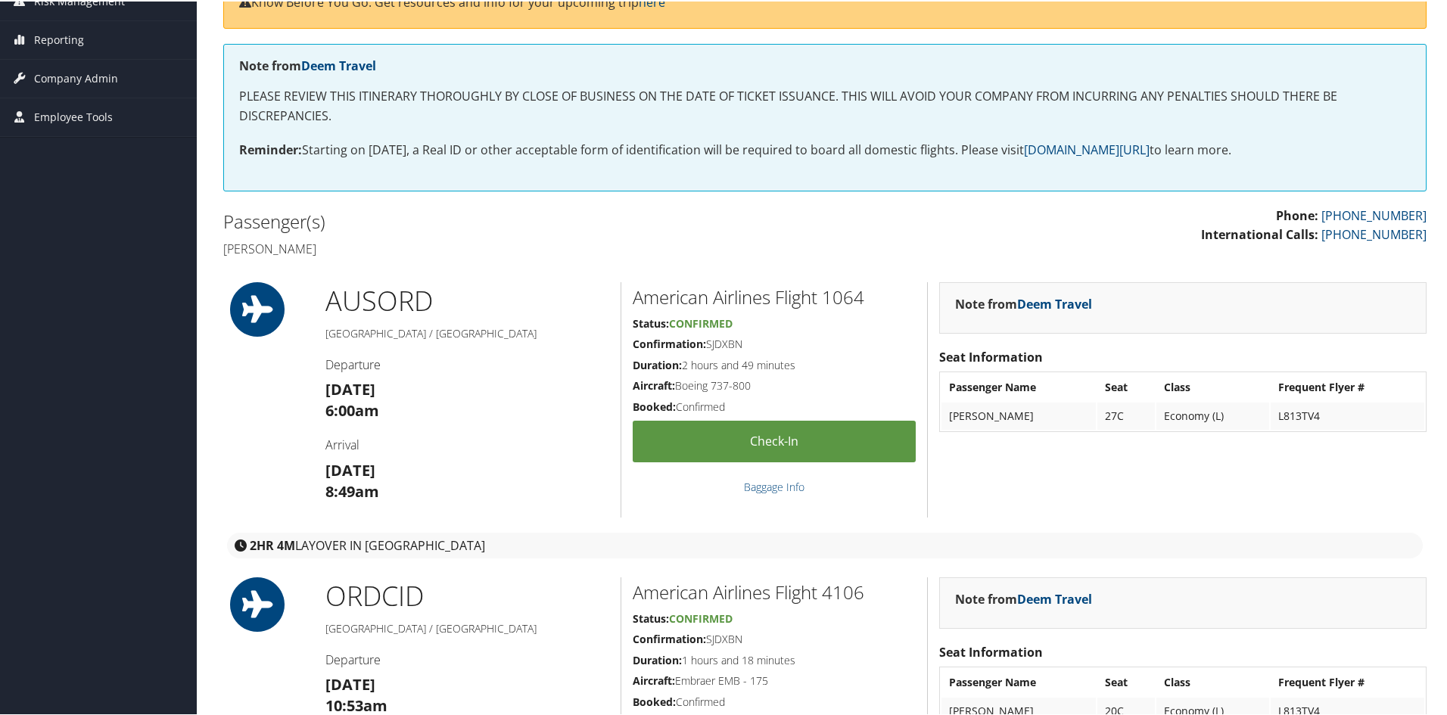
scroll to position [303, 0]
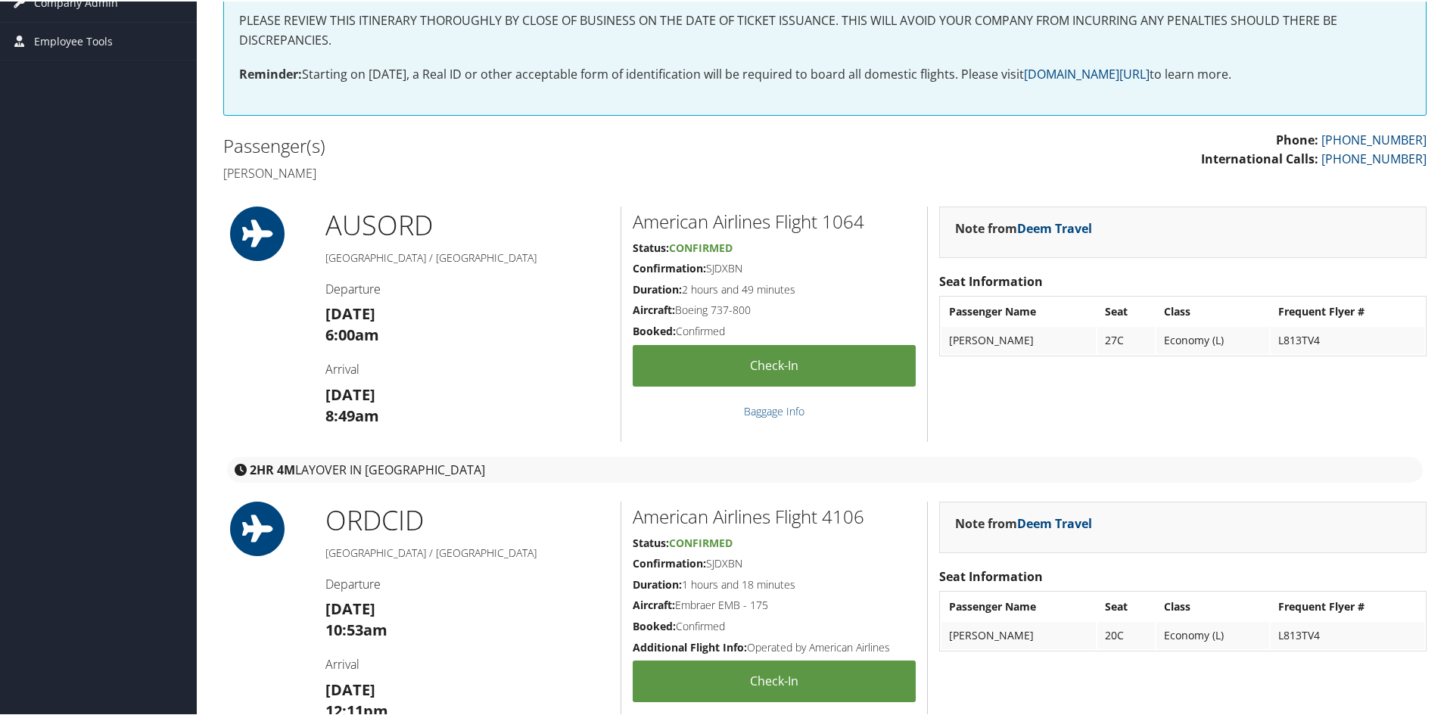
click at [713, 266] on h5 "Confirmation: SJDXBN" at bounding box center [774, 267] width 283 height 15
copy h5 "SJDXBN"
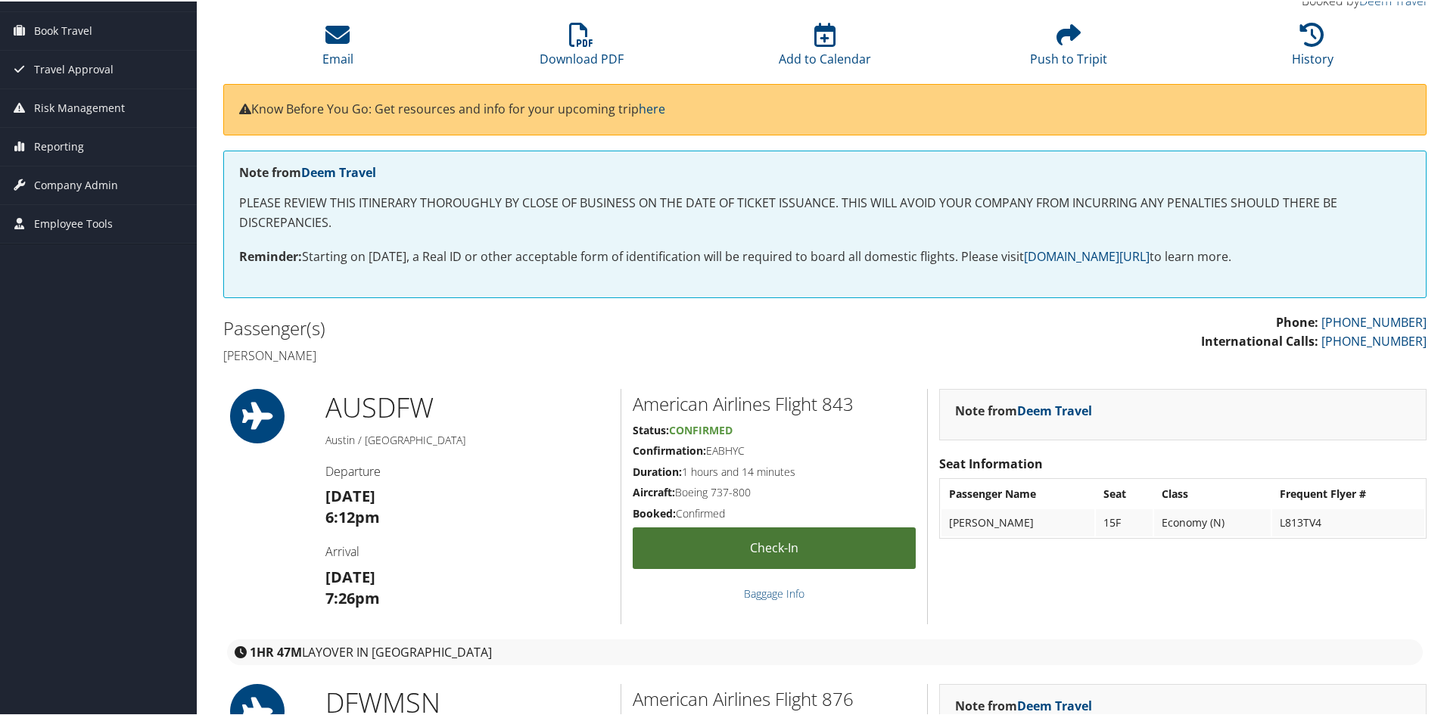
scroll to position [303, 0]
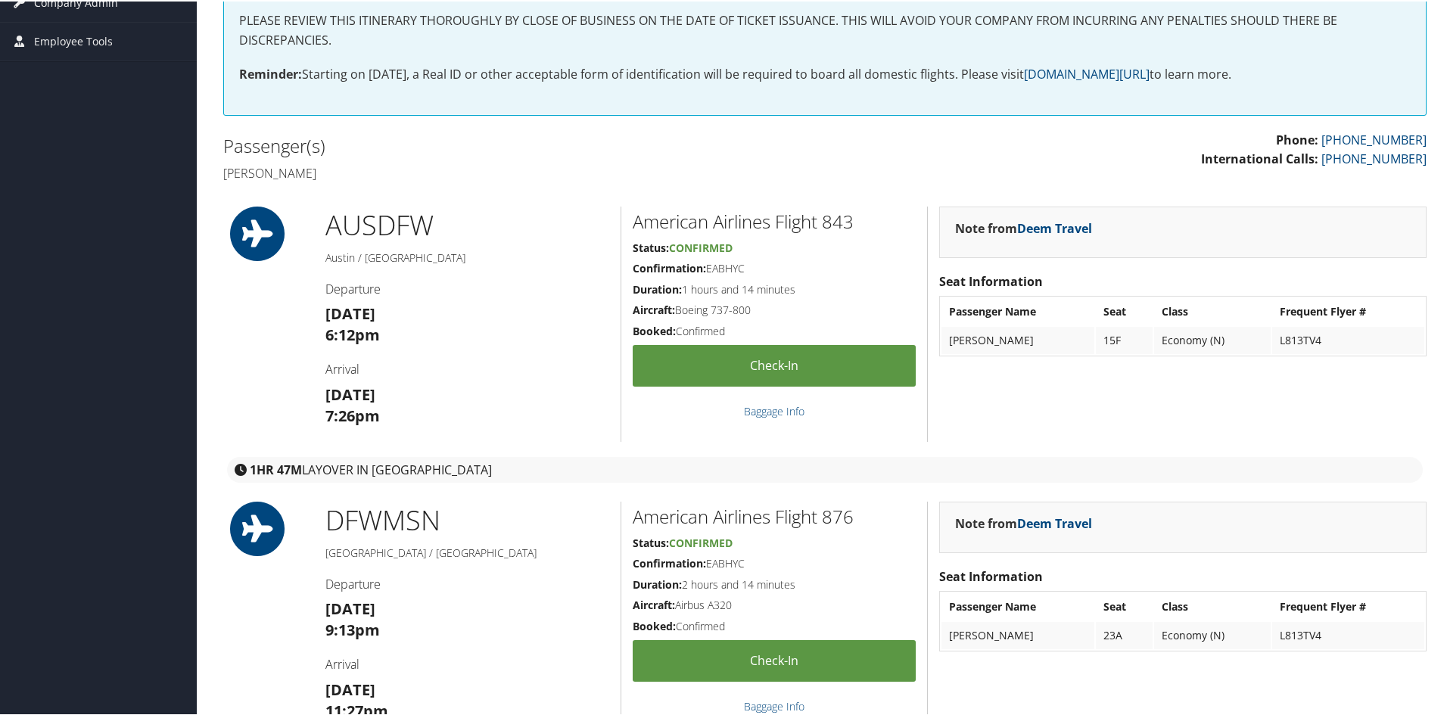
click at [727, 266] on h5 "Confirmation: EABHYC" at bounding box center [774, 267] width 283 height 15
copy h5 "EABHYC"
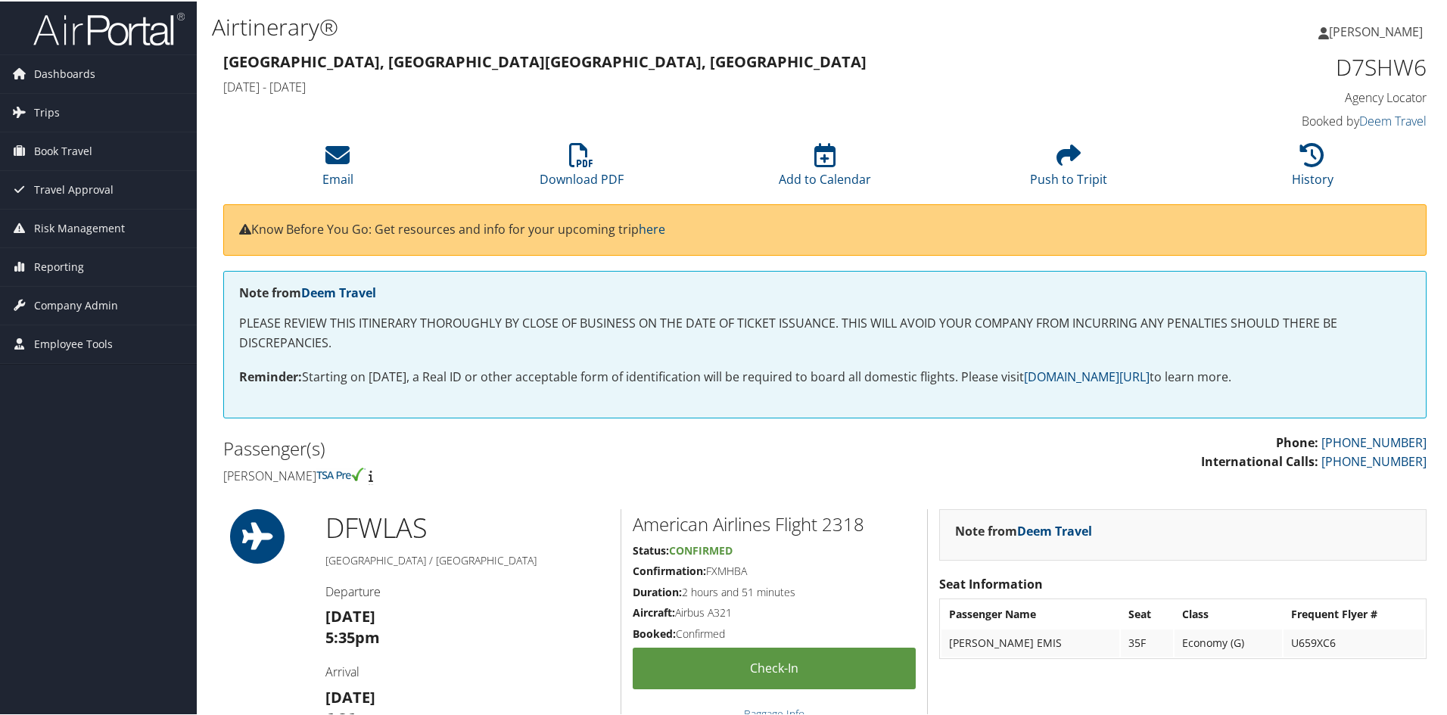
click at [728, 567] on h5 "Confirmation: FXMHBA" at bounding box center [774, 569] width 283 height 15
copy h5 "FXMHBA"
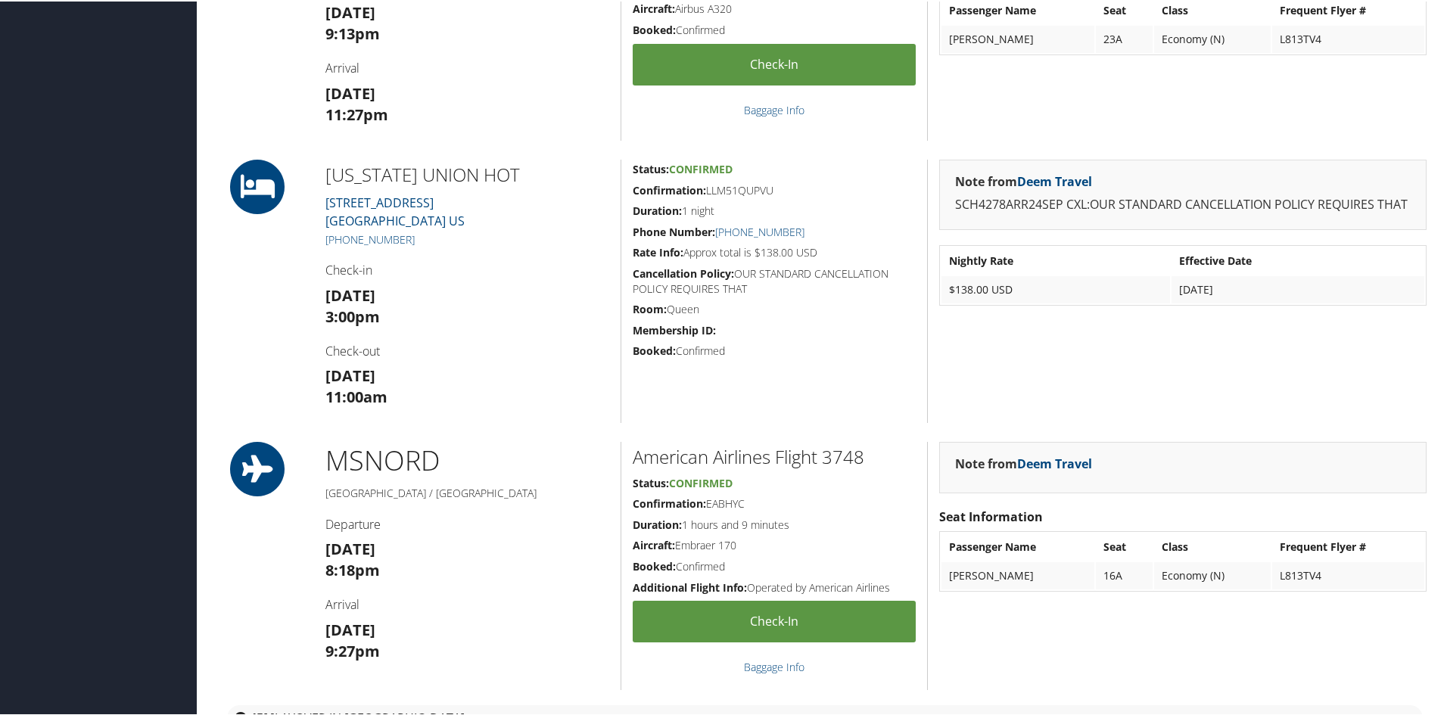
scroll to position [681, 0]
